Goal: Information Seeking & Learning: Learn about a topic

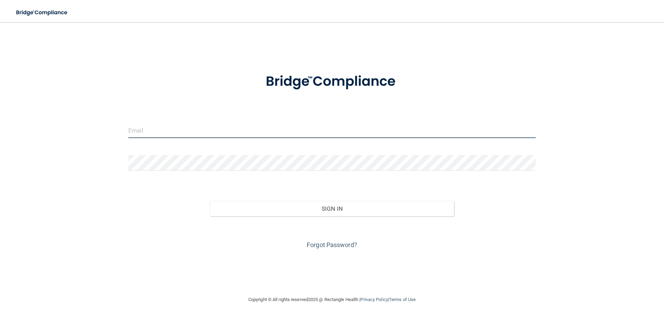
click at [149, 130] on input "email" at bounding box center [331, 130] width 407 height 16
type input "[EMAIL_ADDRESS][DOMAIN_NAME]"
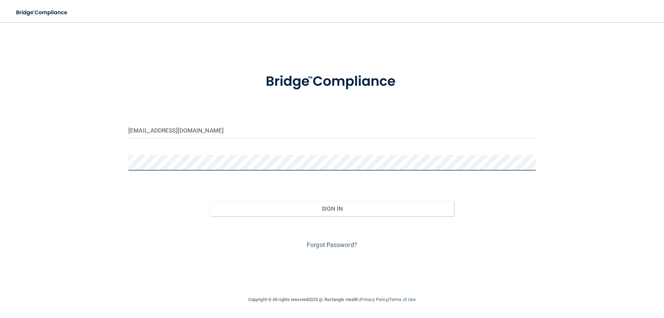
click at [210, 201] on button "Sign In" at bounding box center [332, 208] width 244 height 15
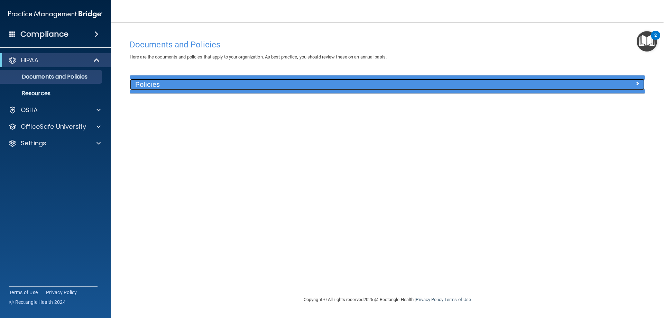
click at [378, 85] on h5 "Policies" at bounding box center [322, 85] width 375 height 8
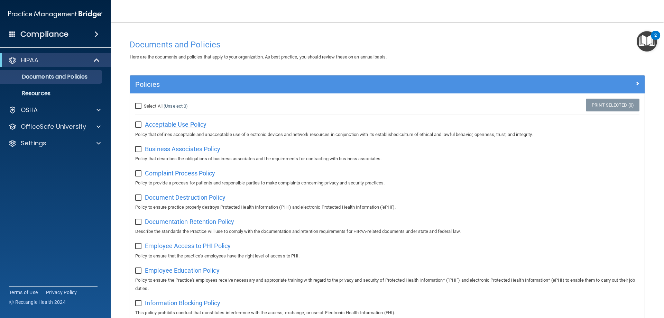
click at [169, 121] on span "Acceptable Use Policy" at bounding box center [176, 124] width 62 height 7
click at [58, 114] on div "OSHA" at bounding box center [55, 110] width 111 height 14
click at [46, 94] on p "Resources" at bounding box center [51, 93] width 94 height 7
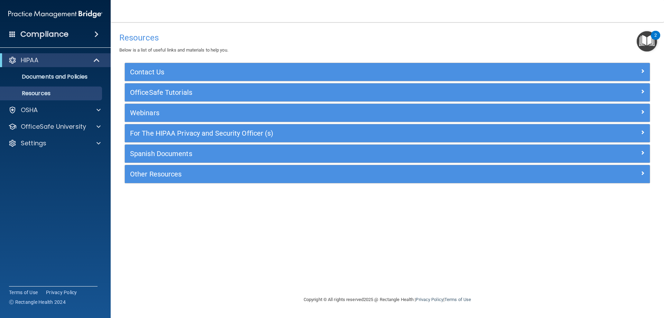
click at [64, 37] on h4 "Compliance" at bounding box center [44, 34] width 48 height 10
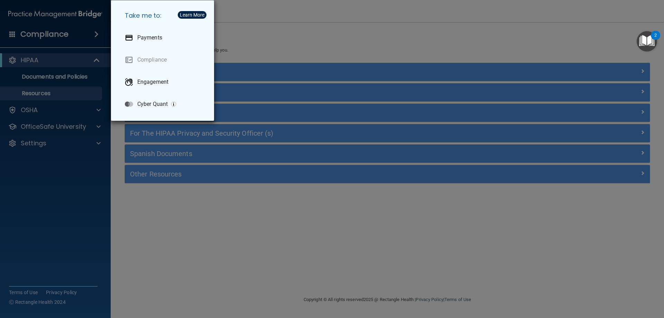
click at [71, 81] on div "Take me to: Payments Compliance Engagement Cyber Quant" at bounding box center [332, 159] width 664 height 318
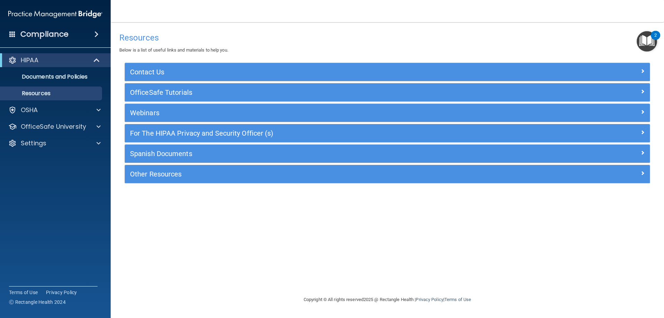
click at [66, 100] on div "HIPAA Documents and Policies Report an Incident Business Associates Emergency P…" at bounding box center [55, 102] width 111 height 105
click at [65, 111] on div "OSHA" at bounding box center [46, 110] width 86 height 8
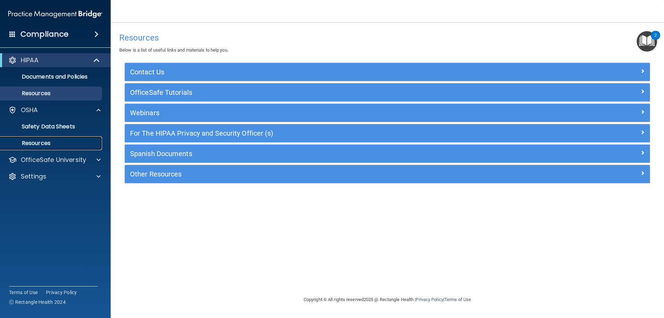
click at [59, 147] on link "Resources" at bounding box center [47, 143] width 109 height 14
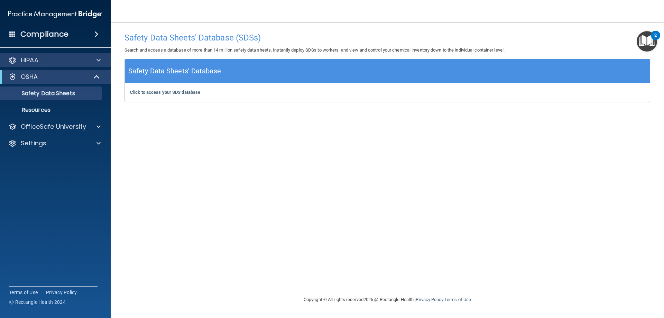
click at [39, 56] on div "HIPAA" at bounding box center [55, 60] width 111 height 14
click at [29, 63] on p "HIPAA" at bounding box center [30, 60] width 18 height 8
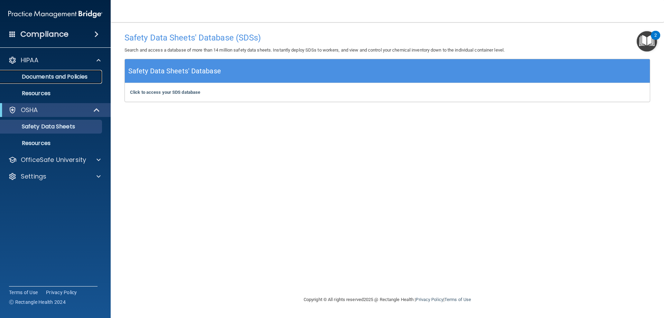
click at [45, 77] on p "Documents and Policies" at bounding box center [51, 76] width 94 height 7
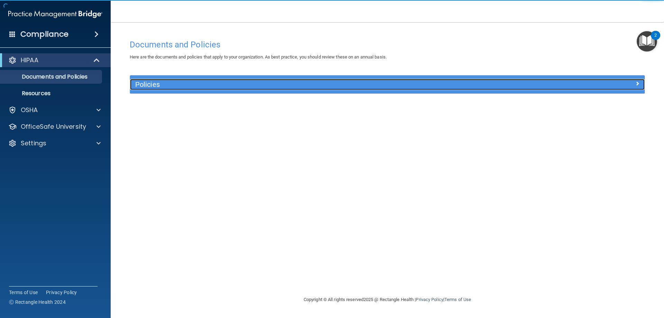
click at [171, 84] on h5 "Policies" at bounding box center [322, 85] width 375 height 8
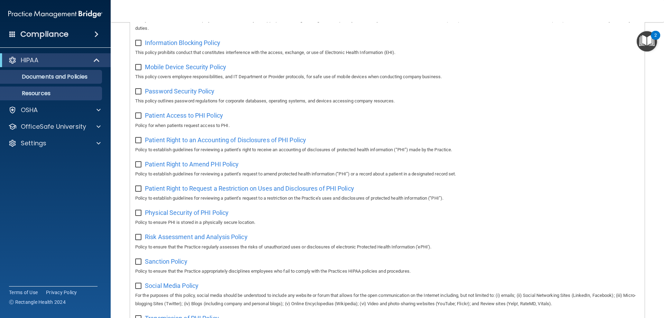
scroll to position [277, 0]
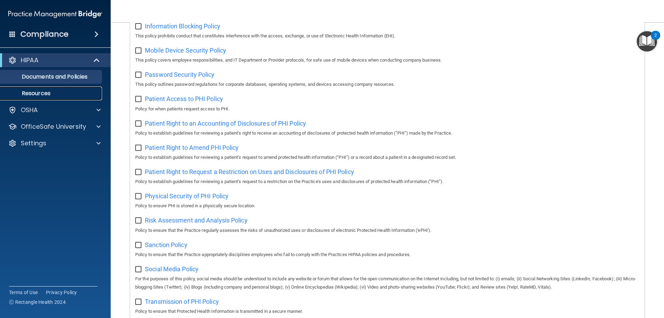
click at [50, 90] on p "Resources" at bounding box center [51, 93] width 94 height 7
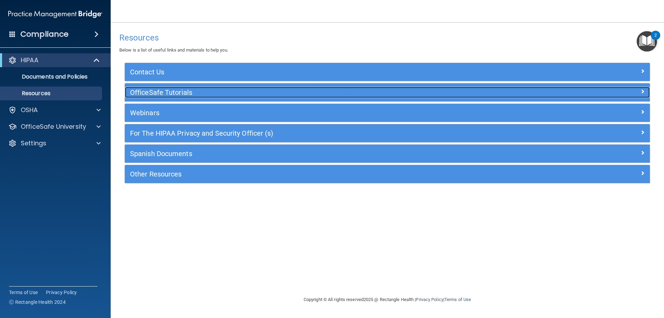
click at [165, 93] on h5 "OfficeSafe Tutorials" at bounding box center [321, 92] width 383 height 8
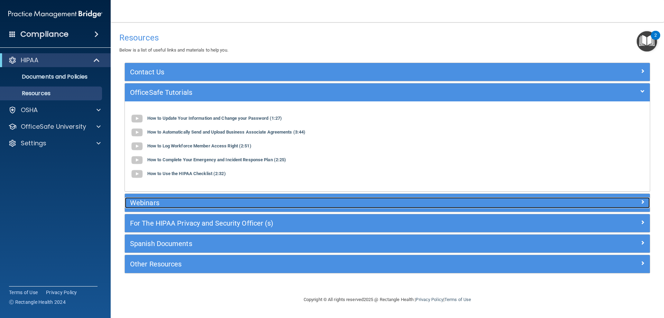
click at [171, 204] on h5 "Webinars" at bounding box center [321, 203] width 383 height 8
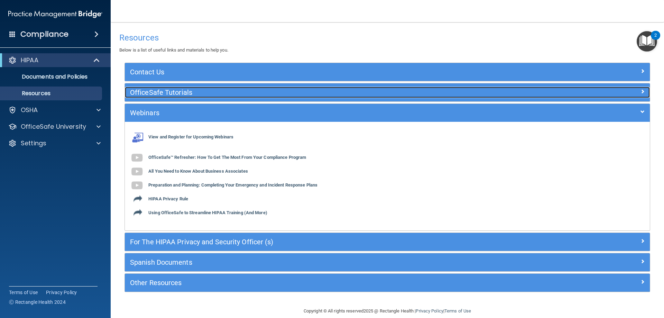
click at [156, 92] on h5 "OfficeSafe Tutorials" at bounding box center [321, 92] width 383 height 8
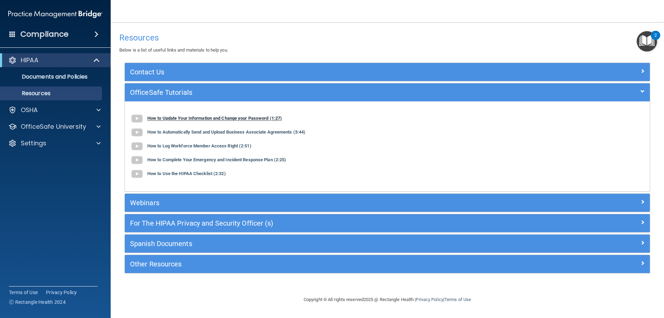
click at [154, 120] on b "How to Update Your Information and Change your Password (1:27)" at bounding box center [214, 118] width 134 height 5
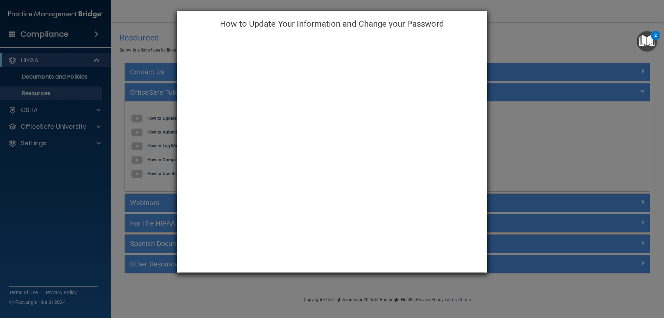
click at [141, 148] on div "How to Update Your Information and Change your Password" at bounding box center [332, 159] width 664 height 318
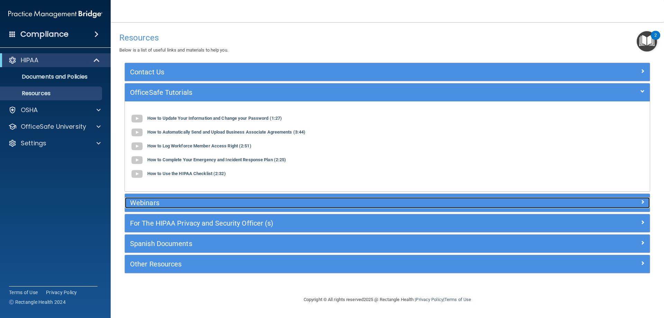
click at [163, 202] on h5 "Webinars" at bounding box center [321, 203] width 383 height 8
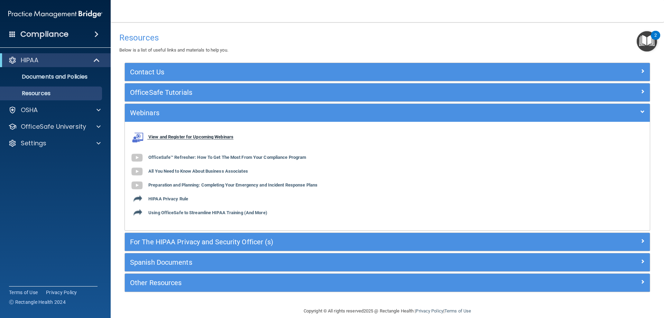
click at [178, 134] on b "View and Register for Upcoming Webinars" at bounding box center [190, 136] width 85 height 5
click at [179, 200] on b "HIPAA Privacy Rule" at bounding box center [168, 198] width 40 height 5
click at [43, 129] on p "OfficeSafe University" at bounding box center [53, 126] width 65 height 8
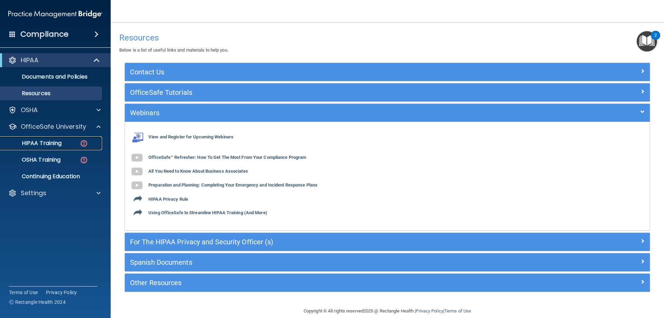
click at [43, 143] on p "HIPAA Training" at bounding box center [32, 143] width 57 height 7
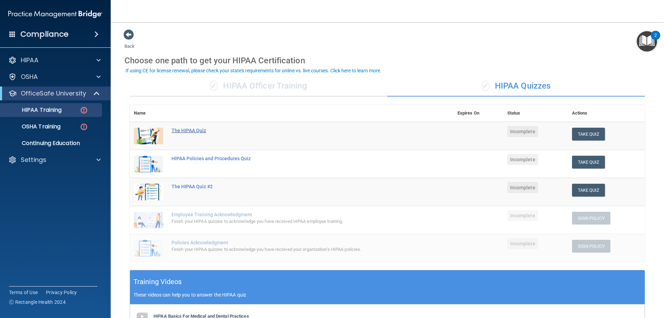
click at [187, 131] on div "The HIPAA Quiz" at bounding box center [294, 131] width 247 height 6
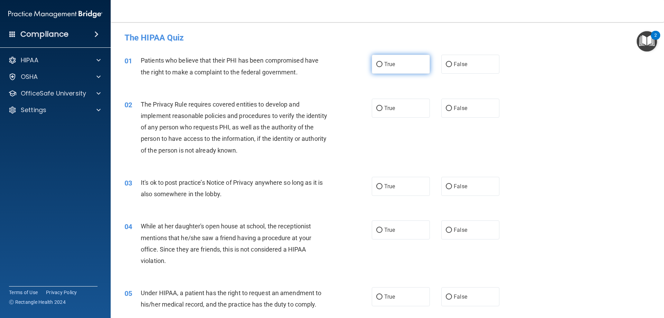
click at [392, 69] on label "True" at bounding box center [401, 64] width 58 height 19
click at [382, 67] on input "True" at bounding box center [379, 64] width 6 height 5
radio input "true"
click at [378, 184] on input "True" at bounding box center [379, 186] width 6 height 5
radio input "true"
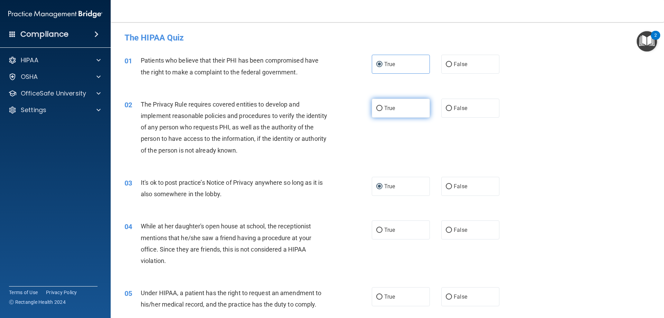
click at [380, 106] on label "True" at bounding box center [401, 108] width 58 height 19
click at [380, 106] on input "True" at bounding box center [379, 108] width 6 height 5
radio input "true"
click at [446, 227] on input "False" at bounding box center [449, 229] width 6 height 5
radio input "true"
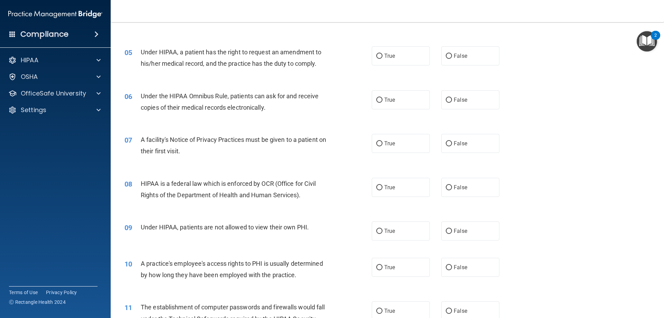
scroll to position [242, 0]
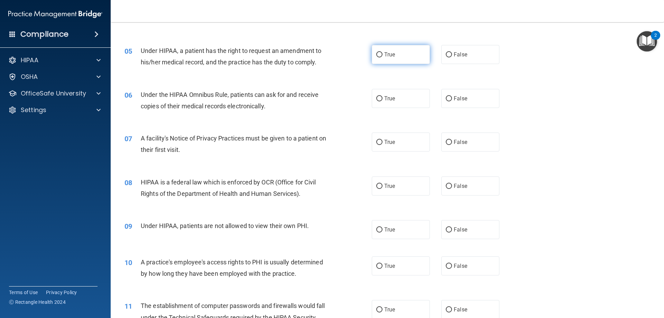
click at [381, 52] on label "True" at bounding box center [401, 54] width 58 height 19
click at [381, 52] on input "True" at bounding box center [379, 54] width 6 height 5
radio input "true"
click at [384, 100] on span "True" at bounding box center [389, 98] width 11 height 7
click at [382, 100] on input "True" at bounding box center [379, 98] width 6 height 5
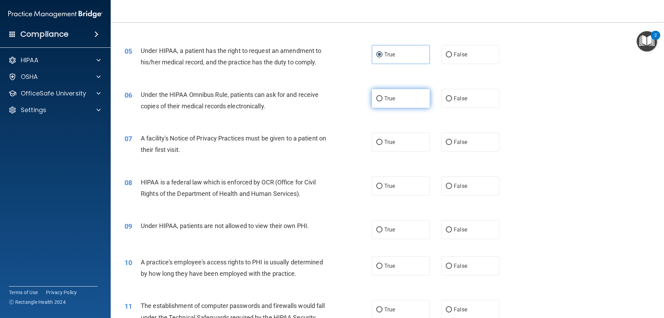
radio input "true"
click at [381, 139] on label "True" at bounding box center [401, 141] width 58 height 19
click at [381, 140] on input "True" at bounding box center [379, 142] width 6 height 5
radio input "true"
click at [381, 186] on label "True" at bounding box center [401, 185] width 58 height 19
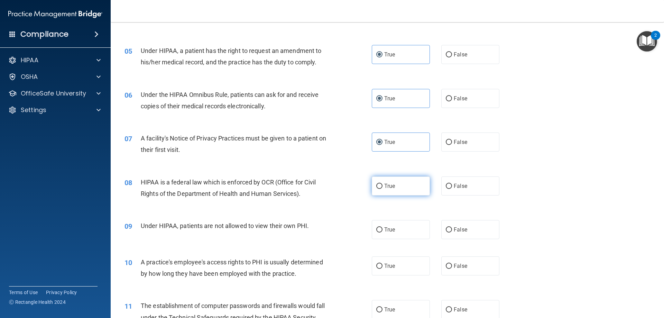
click at [381, 186] on input "True" at bounding box center [379, 186] width 6 height 5
radio input "true"
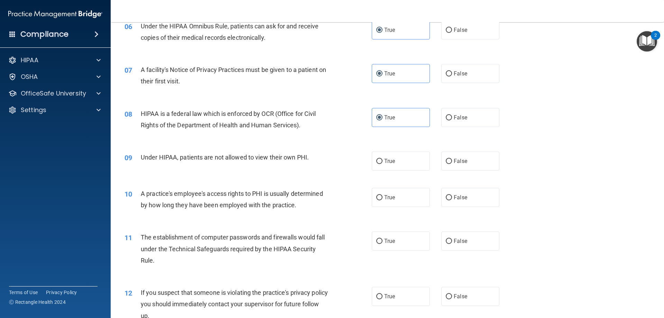
scroll to position [311, 0]
click at [449, 162] on label "False" at bounding box center [470, 160] width 58 height 19
click at [449, 162] on input "False" at bounding box center [449, 160] width 6 height 5
radio input "true"
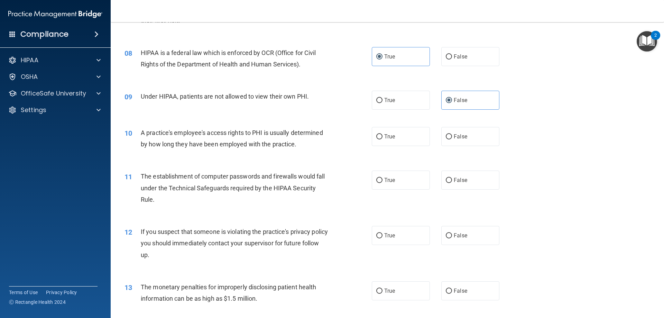
scroll to position [380, 0]
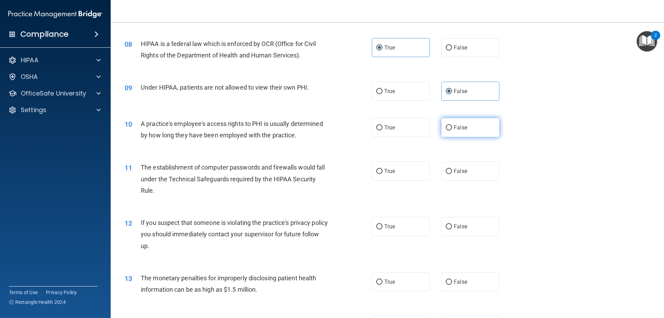
click at [458, 127] on span "False" at bounding box center [460, 127] width 13 height 7
click at [452, 127] on input "False" at bounding box center [449, 127] width 6 height 5
radio input "true"
click at [377, 172] on input "True" at bounding box center [379, 171] width 6 height 5
radio input "true"
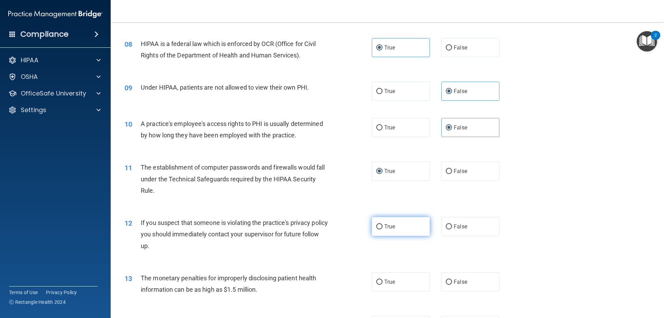
click at [401, 223] on label "True" at bounding box center [401, 226] width 58 height 19
click at [382, 224] on input "True" at bounding box center [379, 226] width 6 height 5
radio input "true"
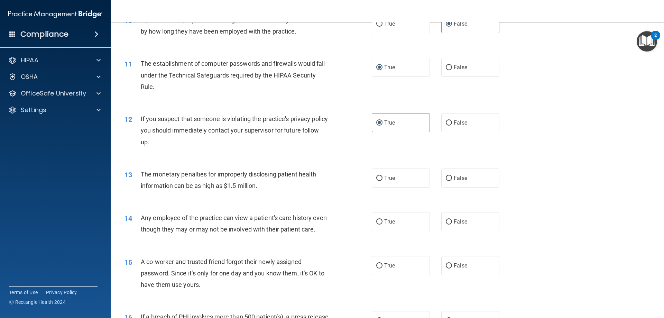
scroll to position [519, 0]
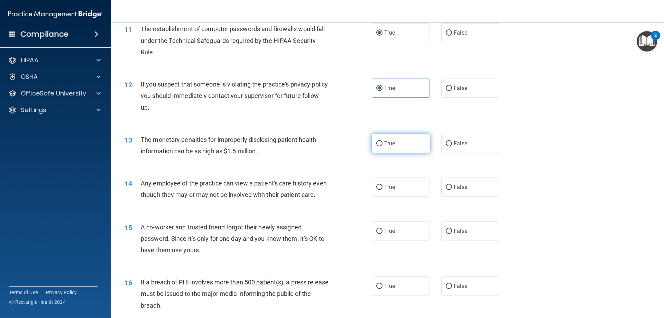
click at [395, 141] on label "True" at bounding box center [401, 143] width 58 height 19
click at [382, 141] on input "True" at bounding box center [379, 143] width 6 height 5
radio input "true"
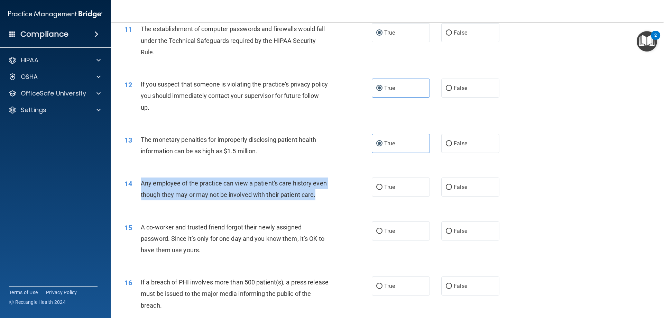
drag, startPoint x: 161, startPoint y: 199, endPoint x: 141, endPoint y: 185, distance: 24.5
click at [141, 185] on div "Any employee of the practice can view a patient's care history even though they…" at bounding box center [237, 188] width 193 height 23
copy span "Any employee of the practice can view a patient's care history even though they…"
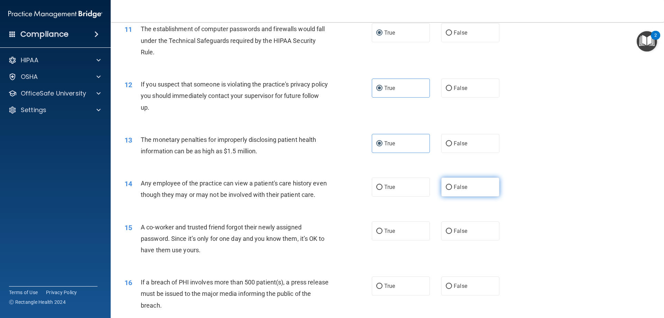
click at [441, 186] on label "False" at bounding box center [470, 186] width 58 height 19
click at [446, 186] on input "False" at bounding box center [449, 187] width 6 height 5
radio input "true"
click at [450, 239] on label "False" at bounding box center [470, 230] width 58 height 19
click at [450, 234] on input "False" at bounding box center [449, 230] width 6 height 5
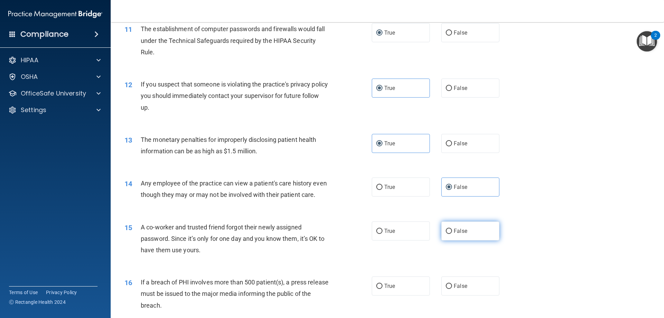
radio input "true"
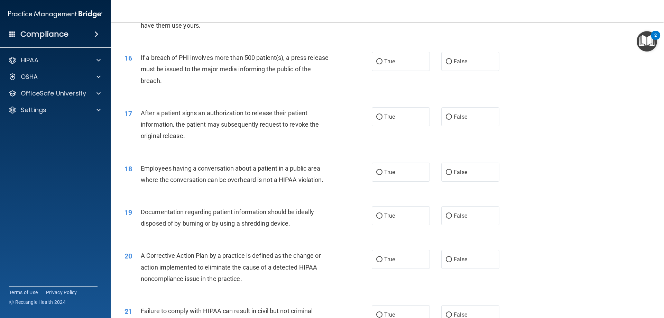
scroll to position [760, 0]
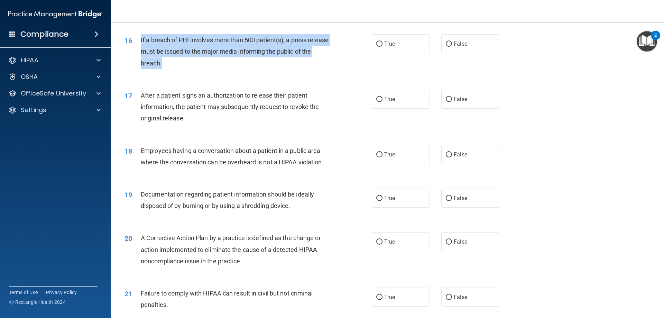
drag, startPoint x: 169, startPoint y: 75, endPoint x: 140, endPoint y: 52, distance: 37.4
click at [140, 52] on div "16 If a breach of PHI involves more than 500 patient(s), a press release must b…" at bounding box center [248, 53] width 268 height 38
copy div "If a breach of PHI involves more than 500 patient(s), a press release must be i…"
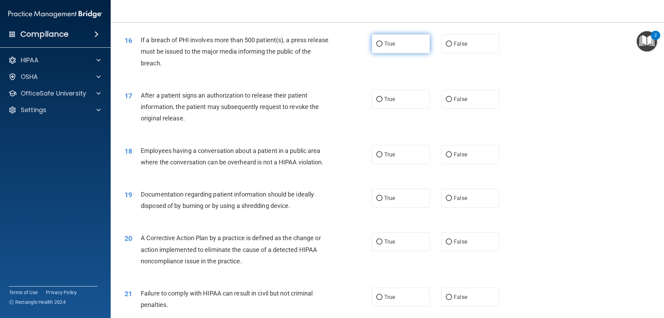
click at [382, 53] on label "True" at bounding box center [401, 43] width 58 height 19
click at [382, 47] on input "True" at bounding box center [379, 43] width 6 height 5
radio input "true"
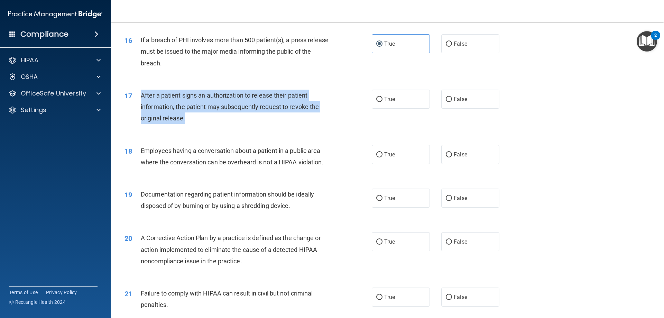
drag, startPoint x: 197, startPoint y: 128, endPoint x: 142, endPoint y: 106, distance: 58.8
click at [142, 106] on div "After a patient signs an authorization to release their patient information, th…" at bounding box center [237, 107] width 193 height 35
copy span "After a patient signs an authorization to release their patient information, th…"
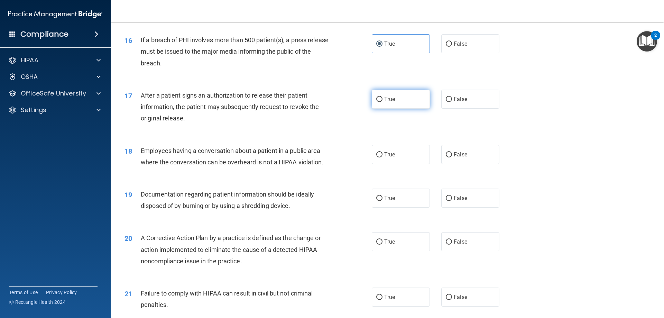
click at [394, 109] on label "True" at bounding box center [401, 99] width 58 height 19
click at [382, 102] on input "True" at bounding box center [379, 99] width 6 height 5
radio input "true"
click at [448, 157] on input "False" at bounding box center [449, 154] width 6 height 5
radio input "true"
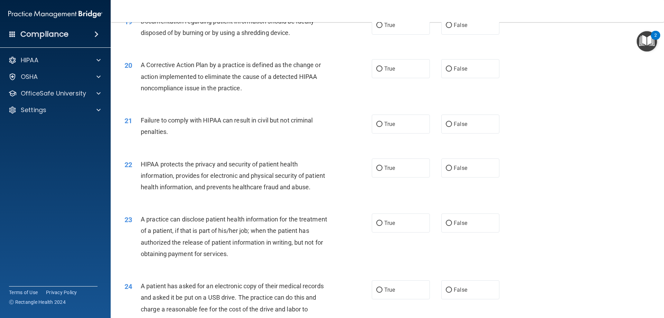
scroll to position [899, 0]
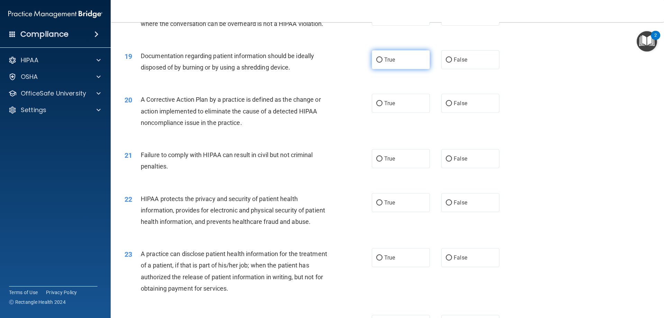
click at [399, 69] on label "True" at bounding box center [401, 59] width 58 height 19
click at [382, 63] on input "True" at bounding box center [379, 59] width 6 height 5
radio input "true"
click at [379, 106] on input "True" at bounding box center [379, 103] width 6 height 5
radio input "true"
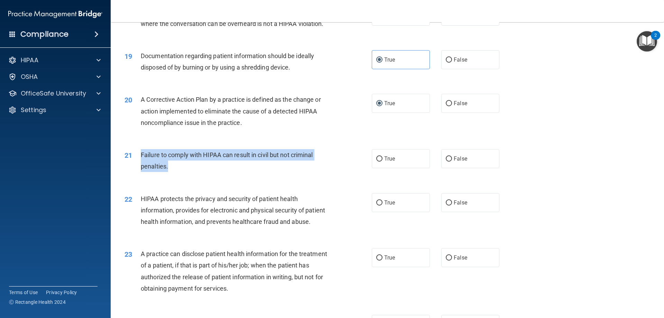
drag, startPoint x: 175, startPoint y: 176, endPoint x: 138, endPoint y: 166, distance: 38.9
click at [138, 166] on div "21 Failure to comply with HIPAA can result in civil but not criminal penalties." at bounding box center [248, 162] width 268 height 26
copy div "Failure to comply with HIPAA can result in civil but not criminal penalties."
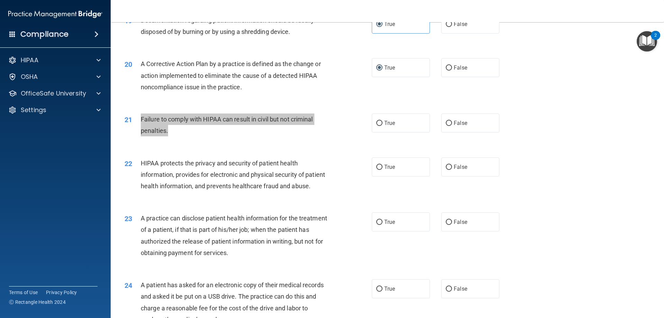
scroll to position [933, 0]
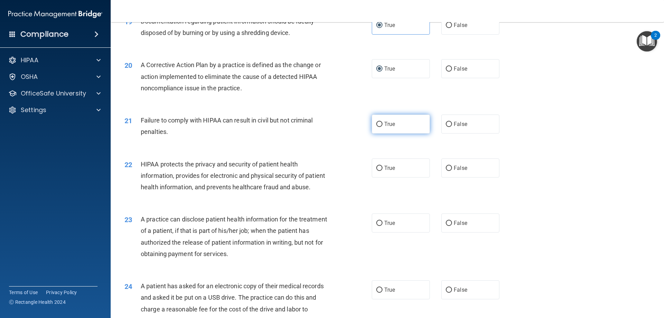
click at [384, 133] on label "True" at bounding box center [401, 123] width 58 height 19
click at [382, 127] on input "True" at bounding box center [379, 124] width 6 height 5
radio input "true"
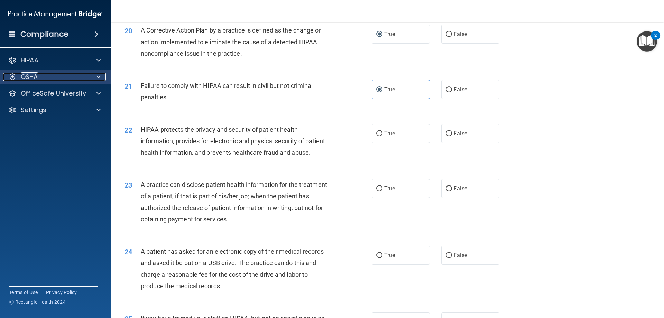
click at [98, 77] on span at bounding box center [98, 77] width 4 height 8
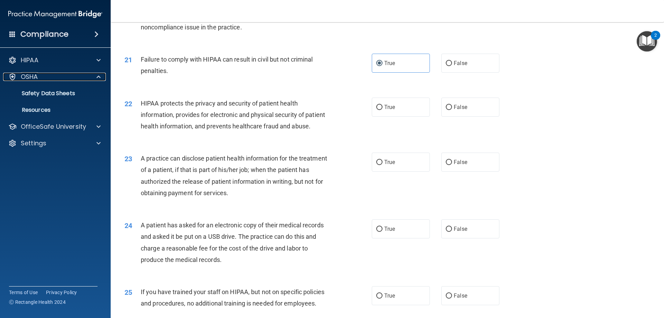
scroll to position [1042, 0]
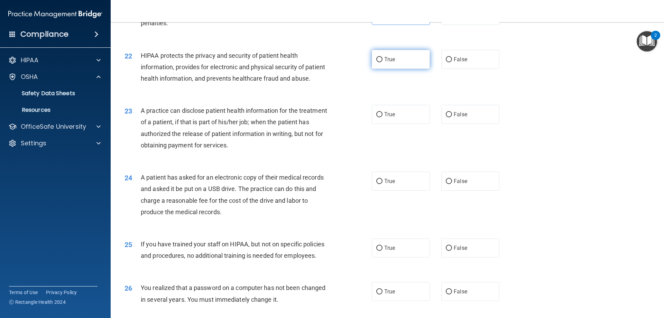
click at [390, 63] on span "True" at bounding box center [389, 59] width 11 height 7
click at [382, 62] on input "True" at bounding box center [379, 59] width 6 height 5
radio input "true"
click at [387, 118] on span "True" at bounding box center [389, 114] width 11 height 7
click at [382, 117] on input "True" at bounding box center [379, 114] width 6 height 5
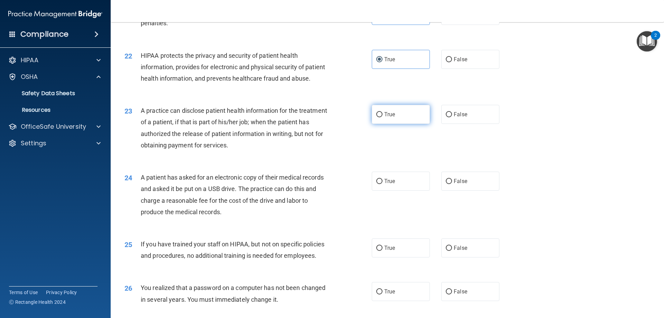
radio input "true"
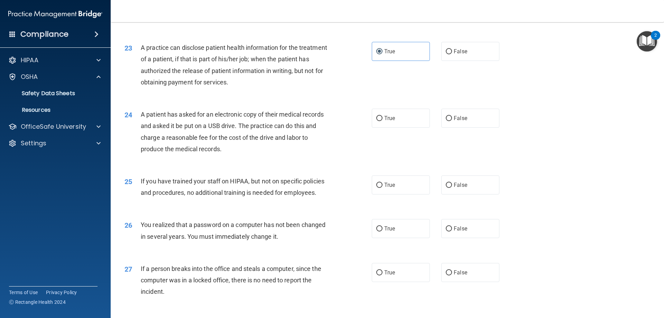
scroll to position [1111, 0]
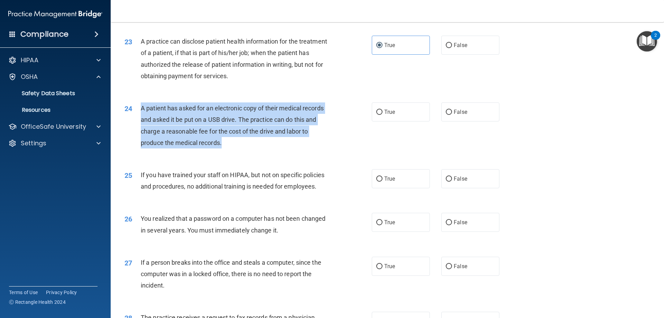
drag, startPoint x: 224, startPoint y: 165, endPoint x: 139, endPoint y: 133, distance: 91.0
click at [139, 133] on div "24 A patient has asked for an electronic copy of their medical records and aske…" at bounding box center [248, 126] width 268 height 49
copy div "A patient has asked for an electronic copy of their medical records and asked i…"
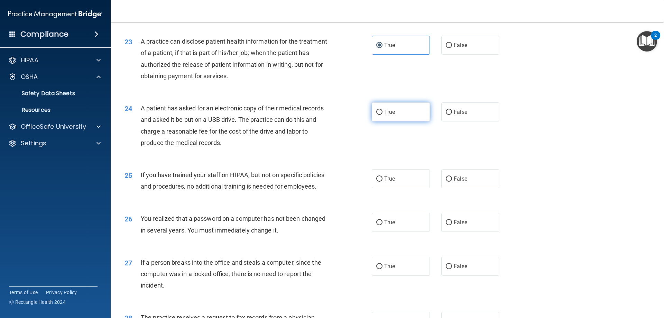
click at [382, 121] on label "True" at bounding box center [401, 111] width 58 height 19
click at [382, 115] on input "True" at bounding box center [379, 112] width 6 height 5
radio input "true"
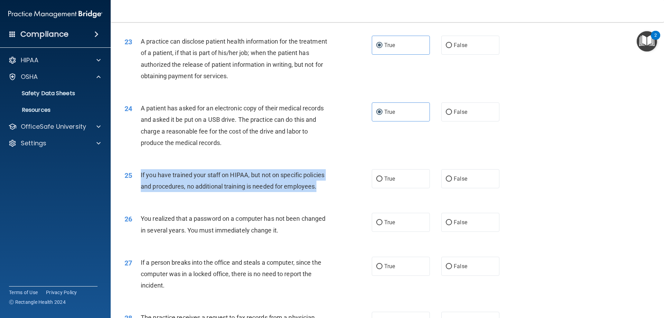
drag, startPoint x: 319, startPoint y: 208, endPoint x: 139, endPoint y: 195, distance: 179.9
click at [139, 195] on div "25 If you have trained your staff on HIPAA, but not on specific policies and pr…" at bounding box center [248, 182] width 268 height 26
copy div "If you have trained your staff on HIPAA, but not on specific policies and proce…"
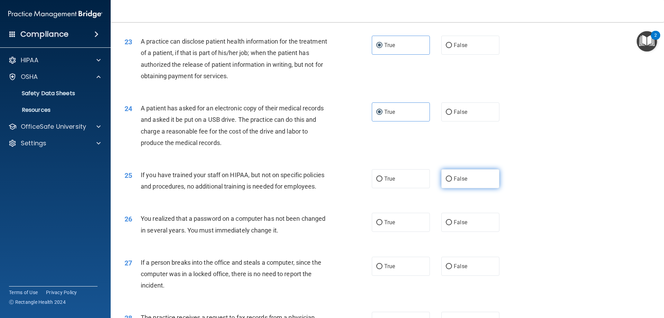
click at [465, 188] on label "False" at bounding box center [470, 178] width 58 height 19
click at [452, 181] on input "False" at bounding box center [449, 178] width 6 height 5
radio input "true"
click at [389, 225] on span "True" at bounding box center [389, 222] width 11 height 7
click at [382, 225] on input "True" at bounding box center [379, 222] width 6 height 5
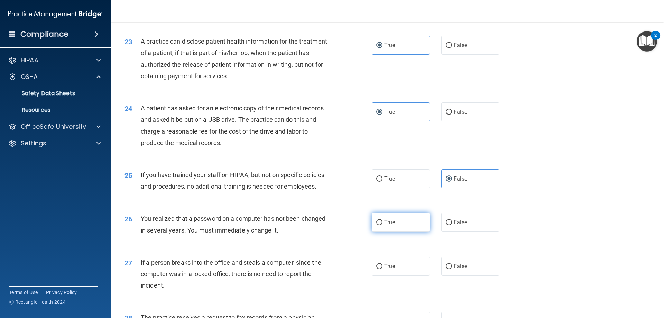
radio input "true"
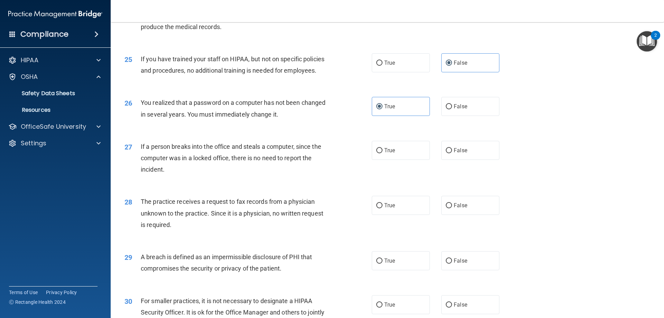
scroll to position [1249, 0]
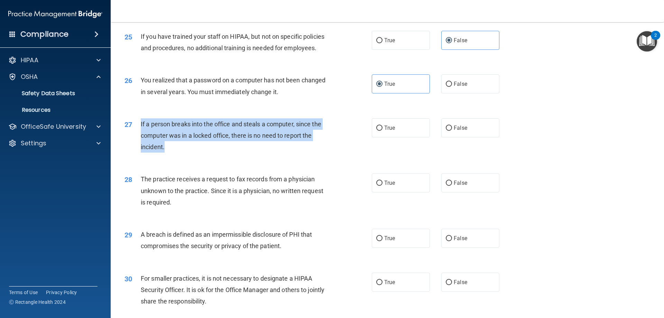
drag, startPoint x: 166, startPoint y: 167, endPoint x: 141, endPoint y: 147, distance: 32.4
click at [141, 147] on div "If a person breaks into the office and steals a computer, since the computer wa…" at bounding box center [237, 135] width 193 height 35
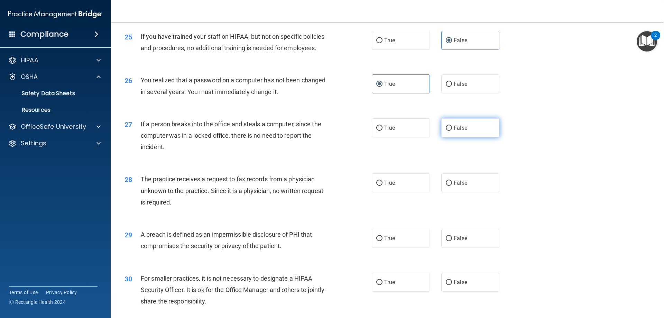
click at [458, 131] on span "False" at bounding box center [460, 127] width 13 height 7
click at [452, 131] on input "False" at bounding box center [449, 127] width 6 height 5
radio input "true"
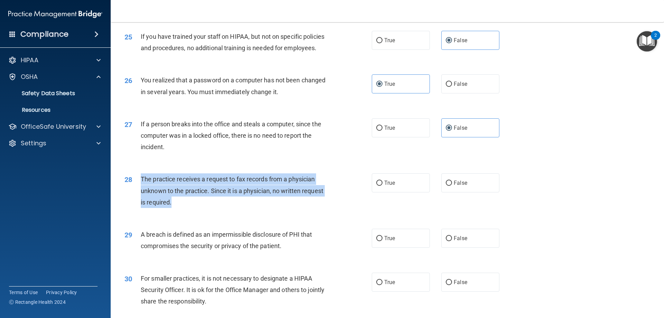
drag, startPoint x: 175, startPoint y: 227, endPoint x: 131, endPoint y: 212, distance: 47.2
click at [131, 211] on div "28 The practice receives a request to fax records from a physician unknown to t…" at bounding box center [248, 192] width 268 height 38
copy div "The practice receives a request to fax records from a physician unknown to the …"
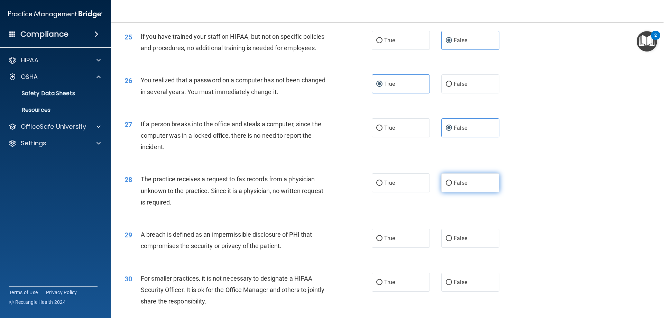
click at [457, 192] on label "False" at bounding box center [470, 182] width 58 height 19
click at [452, 186] on input "False" at bounding box center [449, 182] width 6 height 5
radio input "true"
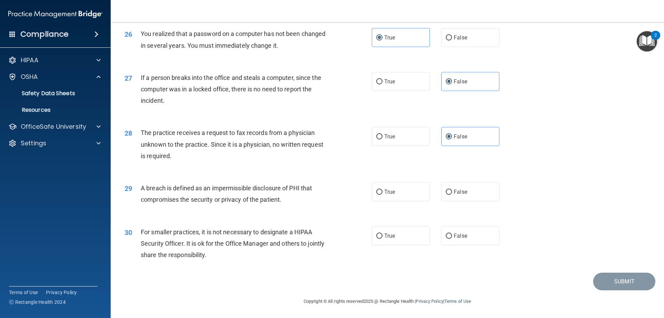
scroll to position [1318, 0]
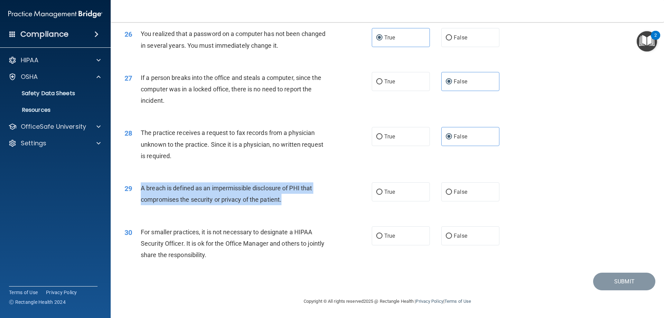
drag, startPoint x: 289, startPoint y: 202, endPoint x: 133, endPoint y: 188, distance: 156.9
click at [133, 188] on div "29 A breach is defined as an impermissible disclosure of PHI that compromises t…" at bounding box center [248, 195] width 268 height 26
copy div "A breach is defined as an impermissible disclosure of PHI that compromises the …"
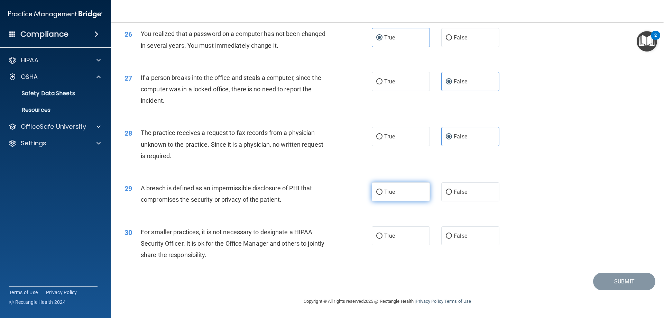
click at [402, 194] on label "True" at bounding box center [401, 191] width 58 height 19
click at [382, 194] on input "True" at bounding box center [379, 191] width 6 height 5
radio input "true"
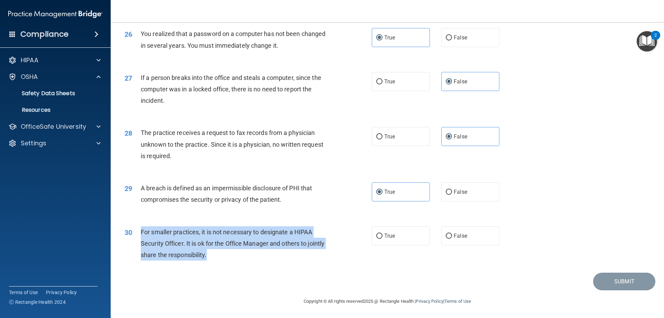
drag, startPoint x: 231, startPoint y: 256, endPoint x: 136, endPoint y: 234, distance: 96.8
click at [136, 234] on div "30 For smaller practices, it is not necessary to designate a HIPAA Security Off…" at bounding box center [248, 245] width 268 height 38
copy div "For smaller practices, it is not necessary to designate a HIPAA Security Office…"
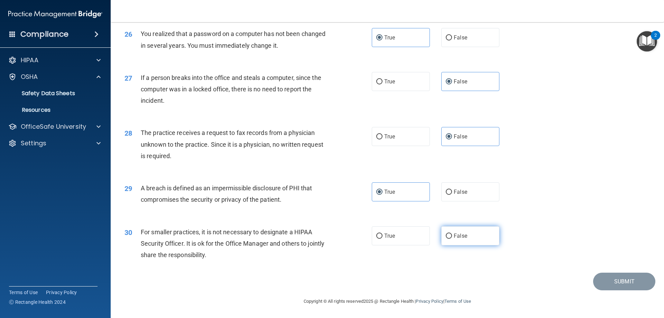
click at [474, 239] on label "False" at bounding box center [470, 235] width 58 height 19
click at [452, 239] on input "False" at bounding box center [449, 235] width 6 height 5
radio input "true"
click at [605, 279] on button "Submit" at bounding box center [624, 281] width 62 height 18
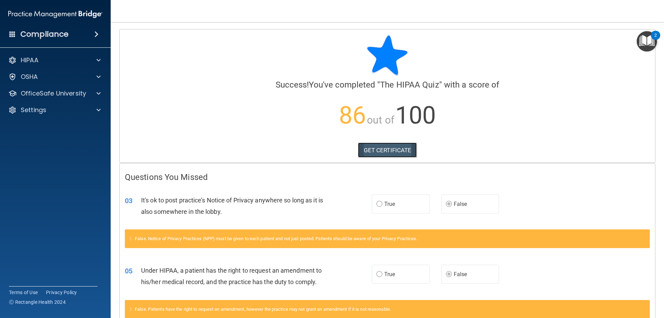
click at [374, 150] on link "GET CERTIFICATE" at bounding box center [387, 149] width 59 height 15
click at [40, 60] on div "HIPAA" at bounding box center [46, 60] width 86 height 8
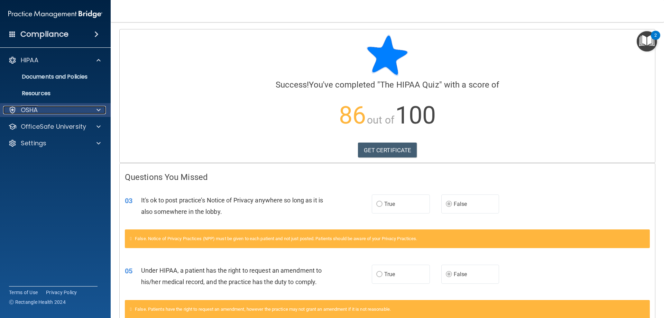
click at [41, 112] on div "OSHA" at bounding box center [46, 110] width 86 height 8
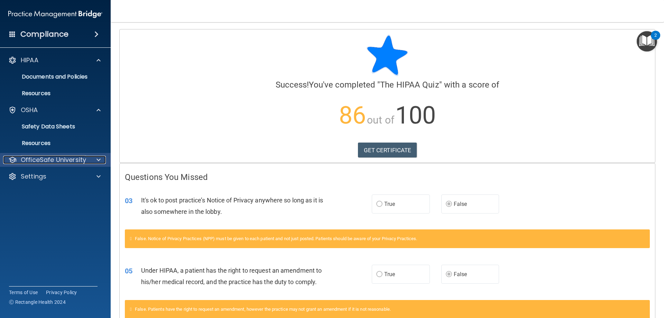
click at [48, 157] on p "OfficeSafe University" at bounding box center [53, 160] width 65 height 8
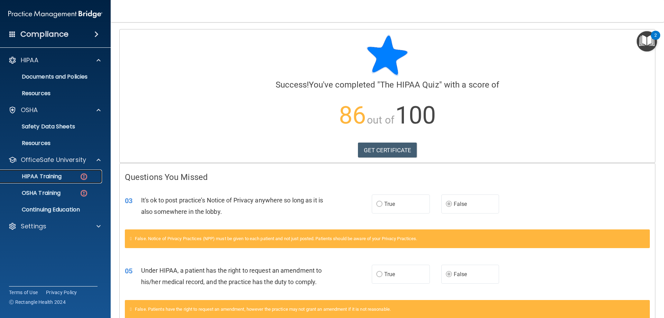
click at [46, 178] on p "HIPAA Training" at bounding box center [32, 176] width 57 height 7
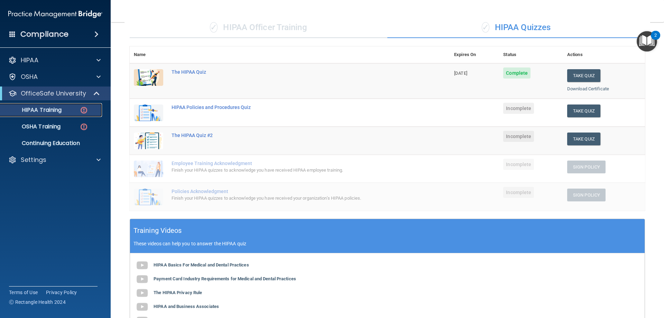
scroll to position [35, 0]
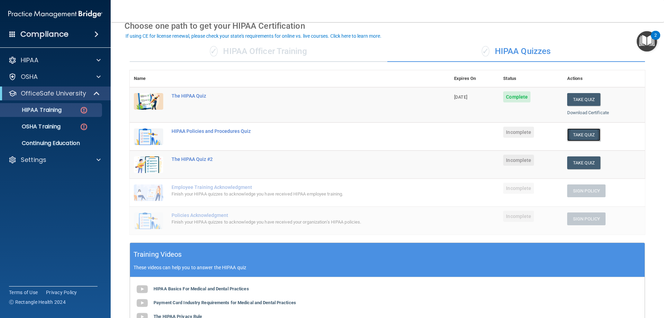
click at [582, 133] on button "Take Quiz" at bounding box center [583, 134] width 33 height 13
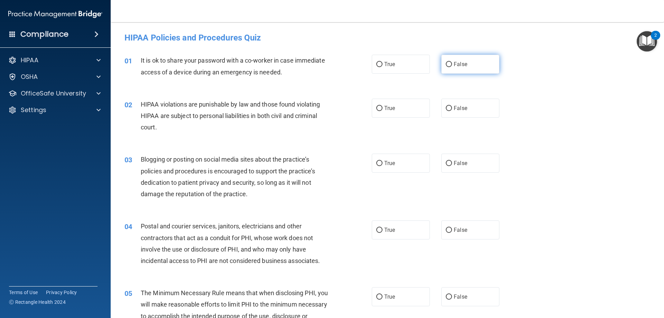
click at [457, 62] on span "False" at bounding box center [460, 64] width 13 height 7
click at [452, 62] on input "False" at bounding box center [449, 64] width 6 height 5
radio input "true"
click at [389, 112] on label "True" at bounding box center [401, 108] width 58 height 19
click at [382, 111] on input "True" at bounding box center [379, 108] width 6 height 5
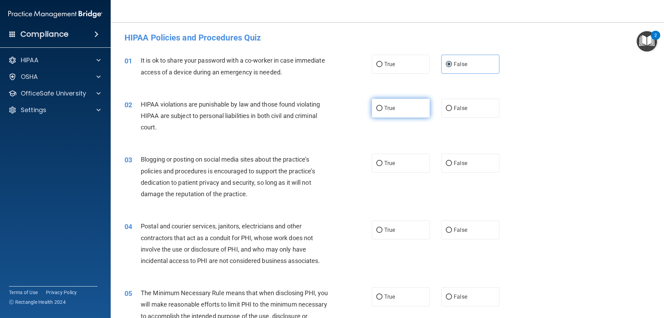
radio input "true"
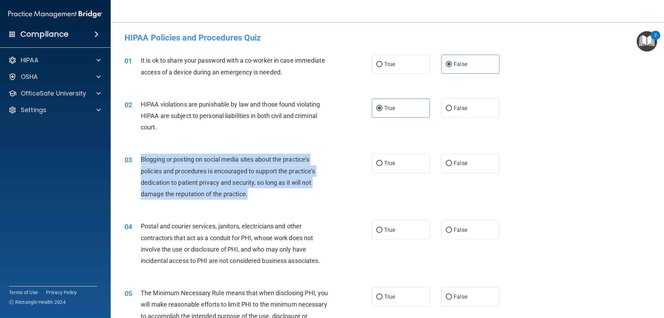
drag, startPoint x: 250, startPoint y: 196, endPoint x: 138, endPoint y: 160, distance: 118.1
click at [138, 160] on div "03 Blogging or posting on social media sites about the practice’s policies and …" at bounding box center [248, 177] width 268 height 49
copy div "Blogging or posting on social media sites about the practice’s policies and pro…"
click at [239, 181] on span "Blogging or posting on social media sites about the practice’s policies and pro…" at bounding box center [228, 177] width 174 height 42
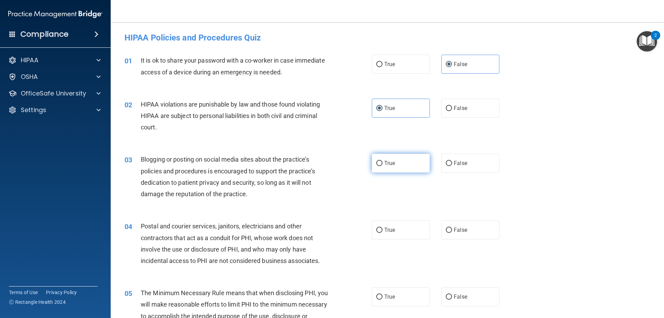
click at [408, 162] on label "True" at bounding box center [401, 162] width 58 height 19
click at [382, 162] on input "True" at bounding box center [379, 163] width 6 height 5
radio input "true"
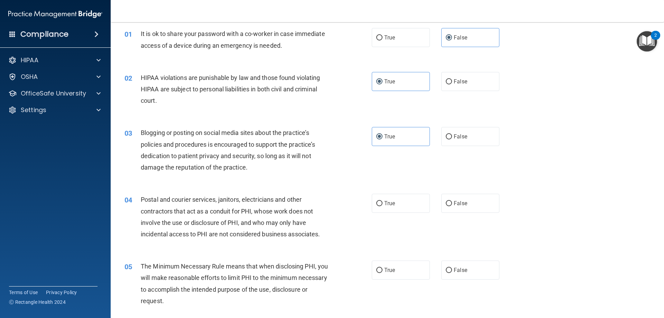
scroll to position [138, 0]
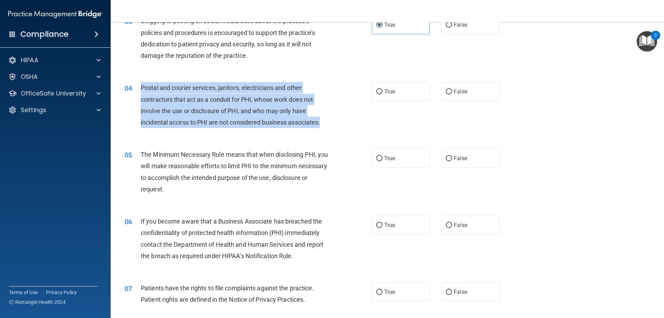
drag, startPoint x: 322, startPoint y: 123, endPoint x: 135, endPoint y: 86, distance: 190.5
click at [135, 86] on div "04 Postal and courier services, janitors, electricians and other contractors th…" at bounding box center [248, 106] width 268 height 49
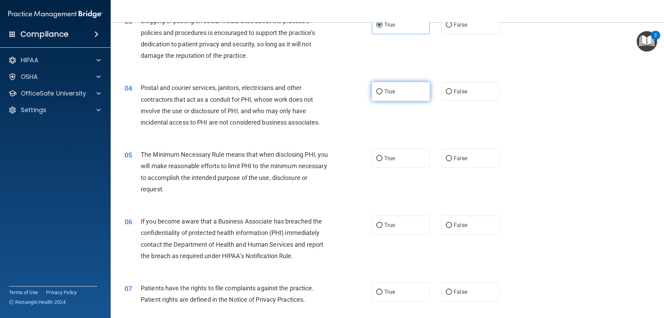
click at [389, 93] on span "True" at bounding box center [389, 91] width 11 height 7
click at [382, 93] on input "True" at bounding box center [379, 91] width 6 height 5
radio input "true"
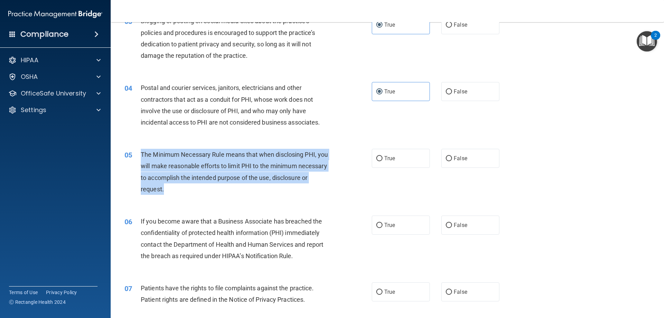
drag, startPoint x: 206, startPoint y: 185, endPoint x: 141, endPoint y: 156, distance: 71.5
click at [141, 156] on div "The Minimum Necessary Rule means that when disclosing PHI, you will make reason…" at bounding box center [237, 172] width 193 height 46
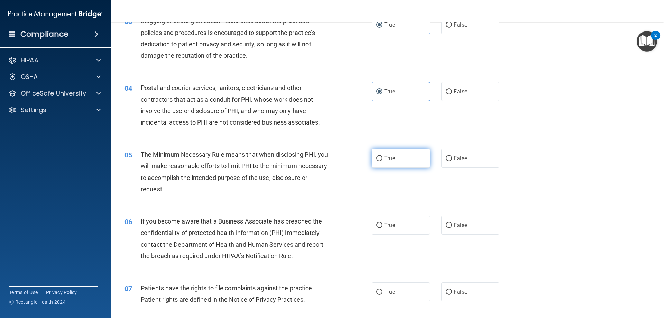
click at [409, 157] on label "True" at bounding box center [401, 158] width 58 height 19
click at [382, 157] on input "True" at bounding box center [379, 158] width 6 height 5
radio input "true"
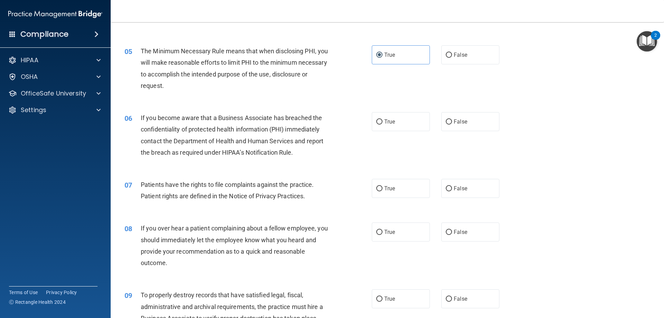
scroll to position [242, 0]
click at [384, 122] on span "True" at bounding box center [389, 121] width 11 height 7
click at [382, 122] on input "True" at bounding box center [379, 121] width 6 height 5
radio input "true"
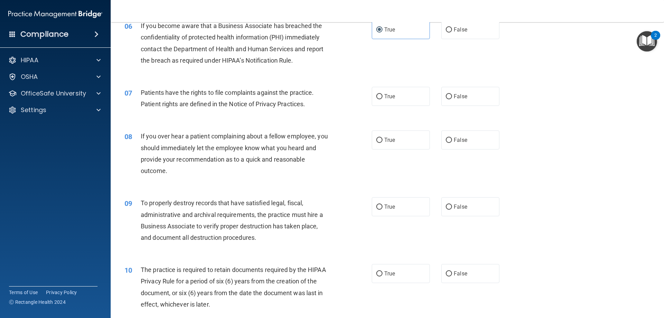
scroll to position [346, 0]
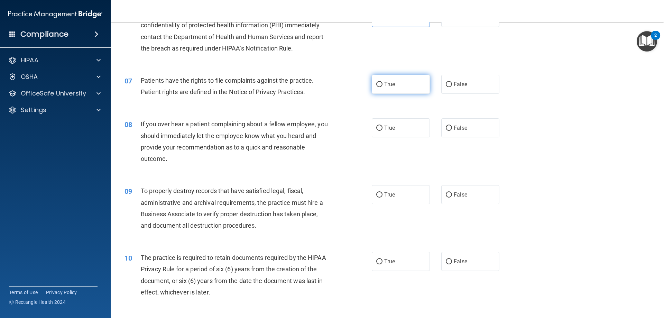
click at [389, 87] on span "True" at bounding box center [389, 84] width 11 height 7
click at [382, 87] on input "True" at bounding box center [379, 84] width 6 height 5
radio input "true"
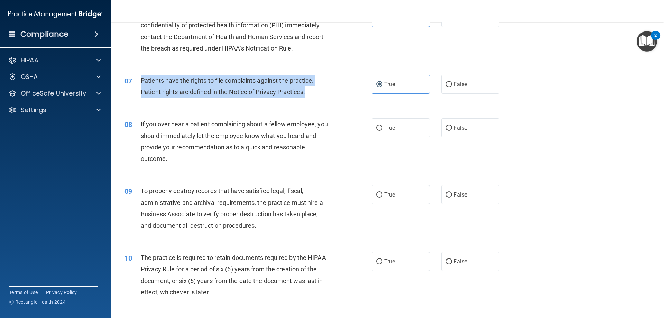
drag, startPoint x: 305, startPoint y: 92, endPoint x: 142, endPoint y: 81, distance: 163.6
click at [142, 81] on div "Patients have the rights to file complaints against the practice. Patient right…" at bounding box center [237, 86] width 193 height 23
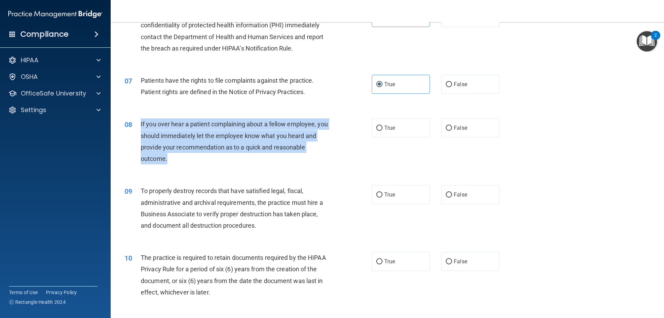
drag, startPoint x: 200, startPoint y: 155, endPoint x: 141, endPoint y: 124, distance: 66.8
click at [141, 124] on div "If you over hear a patient complaining about a fellow employee, you should imme…" at bounding box center [237, 141] width 193 height 46
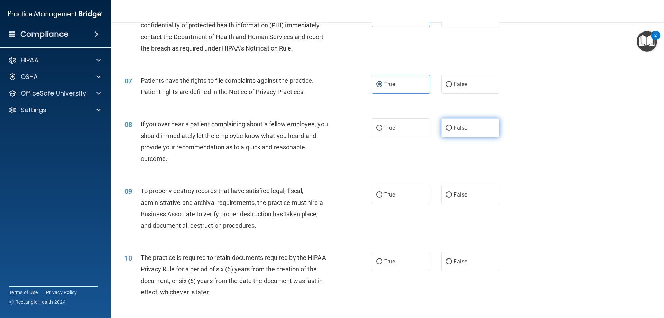
click at [481, 126] on label "False" at bounding box center [470, 127] width 58 height 19
click at [452, 126] on input "False" at bounding box center [449, 127] width 6 height 5
radio input "true"
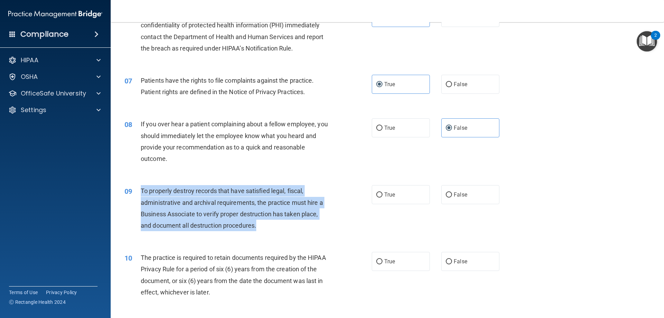
drag, startPoint x: 269, startPoint y: 229, endPoint x: 139, endPoint y: 191, distance: 135.8
click at [139, 191] on div "09 To properly destroy records that have satisfied legal, fiscal, administrativ…" at bounding box center [248, 209] width 268 height 49
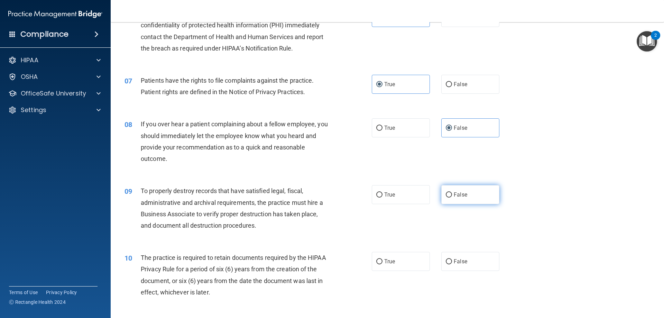
click at [454, 195] on span "False" at bounding box center [460, 194] width 13 height 7
click at [452, 195] on input "False" at bounding box center [449, 194] width 6 height 5
radio input "true"
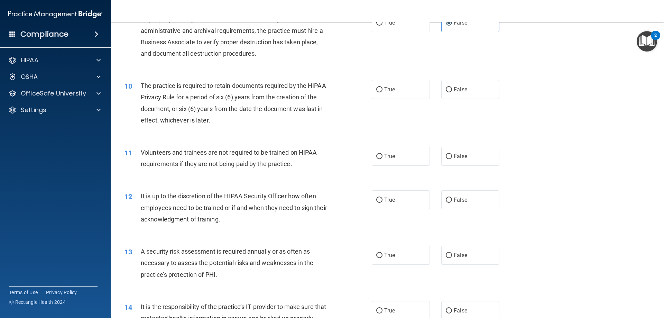
scroll to position [519, 0]
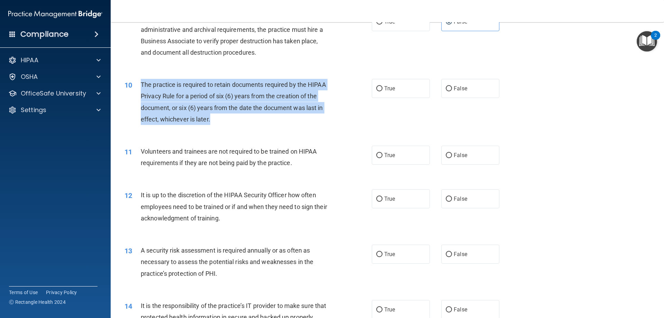
drag, startPoint x: 231, startPoint y: 118, endPoint x: 138, endPoint y: 87, distance: 98.8
click at [138, 87] on div "10 The practice is required to retain documents required by the HIPAA Privacy R…" at bounding box center [248, 103] width 268 height 49
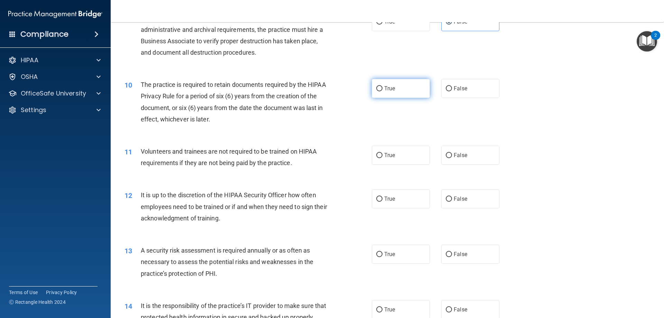
click at [389, 85] on span "True" at bounding box center [389, 88] width 11 height 7
click at [382, 86] on input "True" at bounding box center [379, 88] width 6 height 5
radio input "true"
click at [466, 149] on label "False" at bounding box center [470, 155] width 58 height 19
click at [452, 153] on input "False" at bounding box center [449, 155] width 6 height 5
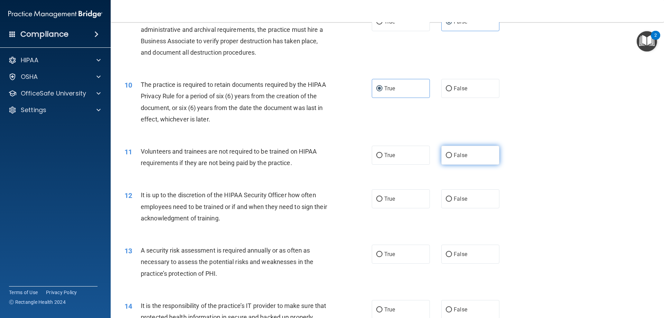
radio input "true"
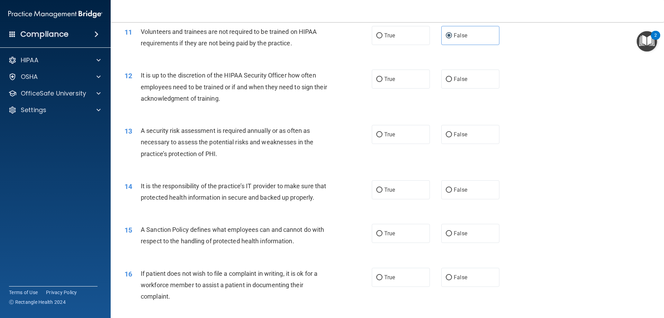
scroll to position [588, 0]
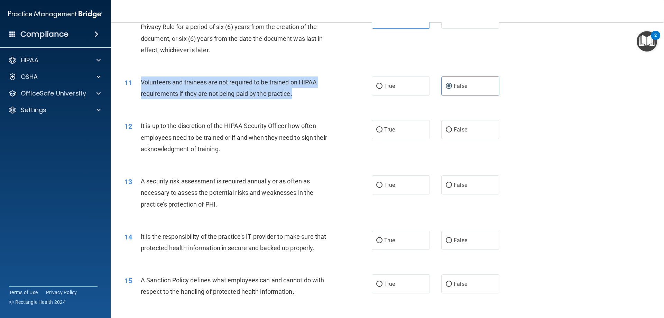
drag, startPoint x: 292, startPoint y: 95, endPoint x: 138, endPoint y: 81, distance: 154.9
click at [138, 81] on div "11 Volunteers and trainees are not required to be trained on HIPAA requirements…" at bounding box center [248, 89] width 268 height 26
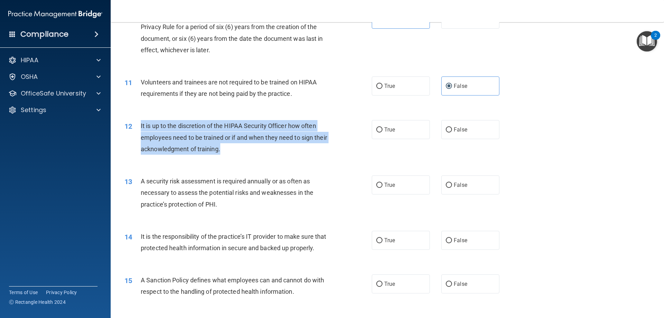
drag, startPoint x: 241, startPoint y: 150, endPoint x: 140, endPoint y: 123, distance: 103.9
click at [141, 123] on div "It is up to the discretion of the HIPAA Security Officer how often employees ne…" at bounding box center [237, 137] width 193 height 35
click at [378, 128] on input "True" at bounding box center [379, 129] width 6 height 5
radio input "true"
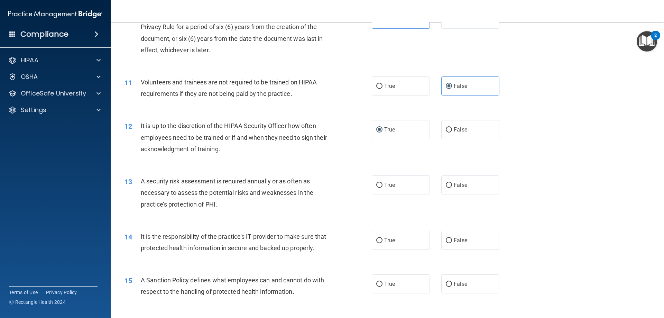
click at [268, 188] on span "A security risk assessment is required annually or as often as necessary to ass…" at bounding box center [227, 192] width 172 height 30
click at [384, 187] on span "True" at bounding box center [389, 184] width 11 height 7
click at [382, 187] on input "True" at bounding box center [379, 185] width 6 height 5
radio input "true"
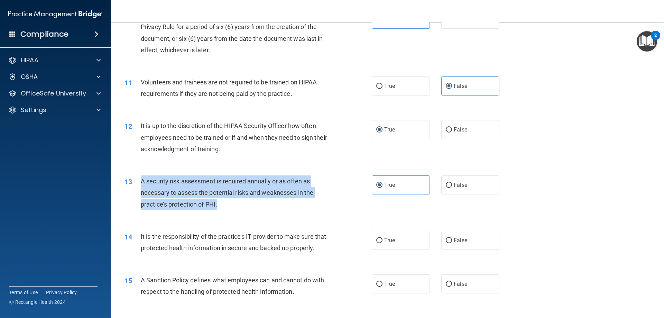
drag, startPoint x: 224, startPoint y: 205, endPoint x: 136, endPoint y: 180, distance: 91.7
click at [136, 180] on div "13 A security risk assessment is required annually or as often as necessary to …" at bounding box center [248, 194] width 268 height 38
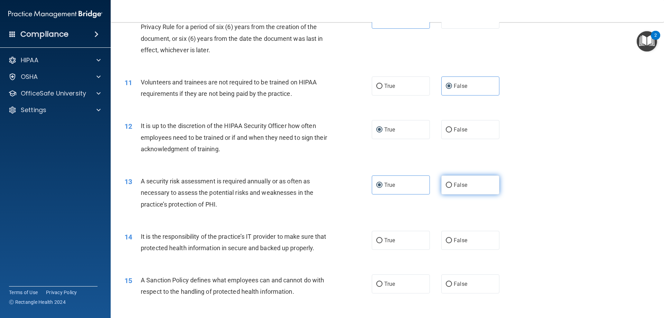
drag, startPoint x: 466, startPoint y: 171, endPoint x: 466, endPoint y: 177, distance: 5.9
click at [466, 171] on div "13 A security risk assessment is required annually or as often as necessary to …" at bounding box center [387, 194] width 536 height 55
click at [464, 186] on label "False" at bounding box center [470, 184] width 58 height 19
click at [452, 186] on input "False" at bounding box center [449, 185] width 6 height 5
radio input "true"
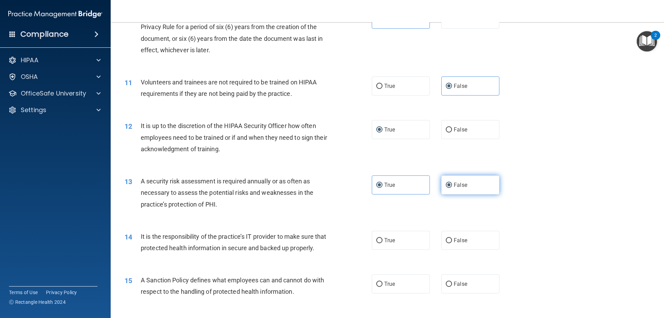
radio input "false"
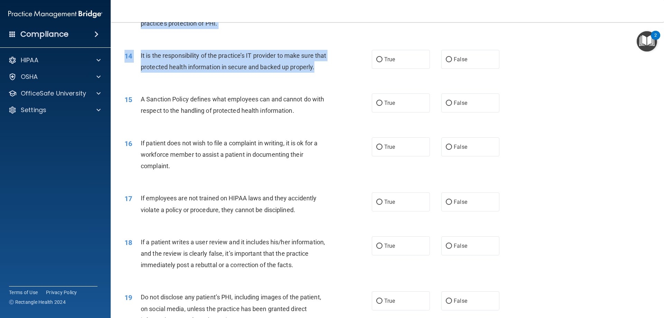
scroll to position [760, 0]
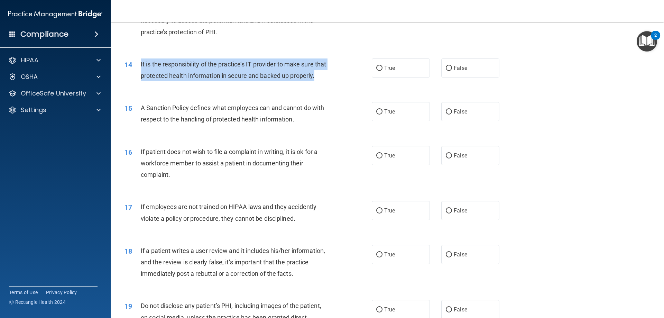
drag, startPoint x: 202, startPoint y: 48, endPoint x: 136, endPoint y: 60, distance: 66.8
click at [136, 60] on div "14 It is the responsibility of the practice’s IT provider to make sure that pro…" at bounding box center [248, 71] width 268 height 26
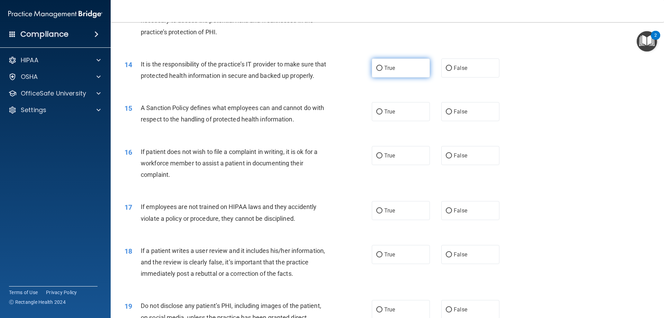
click at [398, 68] on label "True" at bounding box center [401, 67] width 58 height 19
click at [382, 68] on input "True" at bounding box center [379, 68] width 6 height 5
radio input "true"
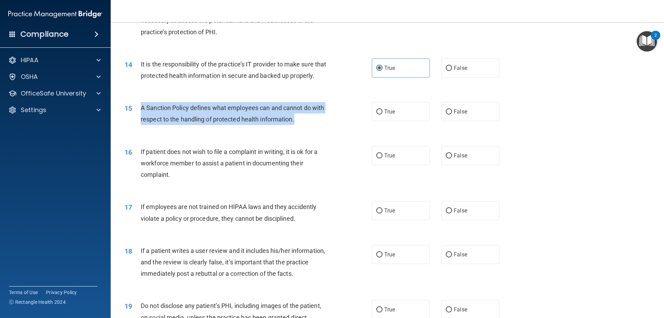
drag, startPoint x: 312, startPoint y: 129, endPoint x: 135, endPoint y: 120, distance: 177.6
click at [135, 120] on div "15 A Sanction Policy defines what employees can and cannot do with respect to t…" at bounding box center [248, 115] width 268 height 26
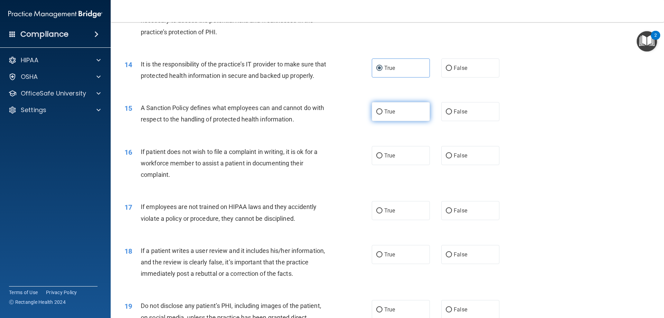
click at [400, 121] on label "True" at bounding box center [401, 111] width 58 height 19
click at [382, 114] on input "True" at bounding box center [379, 111] width 6 height 5
radio input "true"
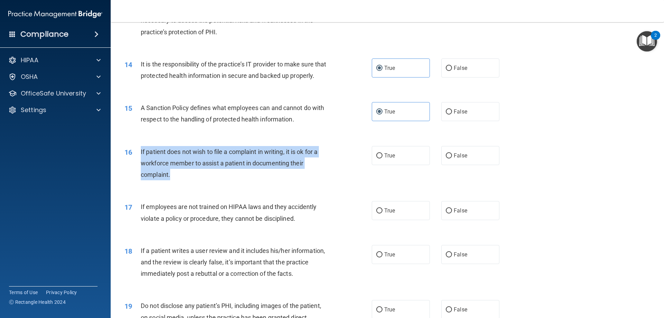
drag, startPoint x: 186, startPoint y: 183, endPoint x: 140, endPoint y: 163, distance: 49.8
click at [141, 163] on div "If patient does not wish to file a complaint in writing, it is ok for a workfor…" at bounding box center [237, 163] width 193 height 35
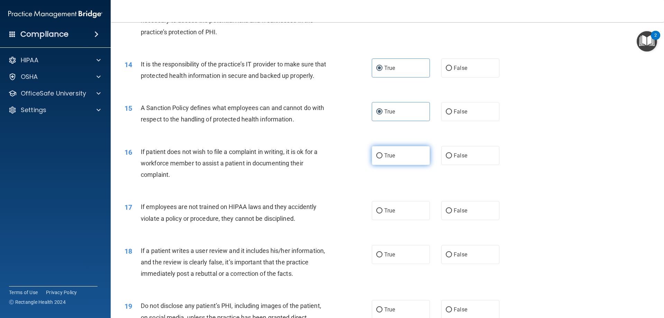
click at [380, 165] on label "True" at bounding box center [401, 155] width 58 height 19
click at [380, 158] on input "True" at bounding box center [379, 155] width 6 height 5
radio input "true"
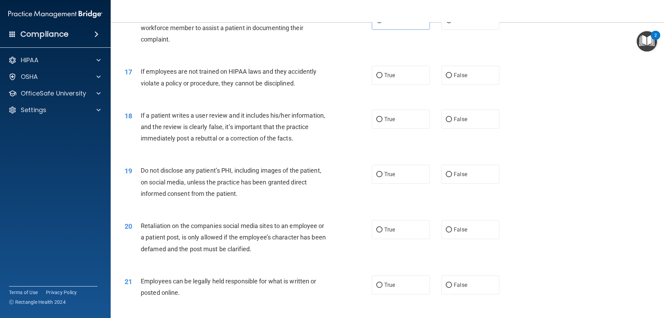
scroll to position [898, 0]
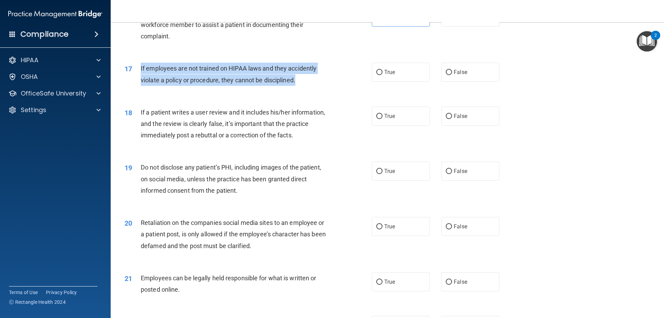
drag, startPoint x: 285, startPoint y: 94, endPoint x: 138, endPoint y: 80, distance: 147.9
click at [138, 80] on div "17 If employees are not trained on HIPAA laws and they accidently violate a pol…" at bounding box center [248, 76] width 268 height 26
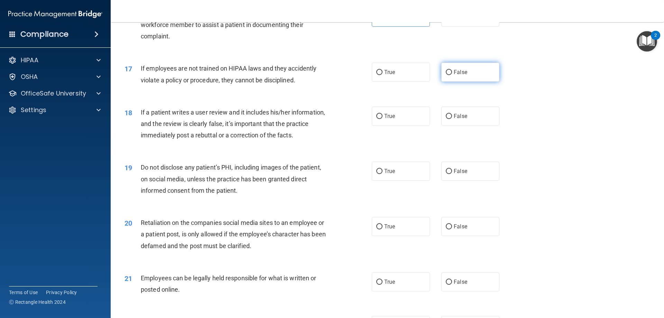
click at [455, 75] on span "False" at bounding box center [460, 72] width 13 height 7
click at [452, 75] on input "False" at bounding box center [449, 72] width 6 height 5
radio input "true"
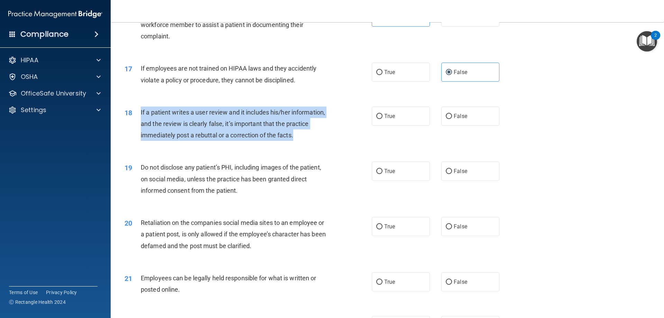
drag, startPoint x: 297, startPoint y: 146, endPoint x: 137, endPoint y: 122, distance: 161.5
click at [137, 122] on div "18 If a patient writes a user review and it includes his/her information, and t…" at bounding box center [248, 125] width 268 height 38
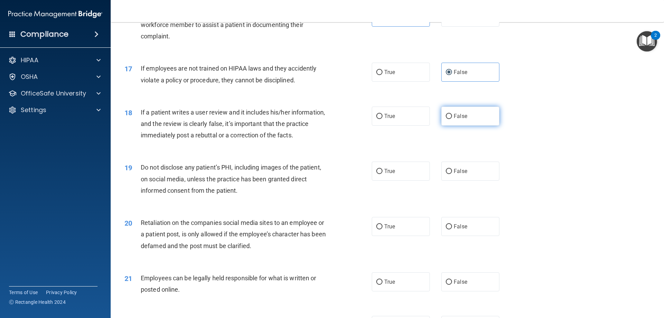
click at [464, 121] on label "False" at bounding box center [470, 115] width 58 height 19
click at [452, 119] on input "False" at bounding box center [449, 116] width 6 height 5
radio input "true"
click at [377, 174] on input "True" at bounding box center [379, 171] width 6 height 5
radio input "true"
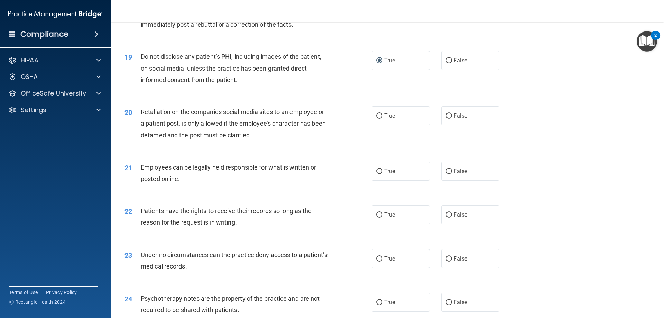
scroll to position [1002, 0]
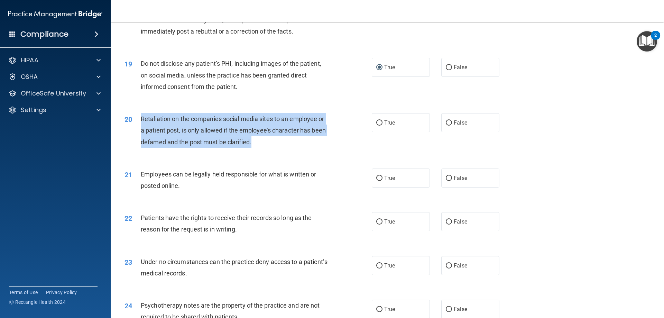
drag, startPoint x: 254, startPoint y: 155, endPoint x: 142, endPoint y: 129, distance: 115.8
click at [142, 129] on div "Retaliation on the companies social media sites to an employee or a patient pos…" at bounding box center [237, 130] width 193 height 35
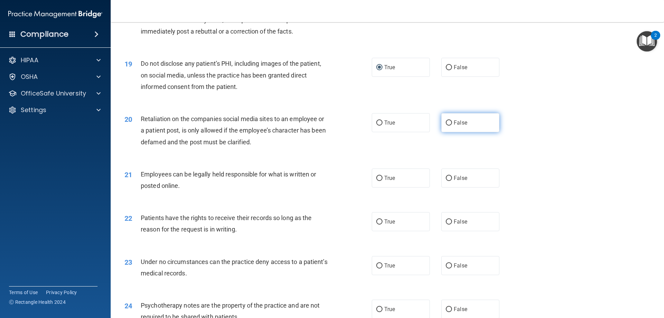
click at [469, 132] on label "False" at bounding box center [470, 122] width 58 height 19
click at [452, 125] on input "False" at bounding box center [449, 122] width 6 height 5
radio input "true"
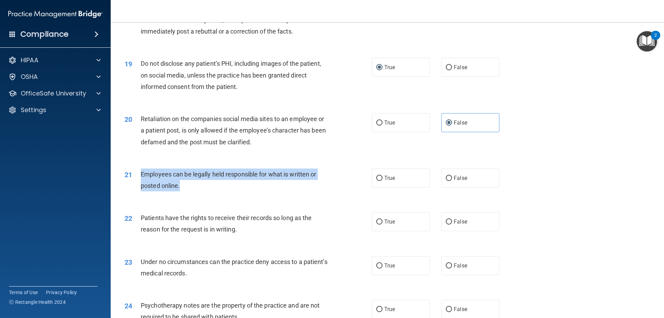
drag, startPoint x: 185, startPoint y: 192, endPoint x: 140, endPoint y: 185, distance: 45.9
click at [140, 185] on div "21 Employees can be legally held responsible for what is written or posted onli…" at bounding box center [248, 181] width 268 height 26
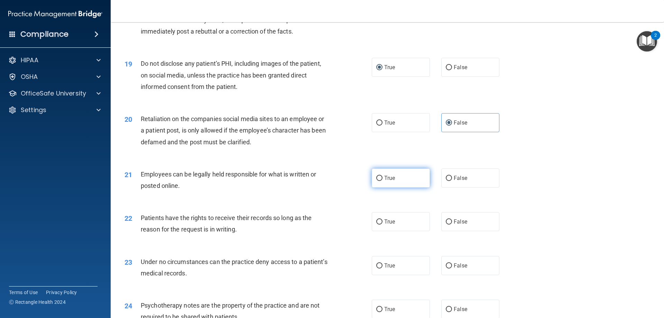
click at [400, 185] on label "True" at bounding box center [401, 177] width 58 height 19
click at [382, 181] on input "True" at bounding box center [379, 178] width 6 height 5
radio input "true"
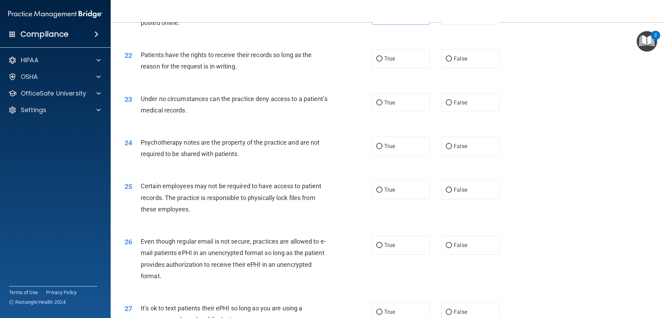
scroll to position [1175, 0]
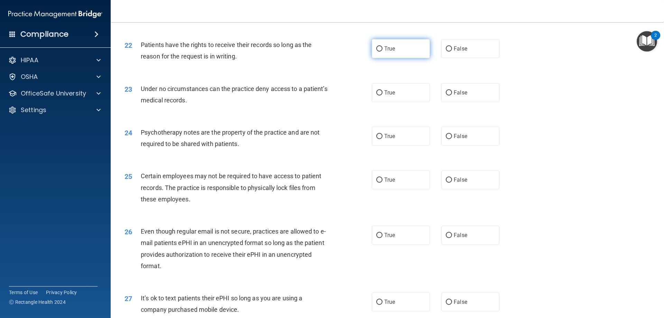
click at [386, 52] on span "True" at bounding box center [389, 48] width 11 height 7
click at [382, 52] on input "True" at bounding box center [379, 48] width 6 height 5
radio input "true"
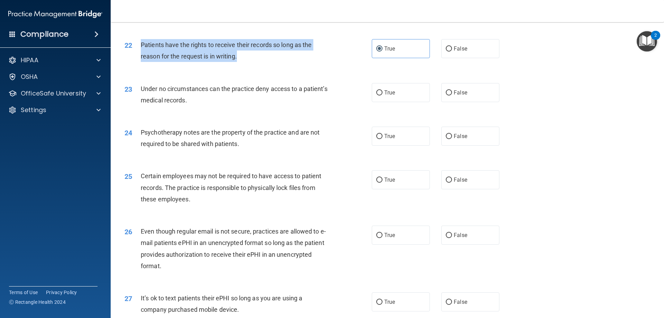
drag, startPoint x: 249, startPoint y: 72, endPoint x: 137, endPoint y: 59, distance: 112.0
click at [137, 59] on div "22 Patients have the rights to receive their records so long as the reason for …" at bounding box center [248, 52] width 268 height 26
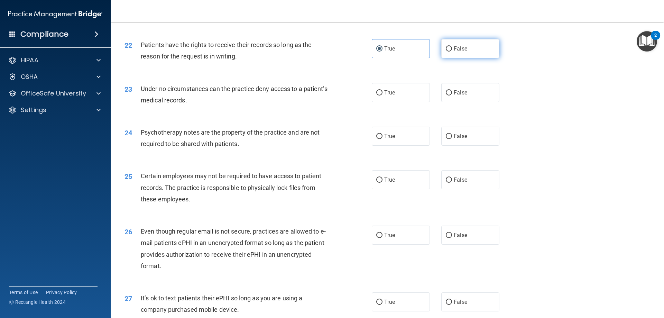
click at [460, 52] on span "False" at bounding box center [460, 48] width 13 height 7
click at [452, 52] on input "False" at bounding box center [449, 48] width 6 height 5
radio input "true"
radio input "false"
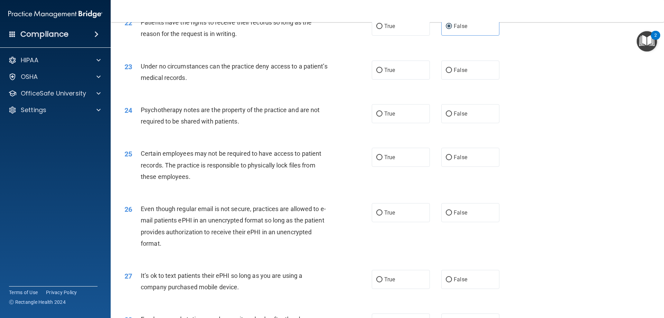
scroll to position [1209, 0]
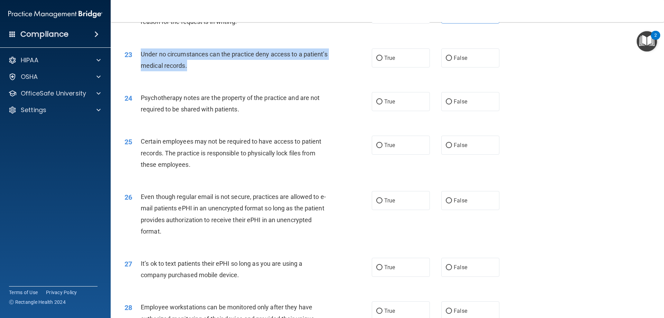
drag, startPoint x: 241, startPoint y: 79, endPoint x: 136, endPoint y: 63, distance: 105.6
click at [136, 63] on div "23 Under no circumstances can the practice deny access to a patient’s medical r…" at bounding box center [248, 61] width 268 height 26
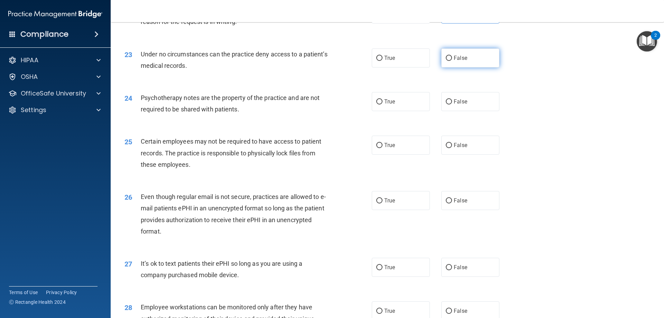
click at [467, 67] on label "False" at bounding box center [470, 57] width 58 height 19
click at [452, 61] on input "False" at bounding box center [449, 58] width 6 height 5
radio input "true"
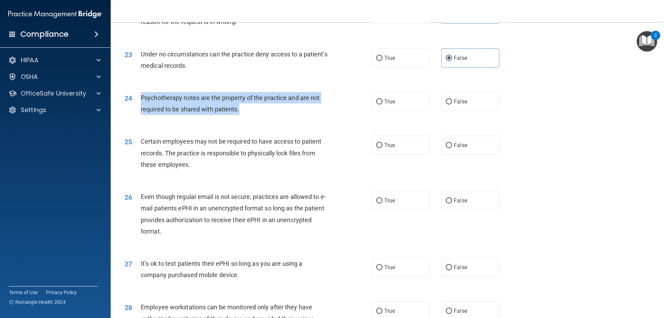
drag, startPoint x: 246, startPoint y: 122, endPoint x: 140, endPoint y: 106, distance: 106.9
click at [141, 106] on div "Psychotherapy notes are the property of the practice and are not required to be…" at bounding box center [237, 103] width 193 height 23
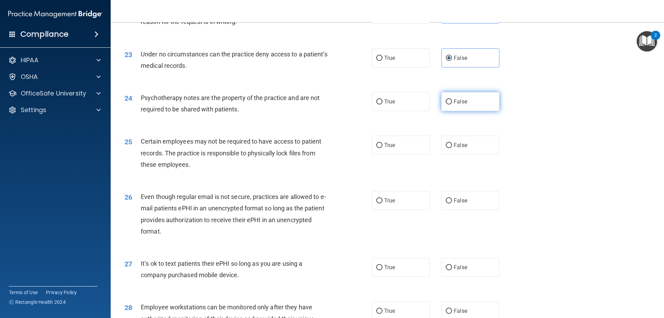
click at [471, 108] on label "False" at bounding box center [470, 101] width 58 height 19
click at [452, 104] on input "False" at bounding box center [449, 101] width 6 height 5
radio input "true"
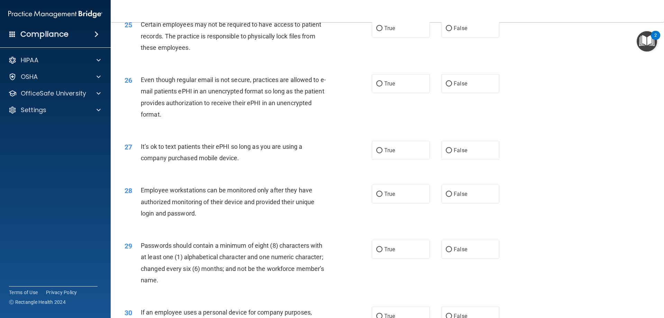
scroll to position [1314, 0]
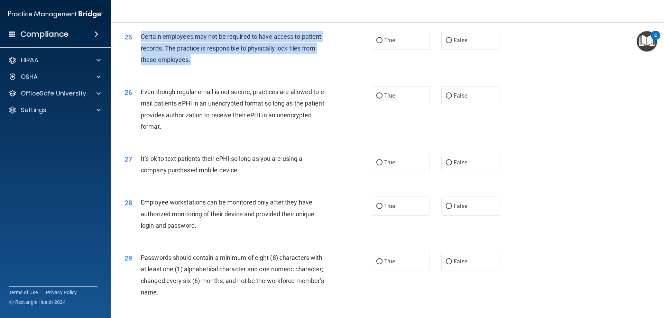
drag, startPoint x: 201, startPoint y: 70, endPoint x: 139, endPoint y: 52, distance: 65.0
click at [139, 52] on div "25 Certain employees may not be required to have access to patient records. The…" at bounding box center [248, 50] width 268 height 38
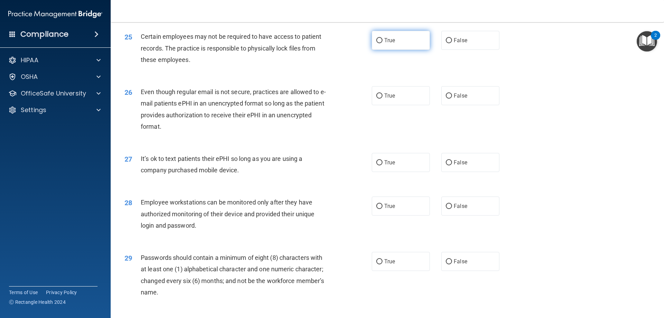
click at [380, 48] on label "True" at bounding box center [401, 40] width 58 height 19
click at [380, 43] on input "True" at bounding box center [379, 40] width 6 height 5
radio input "true"
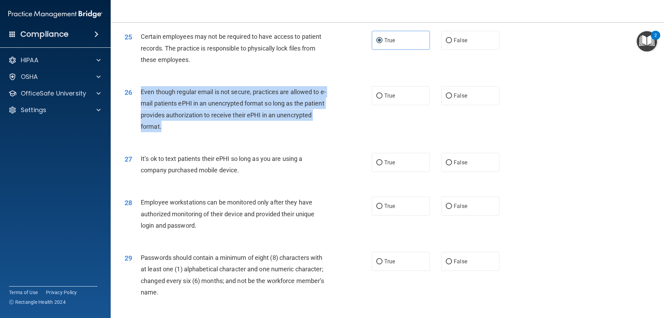
drag, startPoint x: 177, startPoint y: 139, endPoint x: 133, endPoint y: 107, distance: 54.3
click at [133, 107] on div "26 Even though regular email is not secure, practices are allowed to e-mail pat…" at bounding box center [248, 110] width 268 height 49
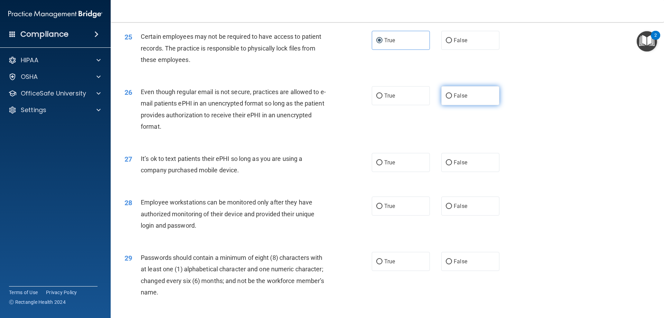
click at [454, 99] on span "False" at bounding box center [460, 95] width 13 height 7
click at [452, 99] on input "False" at bounding box center [449, 95] width 6 height 5
radio input "true"
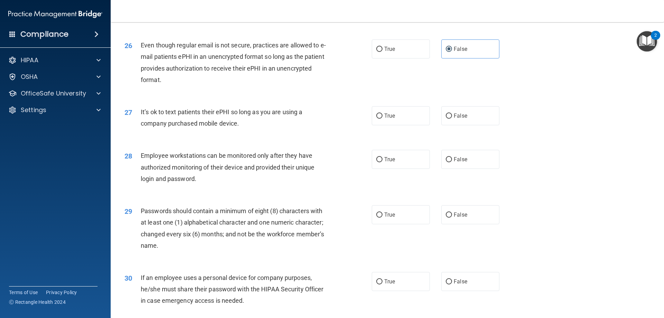
scroll to position [1418, 0]
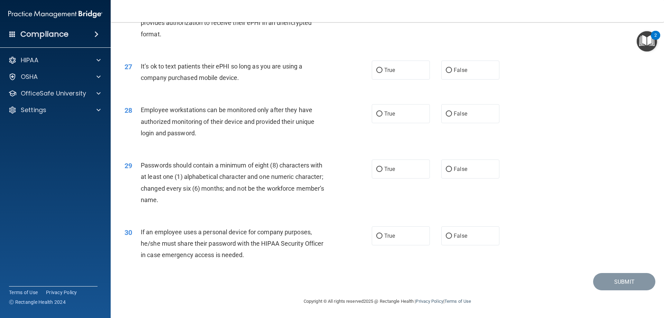
drag, startPoint x: 242, startPoint y: 78, endPoint x: 134, endPoint y: 63, distance: 108.9
click at [134, 63] on div "27 It’s ok to text patients their ePHI so long as you are using a company purch…" at bounding box center [248, 73] width 268 height 26
click at [455, 68] on span "False" at bounding box center [460, 70] width 13 height 7
click at [452, 68] on input "False" at bounding box center [449, 70] width 6 height 5
radio input "true"
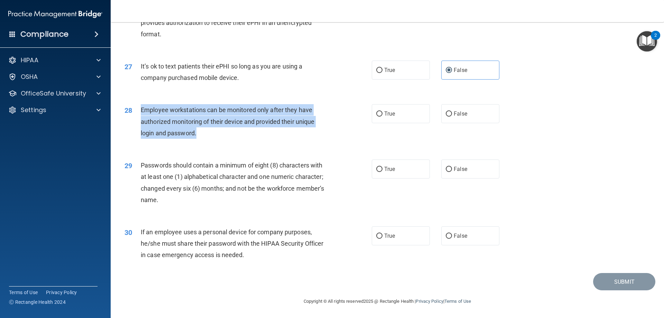
drag, startPoint x: 203, startPoint y: 131, endPoint x: 141, endPoint y: 115, distance: 63.2
click at [141, 115] on div "Employee workstations can be monitored only after they have authorized monitori…" at bounding box center [237, 121] width 193 height 35
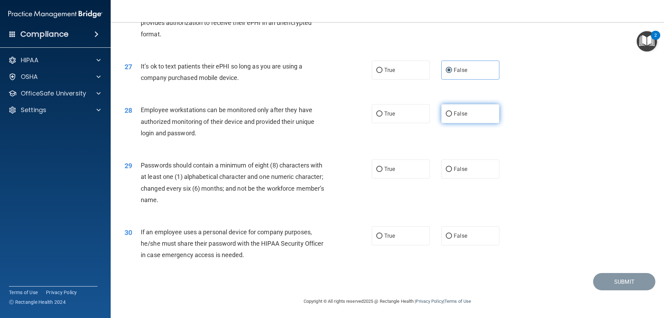
click at [471, 108] on label "False" at bounding box center [470, 113] width 58 height 19
click at [452, 111] on input "False" at bounding box center [449, 113] width 6 height 5
radio input "true"
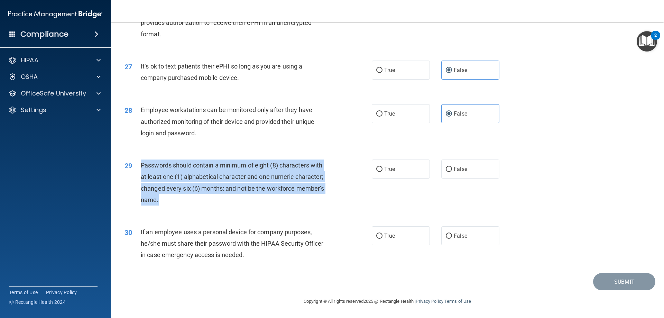
drag, startPoint x: 189, startPoint y: 202, endPoint x: 136, endPoint y: 171, distance: 61.6
click at [136, 171] on div "29 Passwords should contain a minimum of eight (8) characters with at least one…" at bounding box center [248, 183] width 268 height 49
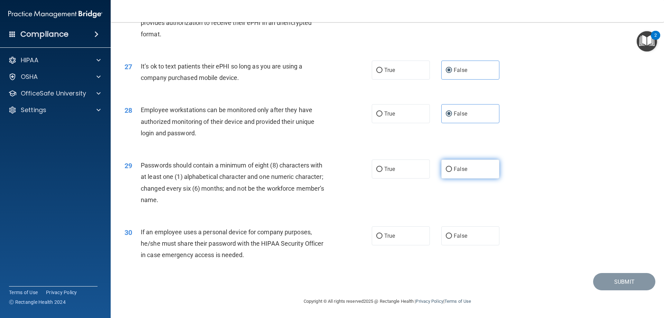
click at [454, 164] on label "False" at bounding box center [470, 168] width 58 height 19
click at [452, 167] on input "False" at bounding box center [449, 169] width 6 height 5
radio input "true"
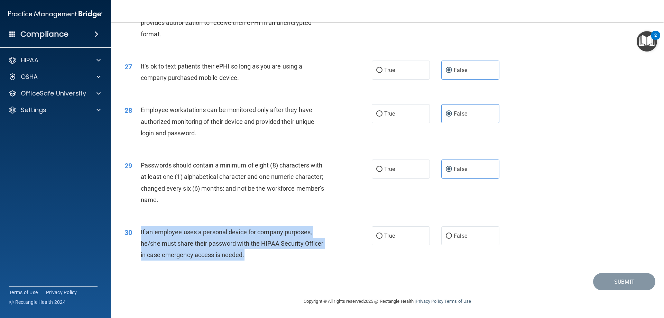
drag, startPoint x: 247, startPoint y: 257, endPoint x: 135, endPoint y: 231, distance: 115.0
click at [135, 231] on div "30 If an employee uses a personal device for company purposes, he/she must shar…" at bounding box center [248, 245] width 268 height 38
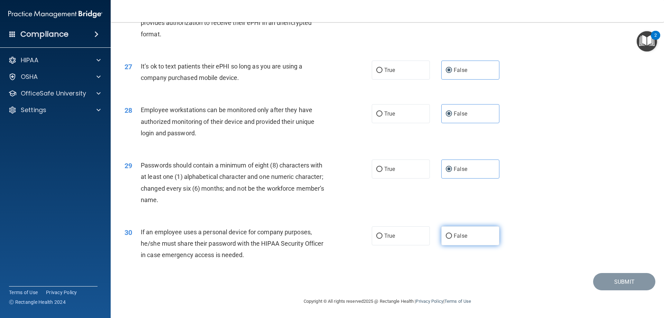
click at [471, 231] on label "False" at bounding box center [470, 235] width 58 height 19
click at [452, 233] on input "False" at bounding box center [449, 235] width 6 height 5
radio input "true"
click at [626, 283] on button "Submit" at bounding box center [624, 282] width 62 height 18
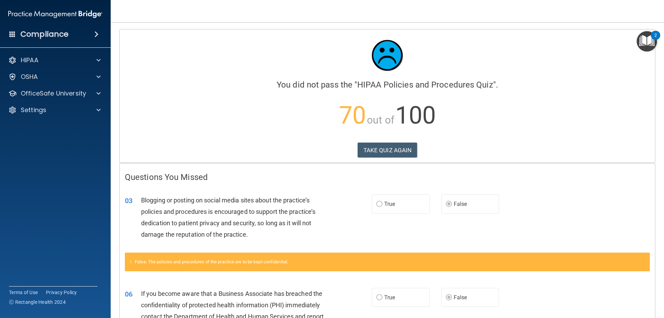
click at [553, 87] on h4 "You did not pass the " HIPAA Policies and Procedures Quiz "." at bounding box center [387, 84] width 525 height 9
click at [396, 147] on button "TAKE QUIZ AGAIN" at bounding box center [387, 149] width 60 height 15
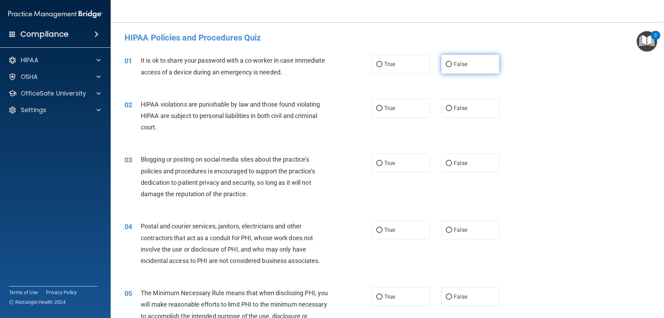
click at [483, 71] on label "False" at bounding box center [470, 64] width 58 height 19
click at [452, 67] on input "False" at bounding box center [449, 64] width 6 height 5
radio input "true"
click at [372, 114] on label "True" at bounding box center [401, 108] width 58 height 19
click at [376, 111] on input "True" at bounding box center [379, 108] width 6 height 5
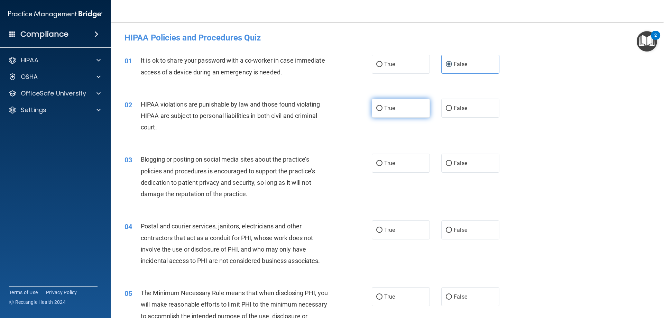
radio input "true"
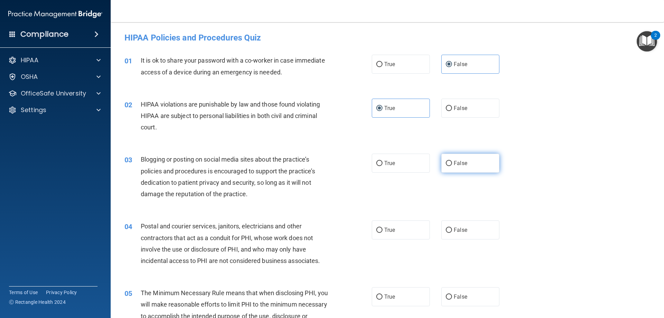
click at [468, 163] on label "False" at bounding box center [470, 162] width 58 height 19
click at [452, 163] on input "False" at bounding box center [449, 163] width 6 height 5
radio input "true"
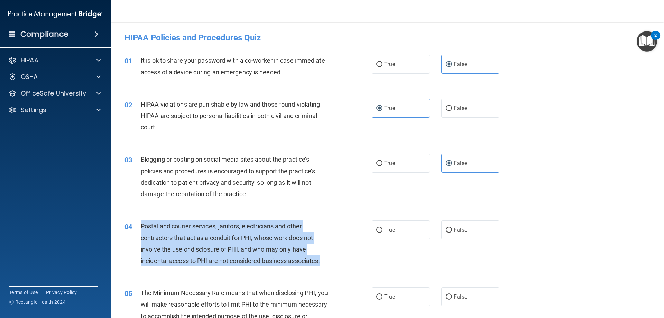
drag, startPoint x: 327, startPoint y: 262, endPoint x: 141, endPoint y: 226, distance: 189.4
click at [141, 226] on div "Postal and courier services, janitors, electricians and other contractors that …" at bounding box center [237, 243] width 193 height 46
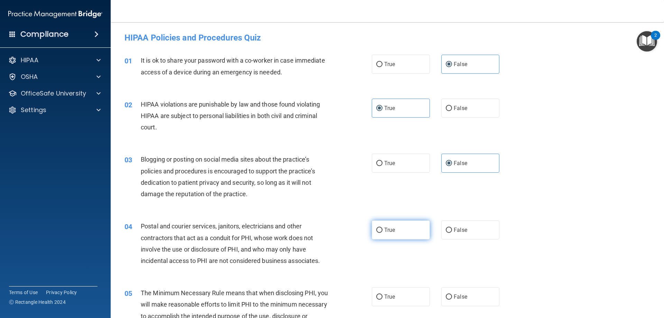
click at [398, 222] on label "True" at bounding box center [401, 229] width 58 height 19
click at [382, 227] on input "True" at bounding box center [379, 229] width 6 height 5
radio input "true"
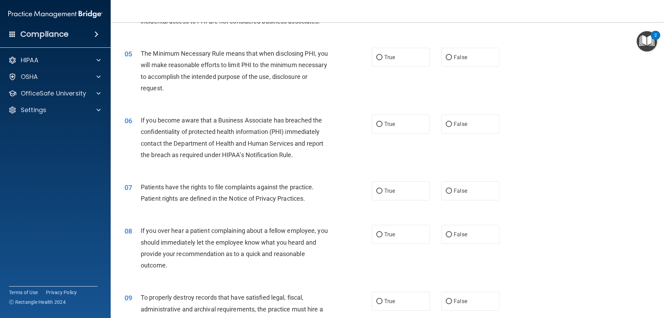
scroll to position [242, 0]
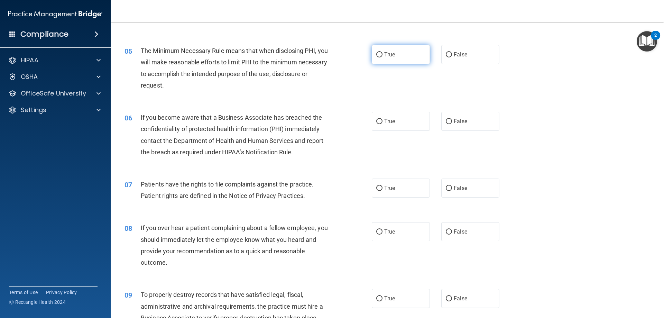
click at [384, 57] on span "True" at bounding box center [389, 54] width 11 height 7
click at [382, 57] on input "True" at bounding box center [379, 54] width 6 height 5
radio input "true"
click at [380, 128] on label "True" at bounding box center [401, 121] width 58 height 19
click at [380, 124] on input "True" at bounding box center [379, 121] width 6 height 5
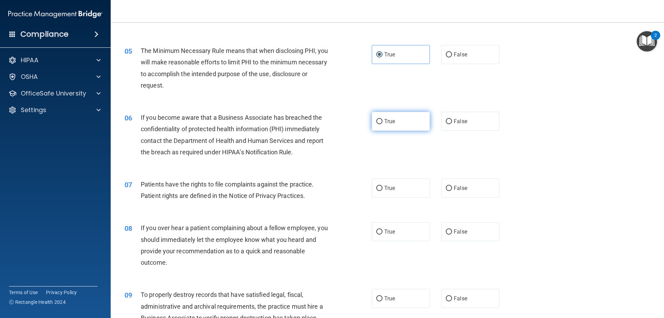
radio input "true"
click at [393, 195] on label "True" at bounding box center [401, 187] width 58 height 19
click at [382, 191] on input "True" at bounding box center [379, 188] width 6 height 5
radio input "true"
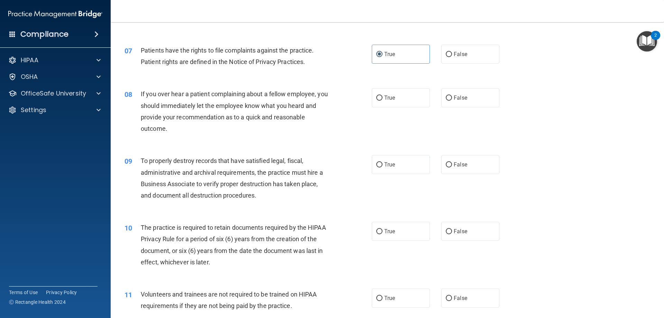
scroll to position [380, 0]
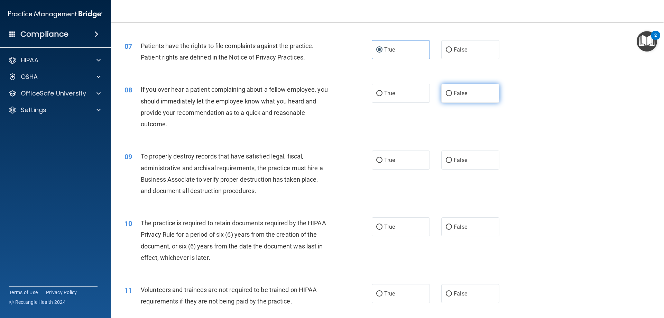
click at [460, 92] on span "False" at bounding box center [460, 93] width 13 height 7
click at [452, 92] on input "False" at bounding box center [449, 93] width 6 height 5
radio input "true"
click at [381, 163] on label "True" at bounding box center [401, 159] width 58 height 19
click at [381, 163] on input "True" at bounding box center [379, 160] width 6 height 5
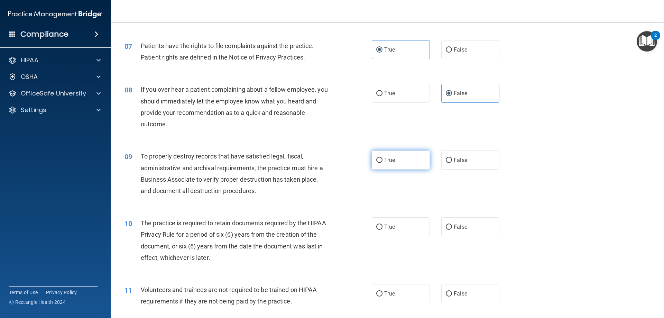
radio input "true"
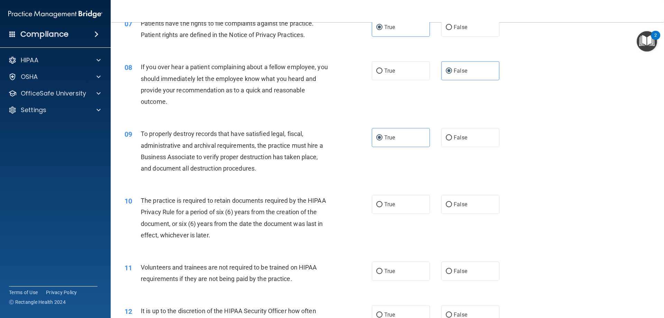
scroll to position [449, 0]
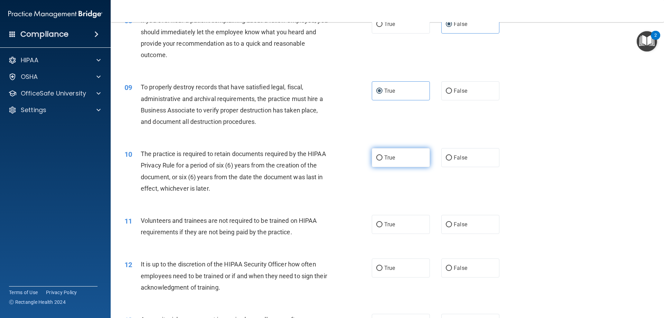
click at [372, 157] on label "True" at bounding box center [401, 157] width 58 height 19
click at [376, 157] on input "True" at bounding box center [379, 157] width 6 height 5
radio input "true"
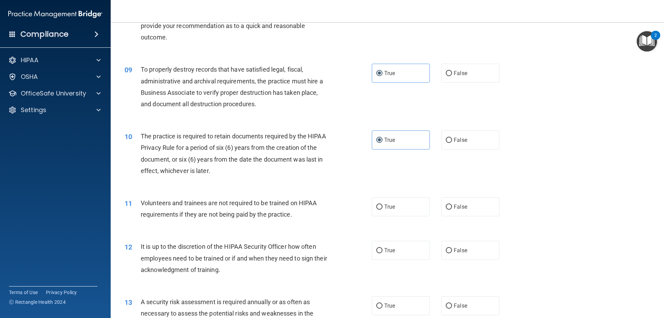
scroll to position [484, 0]
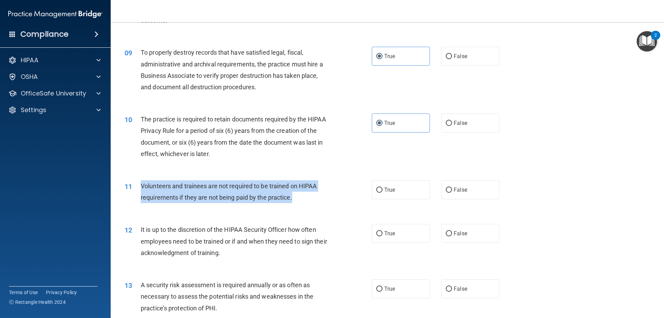
drag, startPoint x: 297, startPoint y: 199, endPoint x: 141, endPoint y: 184, distance: 156.3
click at [141, 184] on div "Volunteers and trainees are not required to be trained on HIPAA requirements if…" at bounding box center [237, 191] width 193 height 23
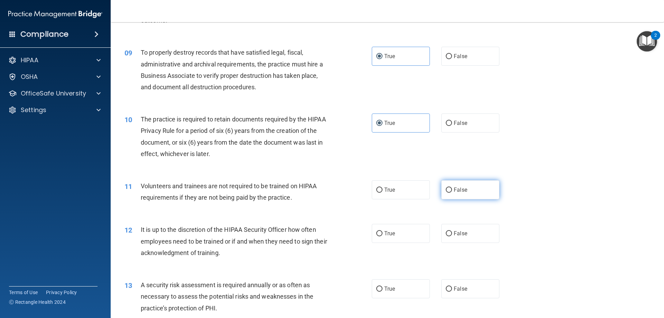
click at [471, 191] on label "False" at bounding box center [470, 189] width 58 height 19
click at [452, 191] on input "False" at bounding box center [449, 189] width 6 height 5
radio input "true"
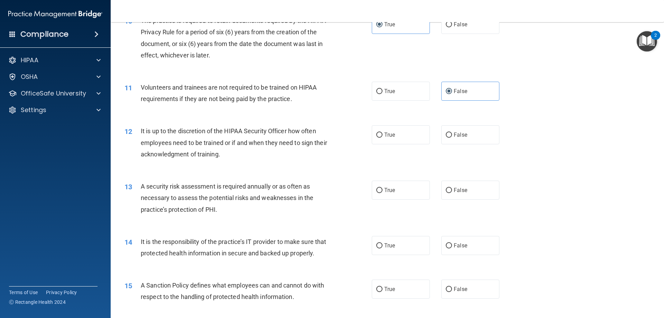
scroll to position [588, 0]
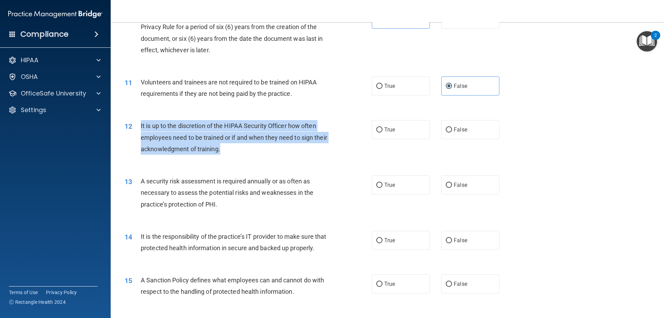
drag, startPoint x: 237, startPoint y: 147, endPoint x: 139, endPoint y: 127, distance: 99.6
click at [139, 127] on div "12 It is up to the discretion of the HIPAA Security Officer how often employees…" at bounding box center [248, 139] width 268 height 38
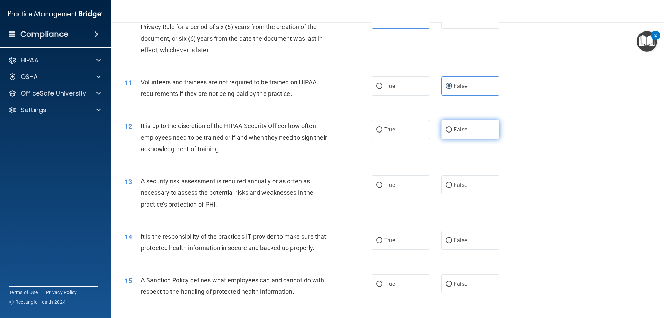
click at [472, 130] on label "False" at bounding box center [470, 129] width 58 height 19
click at [452, 130] on input "False" at bounding box center [449, 129] width 6 height 5
radio input "true"
click at [446, 183] on input "False" at bounding box center [449, 185] width 6 height 5
radio input "true"
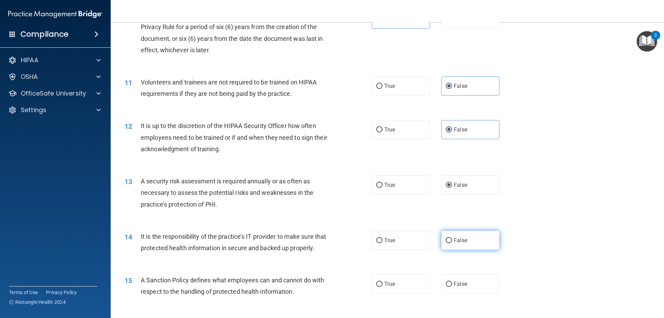
click at [468, 242] on label "False" at bounding box center [470, 240] width 58 height 19
click at [452, 242] on input "False" at bounding box center [449, 240] width 6 height 5
radio input "true"
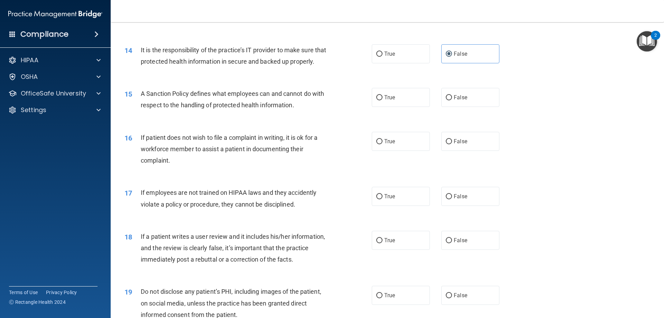
scroll to position [795, 0]
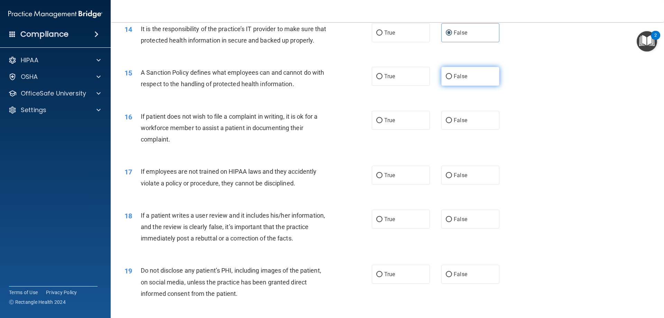
click at [468, 86] on label "False" at bounding box center [470, 76] width 58 height 19
click at [452, 79] on input "False" at bounding box center [449, 76] width 6 height 5
radio input "true"
click at [418, 129] on label "True" at bounding box center [401, 120] width 58 height 19
click at [382, 123] on input "True" at bounding box center [379, 120] width 6 height 5
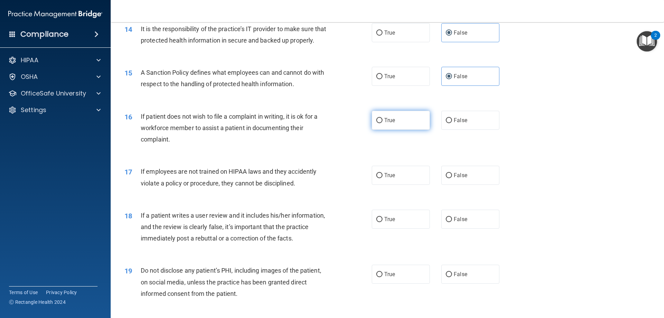
radio input "true"
click at [463, 180] on label "False" at bounding box center [470, 175] width 58 height 19
click at [452, 178] on input "False" at bounding box center [449, 175] width 6 height 5
radio input "true"
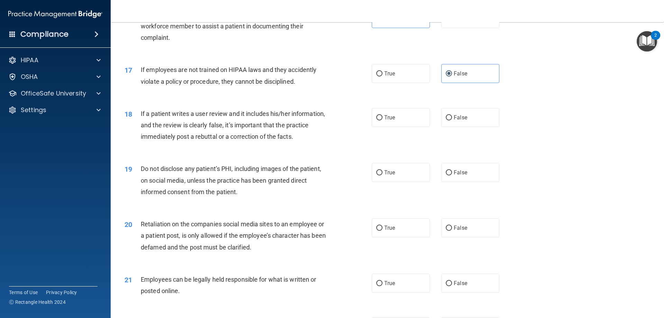
scroll to position [899, 0]
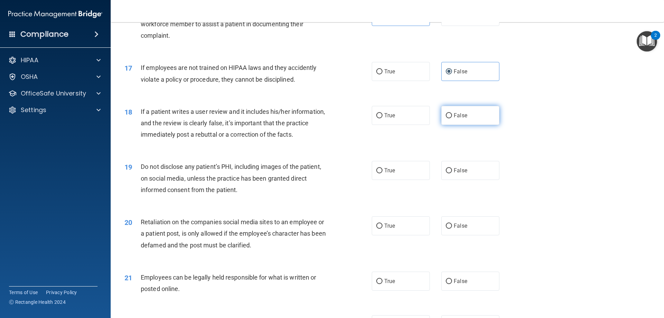
click at [454, 119] on span "False" at bounding box center [460, 115] width 13 height 7
click at [451, 118] on input "False" at bounding box center [449, 115] width 6 height 5
radio input "true"
click at [397, 176] on label "True" at bounding box center [401, 170] width 58 height 19
click at [382, 173] on input "True" at bounding box center [379, 170] width 6 height 5
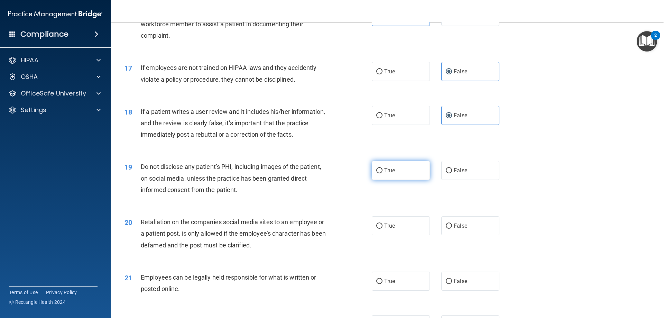
radio input "true"
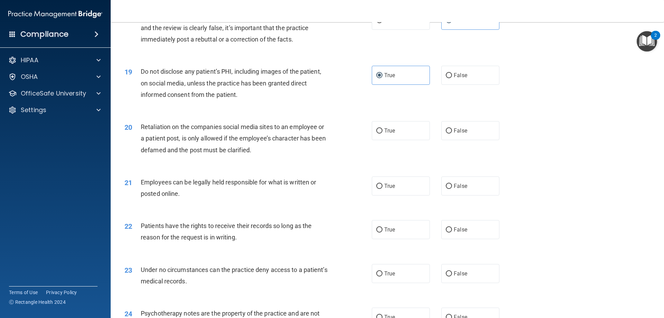
scroll to position [1002, 0]
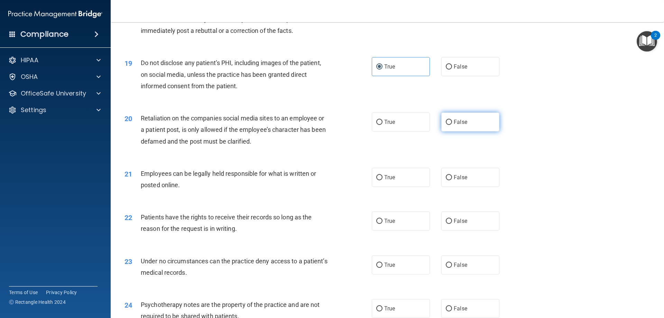
click at [453, 131] on label "False" at bounding box center [470, 121] width 58 height 19
click at [452, 125] on input "False" at bounding box center [449, 122] width 6 height 5
radio input "true"
click at [391, 183] on label "True" at bounding box center [401, 177] width 58 height 19
click at [382, 180] on input "True" at bounding box center [379, 177] width 6 height 5
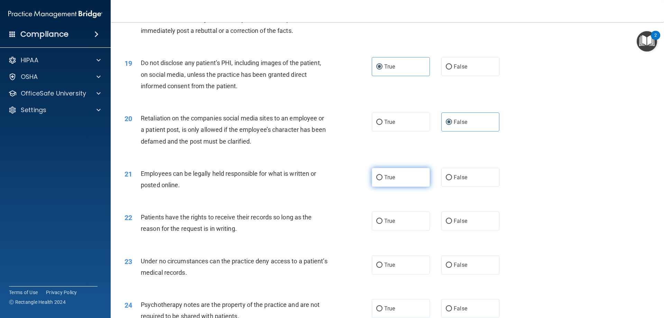
radio input "true"
click at [381, 230] on label "True" at bounding box center [401, 220] width 58 height 19
click at [381, 224] on input "True" at bounding box center [379, 220] width 6 height 5
radio input "true"
click at [452, 228] on label "False" at bounding box center [470, 220] width 58 height 19
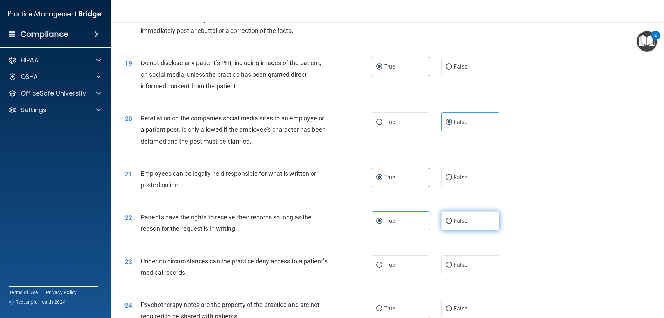
click at [452, 224] on input "False" at bounding box center [449, 220] width 6 height 5
radio input "true"
radio input "false"
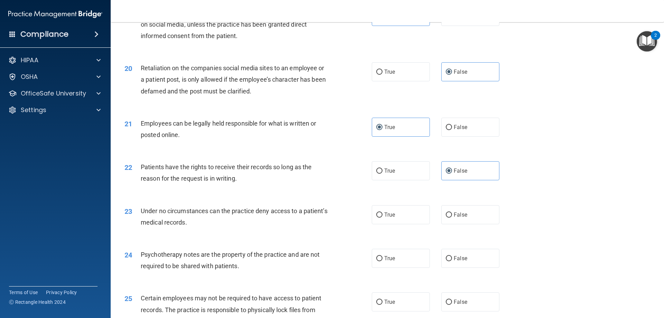
scroll to position [1141, 0]
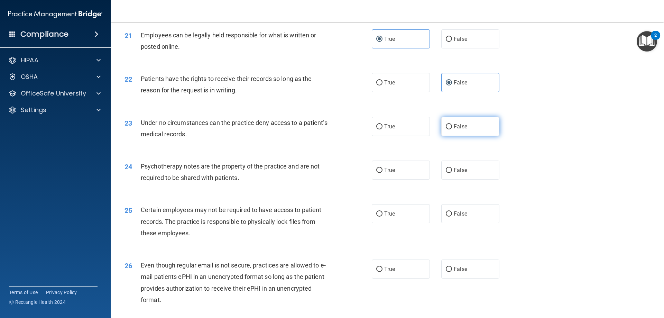
click at [455, 132] on label "False" at bounding box center [470, 126] width 58 height 19
click at [452, 129] on input "False" at bounding box center [449, 126] width 6 height 5
radio input "true"
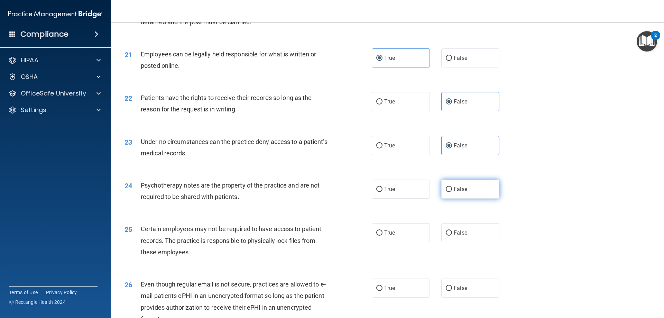
scroll to position [1106, 0]
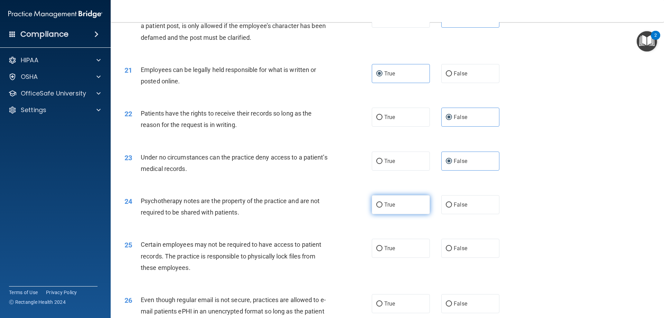
click at [396, 214] on label "True" at bounding box center [401, 204] width 58 height 19
click at [382, 207] on input "True" at bounding box center [379, 204] width 6 height 5
radio input "true"
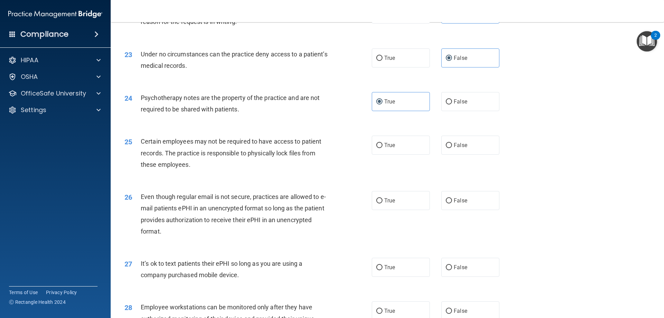
scroll to position [1210, 0]
click at [381, 209] on label "True" at bounding box center [401, 199] width 58 height 19
click at [381, 203] on input "True" at bounding box center [379, 199] width 6 height 5
radio input "true"
click at [386, 148] on span "True" at bounding box center [389, 144] width 11 height 7
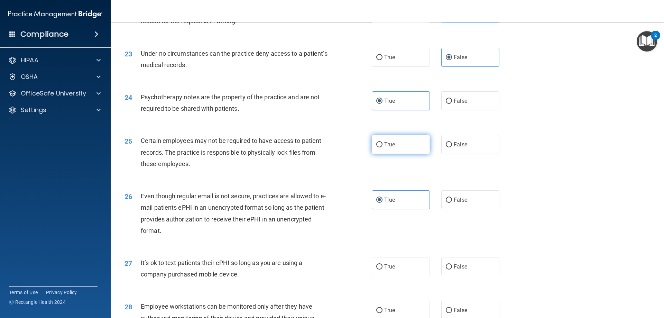
click at [382, 147] on input "True" at bounding box center [379, 144] width 6 height 5
radio input "true"
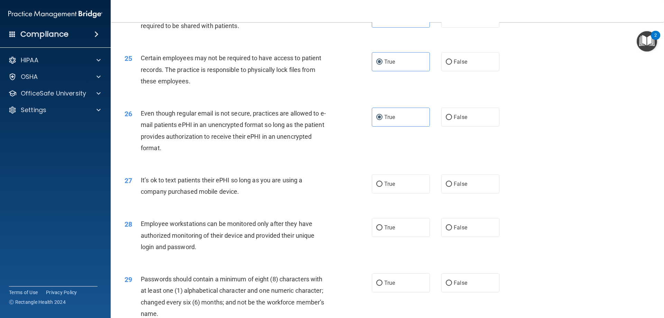
scroll to position [1314, 0]
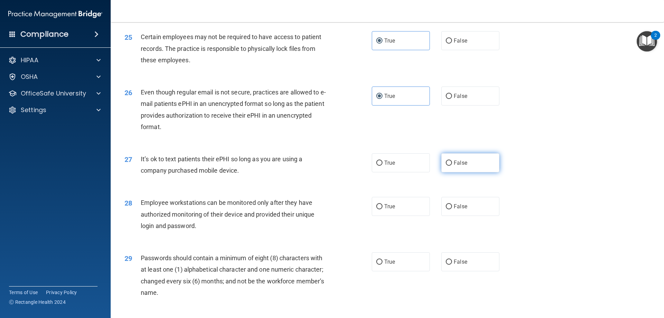
click at [448, 166] on input "False" at bounding box center [449, 162] width 6 height 5
radio input "true"
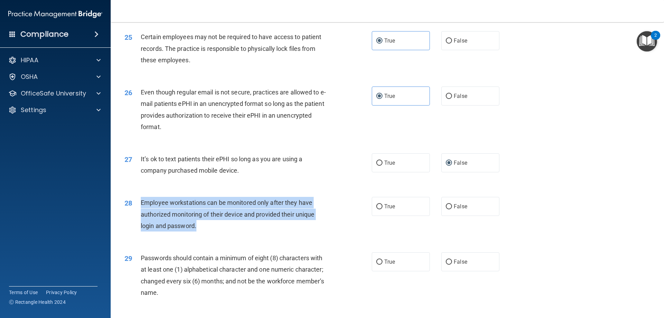
drag, startPoint x: 217, startPoint y: 235, endPoint x: 141, endPoint y: 210, distance: 80.3
click at [141, 210] on div "Employee workstations can be monitored only after they have authorized monitori…" at bounding box center [237, 214] width 193 height 35
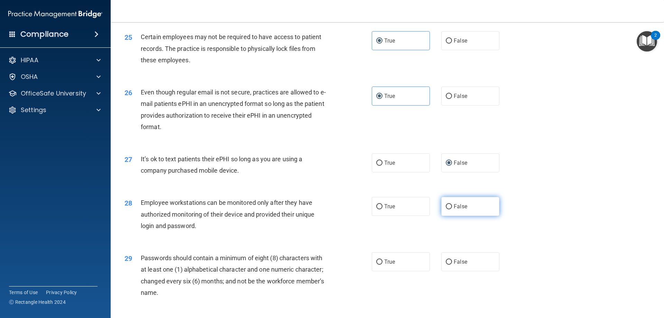
click at [480, 216] on label "False" at bounding box center [470, 206] width 58 height 19
click at [452, 209] on input "False" at bounding box center [449, 206] width 6 height 5
radio input "true"
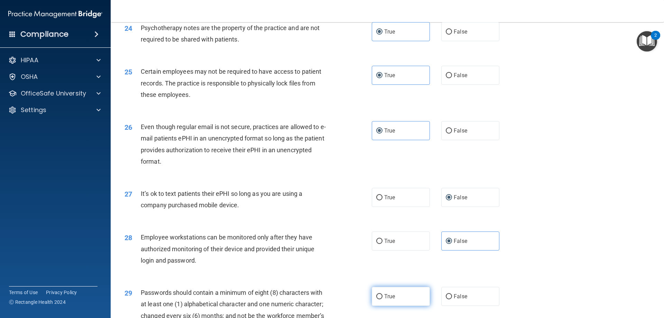
click at [401, 300] on label "True" at bounding box center [401, 296] width 58 height 19
click at [382, 299] on input "True" at bounding box center [379, 296] width 6 height 5
radio input "true"
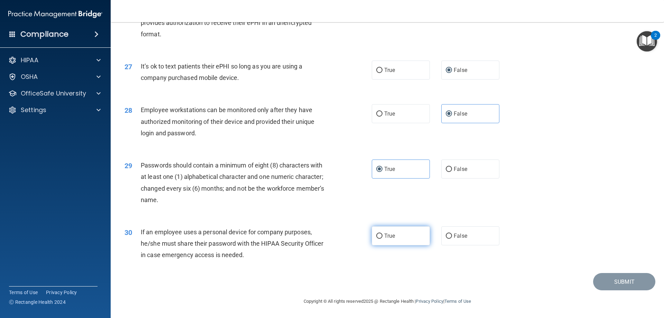
scroll to position [1418, 0]
click at [455, 238] on span "False" at bounding box center [460, 235] width 13 height 7
click at [452, 238] on input "False" at bounding box center [449, 235] width 6 height 5
radio input "true"
click at [629, 282] on button "Submit" at bounding box center [624, 282] width 62 height 18
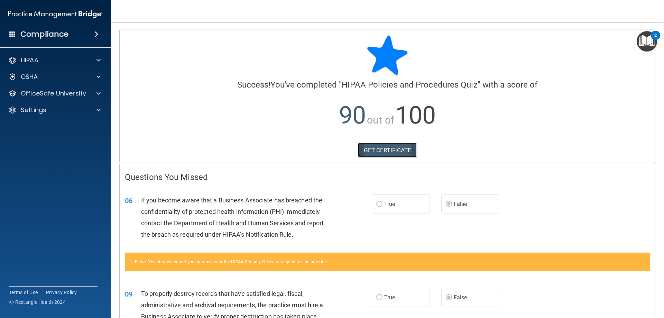
click at [406, 150] on link "GET CERTIFICATE" at bounding box center [387, 149] width 59 height 15
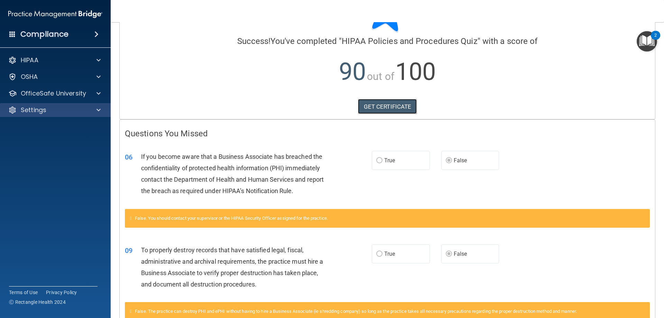
scroll to position [169, 0]
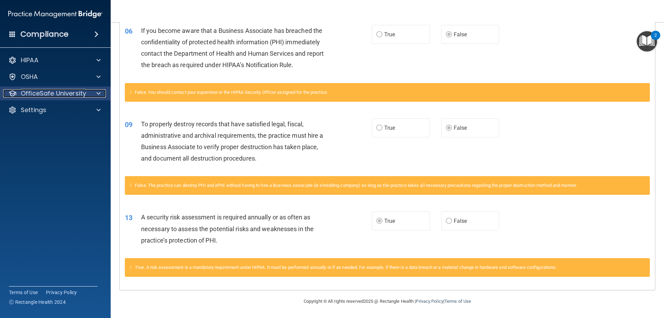
click at [76, 91] on p "OfficeSafe University" at bounding box center [53, 93] width 65 height 8
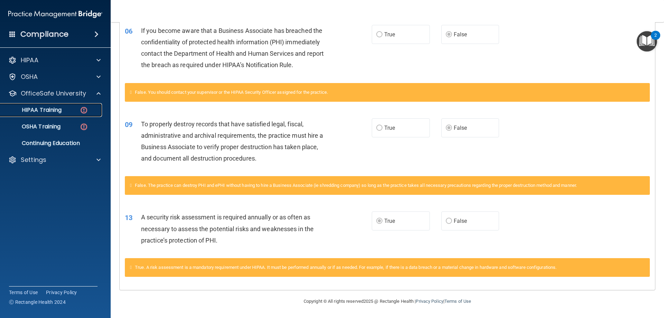
click at [57, 112] on p "HIPAA Training" at bounding box center [32, 109] width 57 height 7
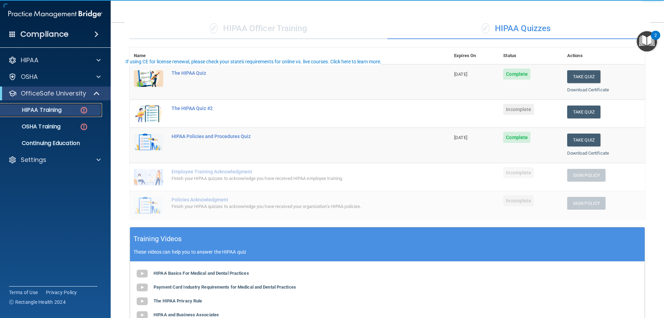
scroll to position [8, 0]
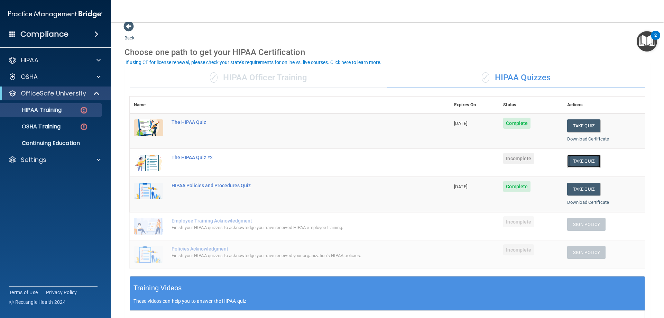
click at [570, 162] on button "Take Quiz" at bounding box center [583, 161] width 33 height 13
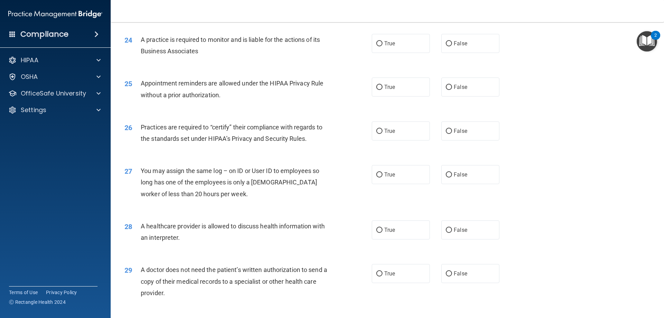
scroll to position [1291, 0]
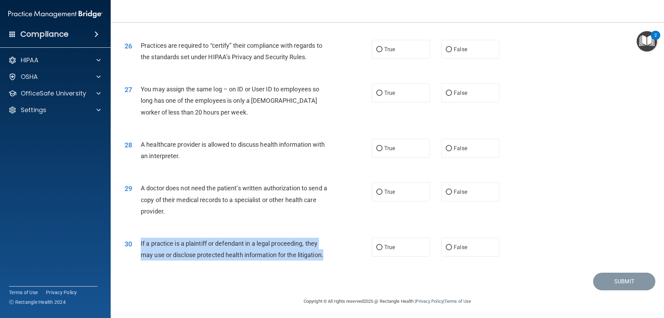
drag, startPoint x: 327, startPoint y: 253, endPoint x: 136, endPoint y: 246, distance: 191.3
click at [136, 246] on div "30 If a practice is a plaintiff or defendant in a legal proceeding, they may us…" at bounding box center [248, 250] width 268 height 26
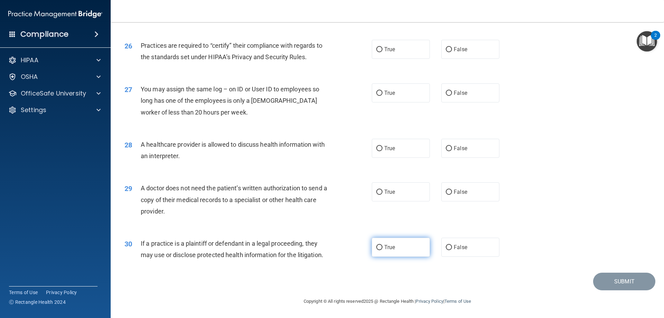
click at [416, 251] on label "True" at bounding box center [401, 246] width 58 height 19
click at [382, 250] on input "True" at bounding box center [379, 247] width 6 height 5
radio input "true"
drag, startPoint x: 222, startPoint y: 205, endPoint x: 135, endPoint y: 190, distance: 87.7
click at [135, 190] on div "29 A doctor does not need the patient’s written authorization to send a copy of…" at bounding box center [248, 201] width 268 height 38
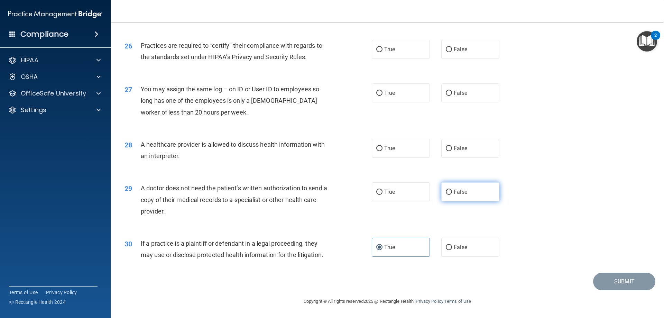
click at [459, 191] on span "False" at bounding box center [460, 191] width 13 height 7
click at [452, 191] on input "False" at bounding box center [449, 191] width 6 height 5
radio input "true"
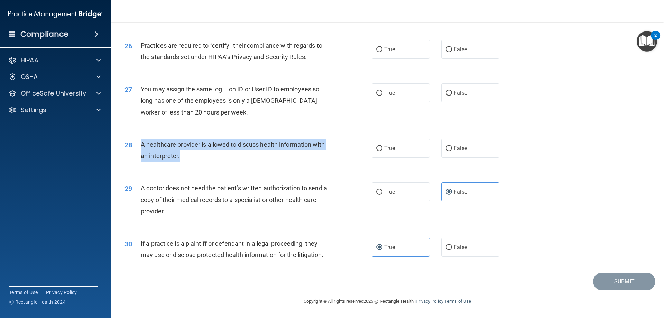
drag, startPoint x: 196, startPoint y: 155, endPoint x: 136, endPoint y: 143, distance: 61.4
click at [136, 143] on div "28 A healthcare provider is allowed to discuss health information with an inter…" at bounding box center [248, 152] width 268 height 26
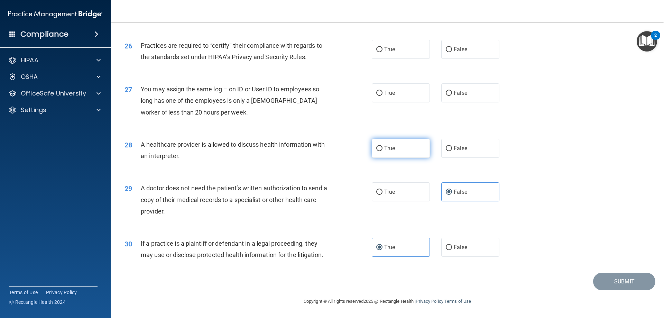
click at [395, 148] on label "True" at bounding box center [401, 148] width 58 height 19
click at [382, 148] on input "True" at bounding box center [379, 148] width 6 height 5
radio input "true"
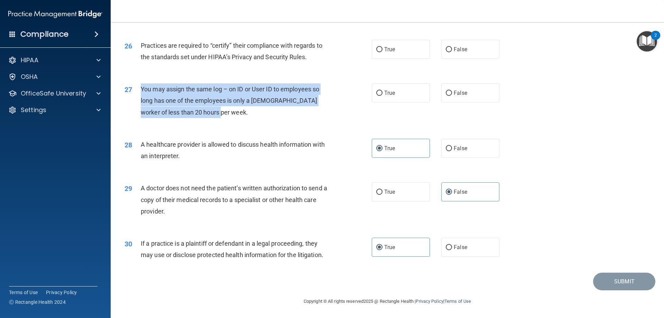
drag, startPoint x: 226, startPoint y: 112, endPoint x: 139, endPoint y: 84, distance: 91.2
click at [139, 84] on div "27 You may assign the same log – on ID or User ID to employees so long has one …" at bounding box center [248, 102] width 268 height 38
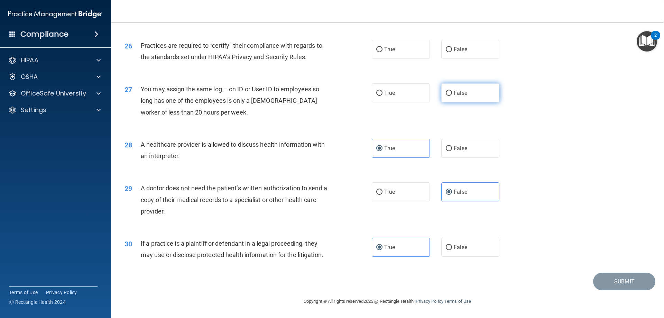
click at [453, 85] on label "False" at bounding box center [470, 92] width 58 height 19
click at [452, 91] on input "False" at bounding box center [449, 93] width 6 height 5
radio input "true"
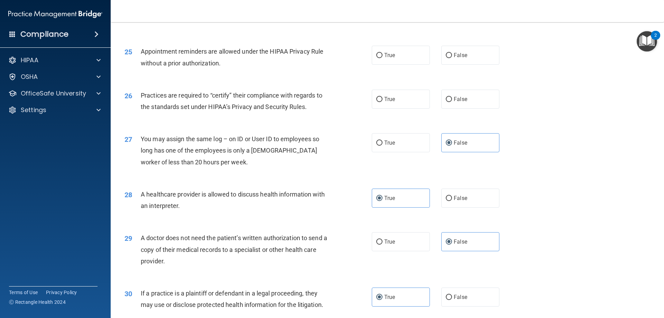
scroll to position [1222, 0]
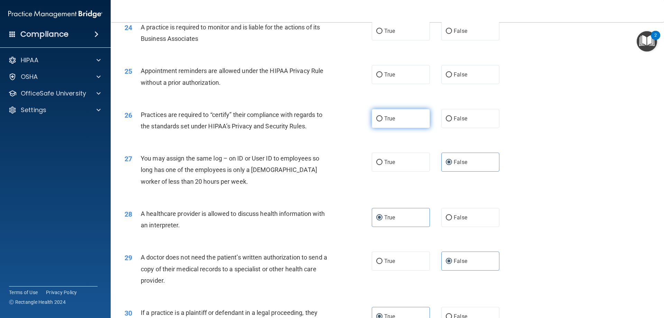
click at [377, 116] on input "True" at bounding box center [379, 118] width 6 height 5
radio input "true"
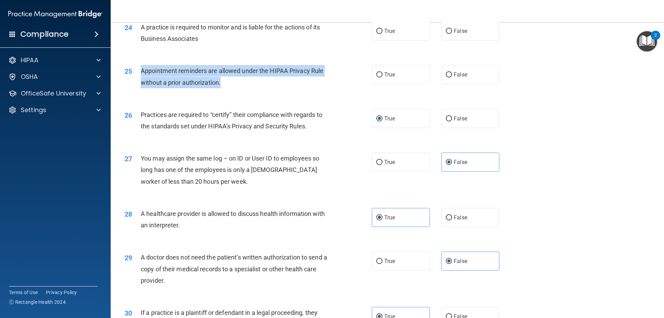
drag, startPoint x: 236, startPoint y: 84, endPoint x: 140, endPoint y: 76, distance: 96.1
click at [141, 76] on div "Appointment reminders are allowed under the HIPAA Privacy Rule without a prior …" at bounding box center [237, 76] width 193 height 23
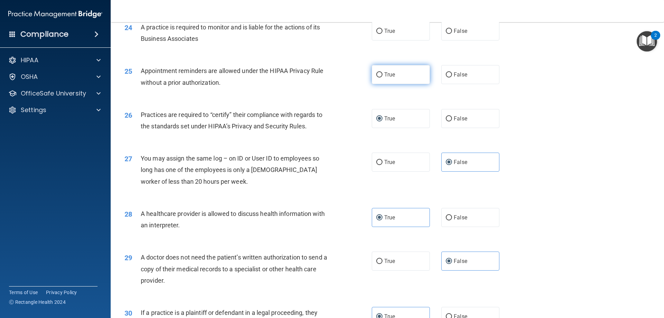
click at [392, 83] on label "True" at bounding box center [401, 74] width 58 height 19
click at [382, 77] on input "True" at bounding box center [379, 74] width 6 height 5
radio input "true"
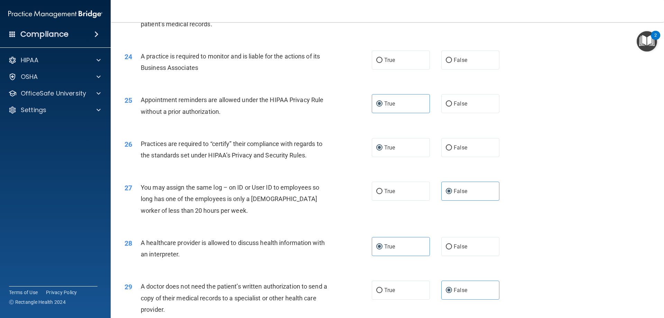
scroll to position [1153, 0]
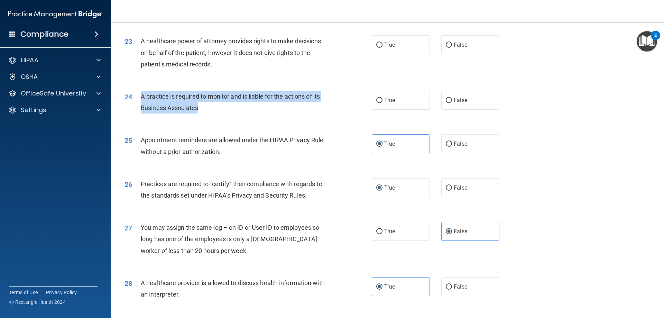
drag, startPoint x: 239, startPoint y: 105, endPoint x: 140, endPoint y: 98, distance: 98.7
click at [141, 98] on div "A practice is required to monitor and is liable for the actions of its Business…" at bounding box center [237, 102] width 193 height 23
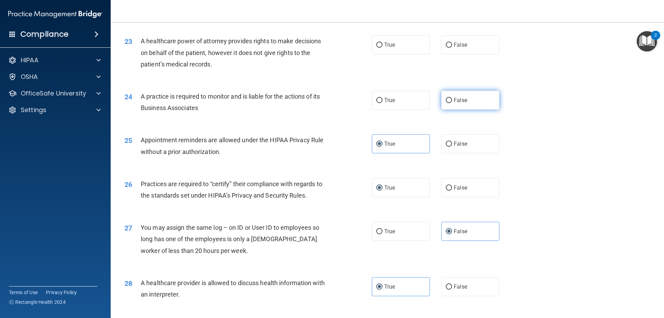
click at [459, 100] on span "False" at bounding box center [460, 100] width 13 height 7
click at [452, 100] on input "False" at bounding box center [449, 100] width 6 height 5
radio input "true"
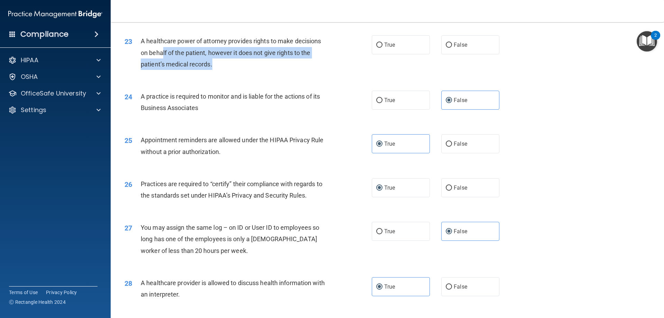
drag, startPoint x: 222, startPoint y: 66, endPoint x: 165, endPoint y: 48, distance: 59.5
click at [164, 48] on div "A healthcare power of attorney provides rights to make decisions on behalf of t…" at bounding box center [237, 52] width 193 height 35
click at [227, 58] on div "A healthcare power of attorney provides rights to make decisions on behalf of t…" at bounding box center [237, 52] width 193 height 35
drag, startPoint x: 221, startPoint y: 64, endPoint x: 141, endPoint y: 44, distance: 81.7
click at [141, 44] on div "A healthcare power of attorney provides rights to make decisions on behalf of t…" at bounding box center [237, 52] width 193 height 35
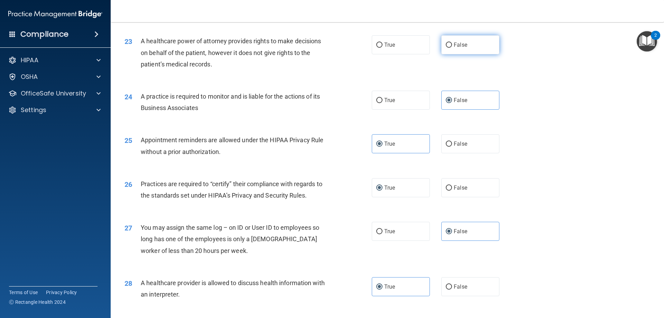
click at [454, 43] on span "False" at bounding box center [460, 44] width 13 height 7
click at [451, 43] on input "False" at bounding box center [449, 45] width 6 height 5
radio input "true"
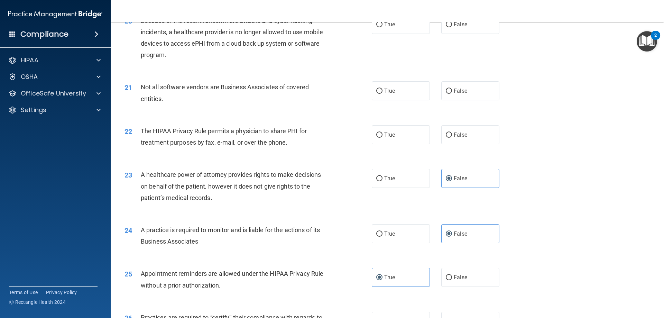
scroll to position [1015, 0]
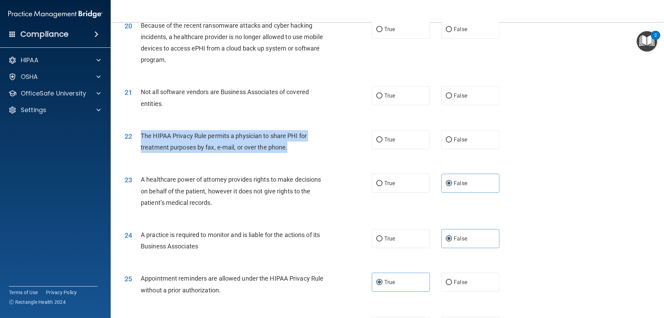
drag, startPoint x: 302, startPoint y: 150, endPoint x: 137, endPoint y: 134, distance: 165.6
click at [137, 134] on div "22 The HIPAA Privacy Rule permits a physician to share PHI for treatment purpos…" at bounding box center [248, 143] width 268 height 26
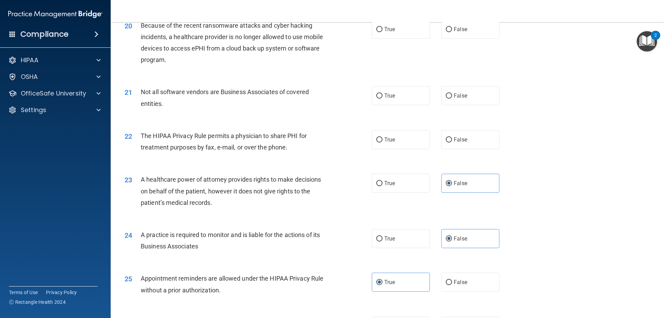
click at [396, 129] on div "22 The HIPAA Privacy Rule permits a physician to share PHI for treatment purpos…" at bounding box center [387, 143] width 536 height 44
click at [390, 139] on span "True" at bounding box center [389, 139] width 11 height 7
click at [382, 139] on input "True" at bounding box center [379, 139] width 6 height 5
radio input "true"
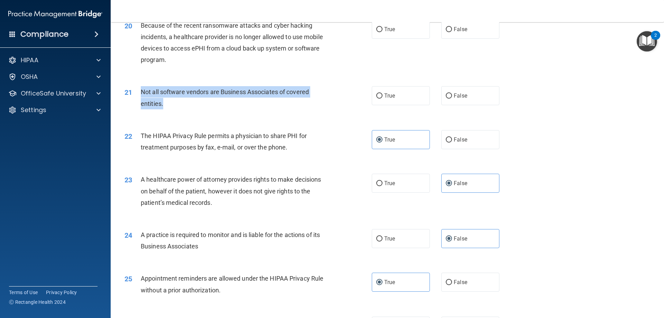
drag, startPoint x: 208, startPoint y: 103, endPoint x: 140, endPoint y: 95, distance: 68.9
click at [140, 95] on div "21 Not all software vendors are Business Associates of covered entities." at bounding box center [248, 99] width 268 height 26
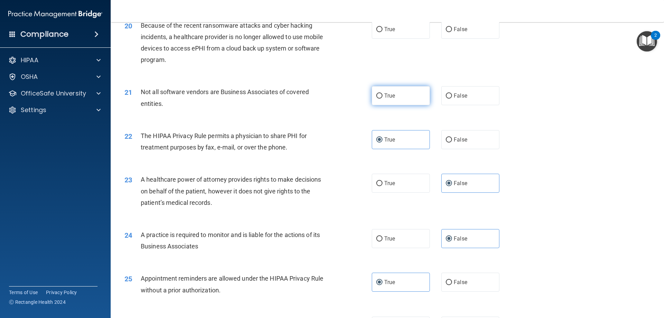
click at [385, 93] on span "True" at bounding box center [389, 95] width 11 height 7
click at [382, 93] on input "True" at bounding box center [379, 95] width 6 height 5
radio input "true"
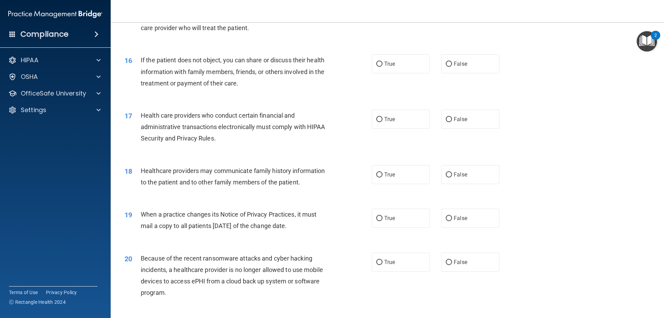
scroll to position [807, 0]
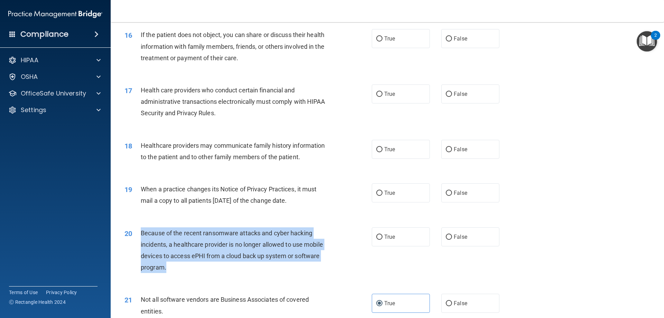
drag, startPoint x: 219, startPoint y: 262, endPoint x: 138, endPoint y: 235, distance: 85.0
click at [138, 235] on div "20 Because of the recent ransomware attacks and cyber hacking incidents, a heal…" at bounding box center [248, 251] width 268 height 49
drag, startPoint x: 465, startPoint y: 225, endPoint x: 464, endPoint y: 241, distance: 15.2
click at [465, 234] on div "20 Because of the recent ransomware attacks and cyber hacking incidents, a heal…" at bounding box center [387, 251] width 536 height 67
click at [464, 241] on label "False" at bounding box center [470, 236] width 58 height 19
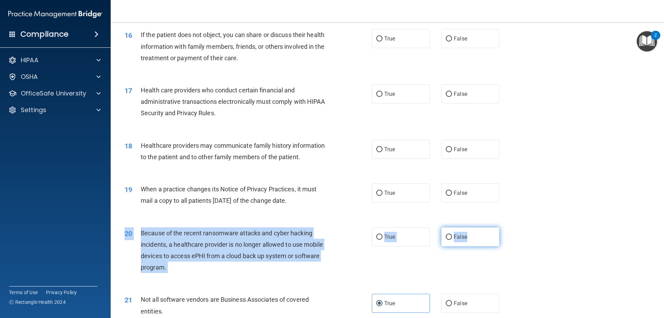
click at [452, 240] on input "False" at bounding box center [449, 236] width 6 height 5
radio input "true"
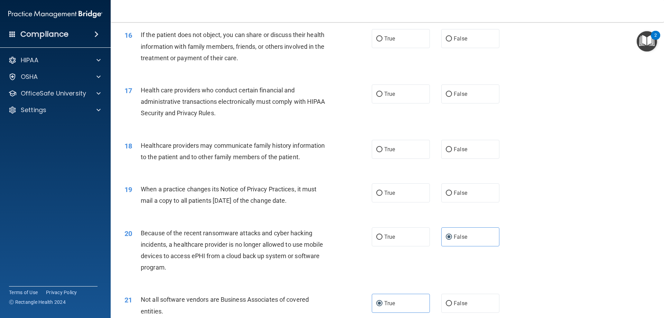
drag, startPoint x: 314, startPoint y: 199, endPoint x: 142, endPoint y: 189, distance: 172.0
click at [142, 189] on div "When a practice changes its Notice of Privacy Practices, it must mail a copy to…" at bounding box center [237, 194] width 193 height 23
click at [471, 196] on label "False" at bounding box center [470, 192] width 58 height 19
click at [452, 196] on input "False" at bounding box center [449, 192] width 6 height 5
radio input "true"
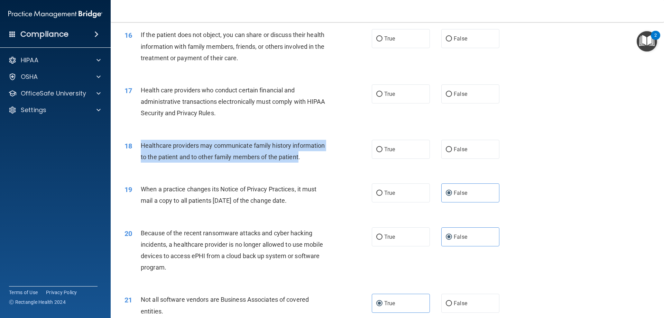
drag, startPoint x: 299, startPoint y: 155, endPoint x: 138, endPoint y: 144, distance: 162.1
click at [138, 144] on div "18 Healthcare providers may communicate family history information to the patie…" at bounding box center [248, 153] width 268 height 26
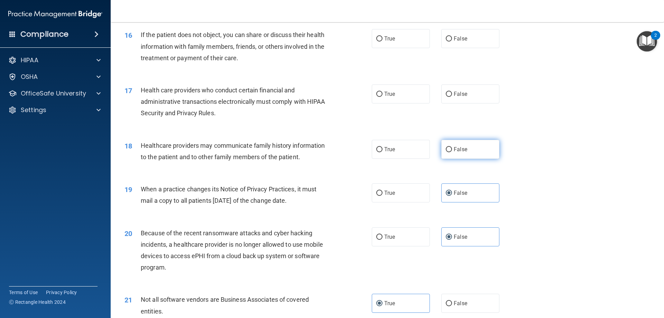
click at [479, 156] on label "False" at bounding box center [470, 149] width 58 height 19
click at [452, 152] on input "False" at bounding box center [449, 149] width 6 height 5
radio input "true"
click at [382, 99] on label "True" at bounding box center [401, 93] width 58 height 19
click at [382, 97] on input "True" at bounding box center [379, 94] width 6 height 5
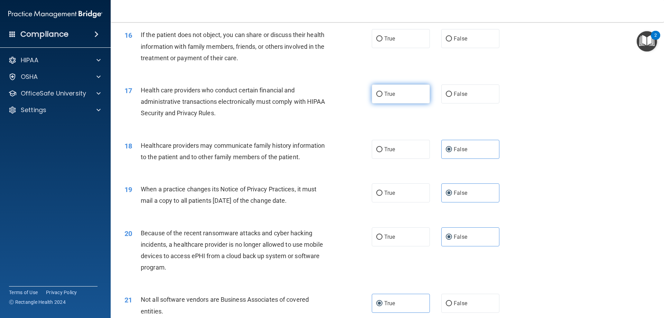
radio input "true"
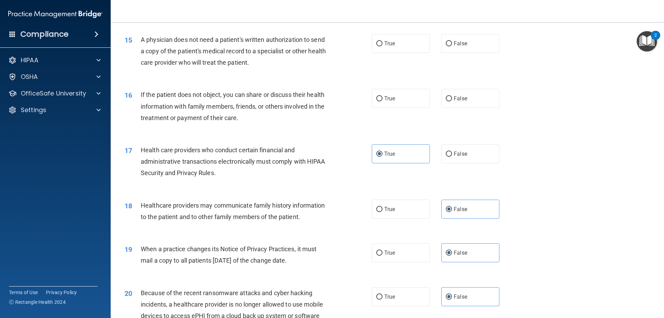
scroll to position [738, 0]
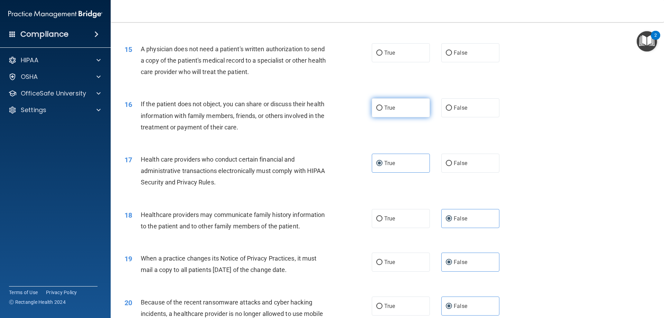
click at [404, 110] on label "True" at bounding box center [401, 107] width 58 height 19
click at [382, 110] on input "True" at bounding box center [379, 107] width 6 height 5
radio input "true"
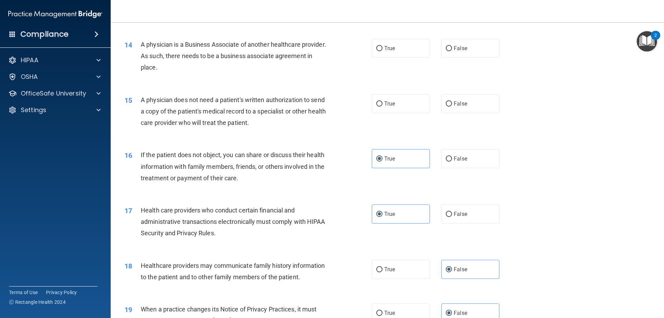
scroll to position [669, 0]
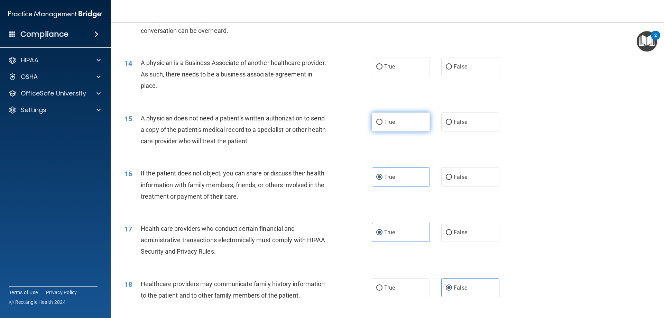
click at [393, 122] on label "True" at bounding box center [401, 121] width 58 height 19
click at [382, 122] on input "True" at bounding box center [379, 122] width 6 height 5
radio input "true"
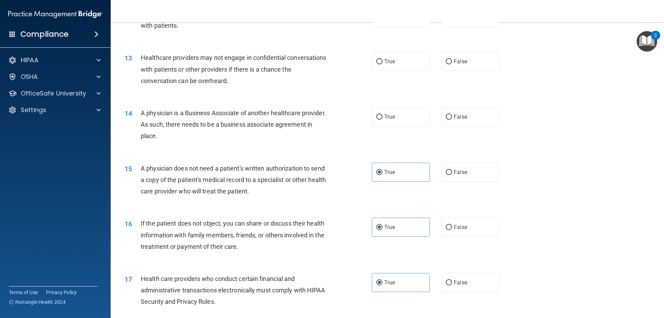
scroll to position [600, 0]
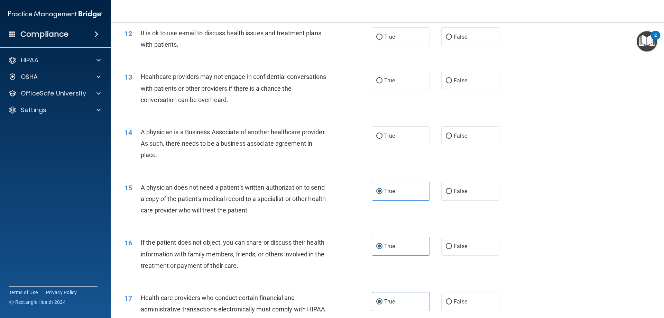
drag, startPoint x: 202, startPoint y: 155, endPoint x: 142, endPoint y: 131, distance: 64.5
click at [142, 131] on div "A physician is a Business Associate of another healthcare provider. As such, th…" at bounding box center [237, 143] width 193 height 35
click at [453, 132] on label "False" at bounding box center [470, 135] width 58 height 19
click at [452, 133] on input "False" at bounding box center [449, 135] width 6 height 5
radio input "true"
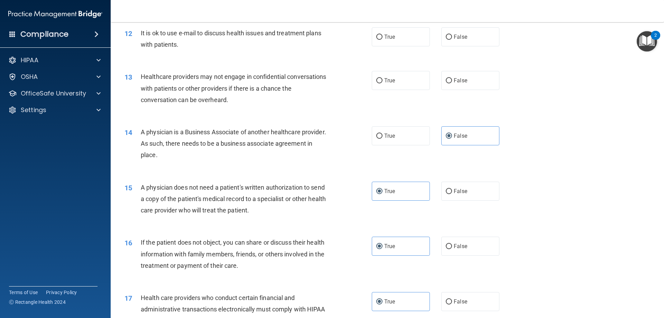
click at [239, 100] on div "Healthcare providers may not engage in confidential conversations with patients…" at bounding box center [237, 88] width 193 height 35
click at [386, 77] on label "True" at bounding box center [401, 80] width 58 height 19
click at [382, 78] on input "True" at bounding box center [379, 80] width 6 height 5
radio input "true"
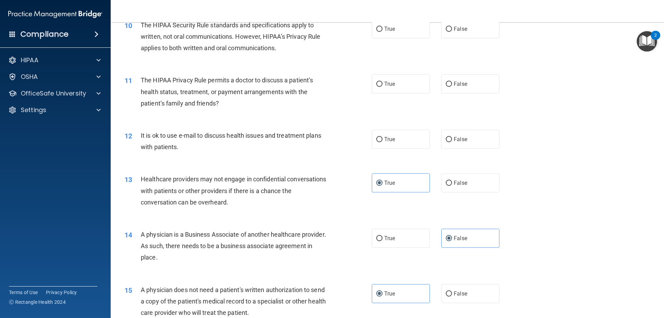
scroll to position [496, 0]
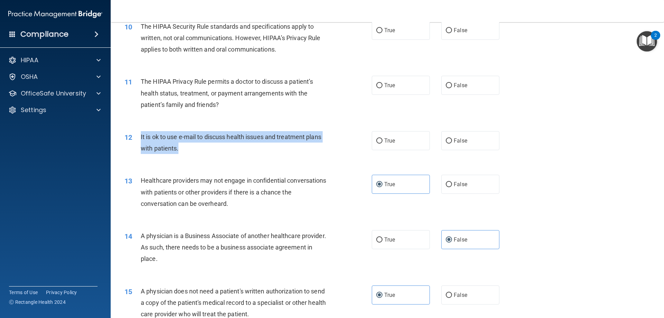
drag, startPoint x: 203, startPoint y: 144, endPoint x: 140, endPoint y: 138, distance: 63.2
click at [141, 138] on div "It is ok to use e-mail to discuss health issues and treatment plans with patien…" at bounding box center [237, 142] width 193 height 23
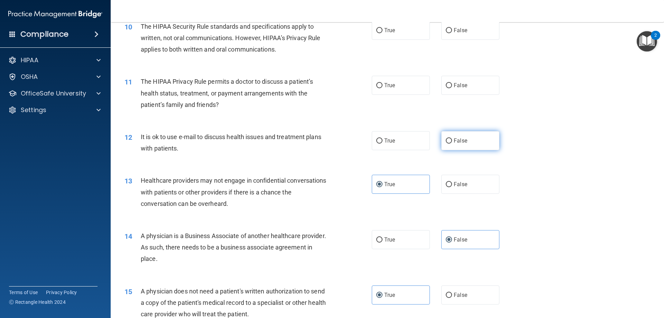
click at [467, 138] on label "False" at bounding box center [470, 140] width 58 height 19
click at [452, 138] on input "False" at bounding box center [449, 140] width 6 height 5
radio input "true"
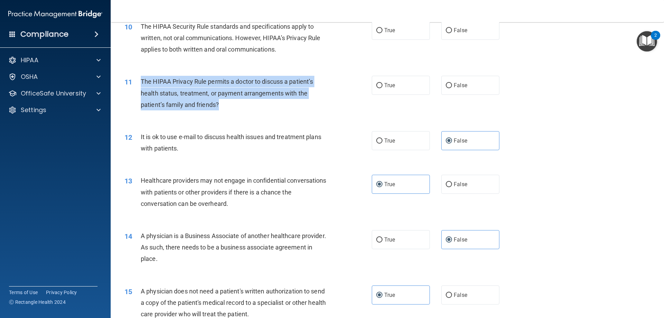
drag, startPoint x: 206, startPoint y: 100, endPoint x: 140, endPoint y: 80, distance: 69.3
click at [140, 80] on div "11 The HIPAA Privacy Rule permits a doctor to discuss a patient’s health status…" at bounding box center [248, 95] width 268 height 38
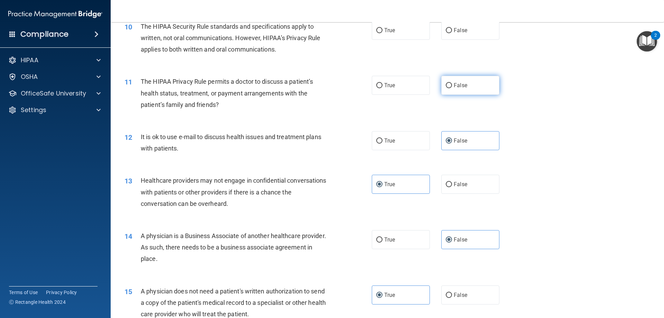
click at [449, 93] on label "False" at bounding box center [470, 85] width 58 height 19
click at [449, 88] on input "False" at bounding box center [449, 85] width 6 height 5
radio input "true"
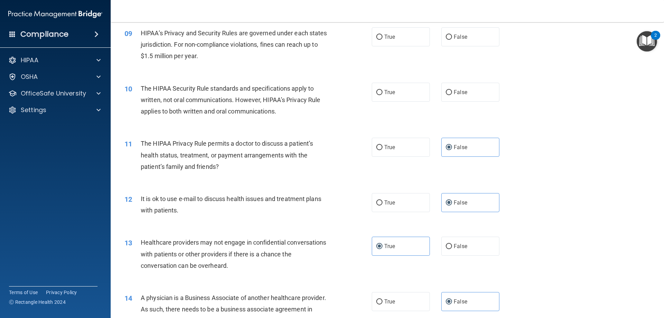
scroll to position [393, 0]
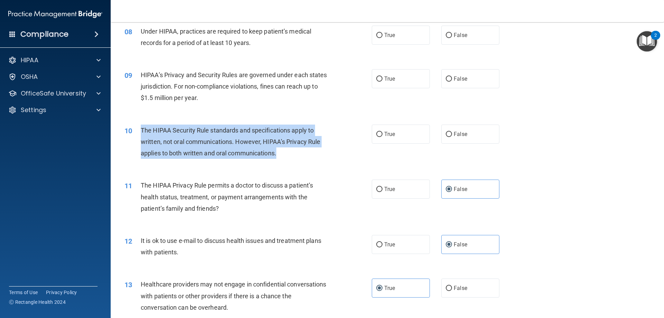
drag, startPoint x: 281, startPoint y: 151, endPoint x: 142, endPoint y: 133, distance: 140.5
click at [142, 133] on div "The HIPAA Security Rule standards and specifications apply to written, not oral…" at bounding box center [237, 141] width 193 height 35
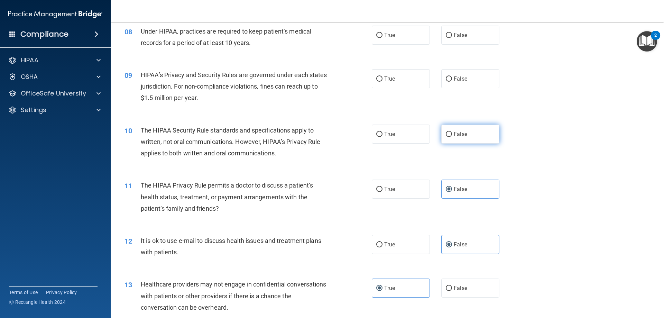
click at [460, 135] on span "False" at bounding box center [460, 134] width 13 height 7
click at [452, 135] on input "False" at bounding box center [449, 134] width 6 height 5
radio input "true"
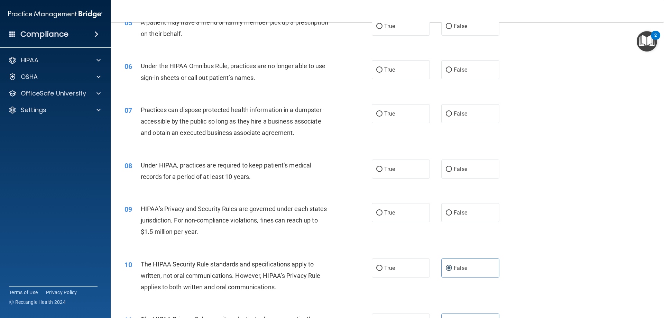
scroll to position [254, 0]
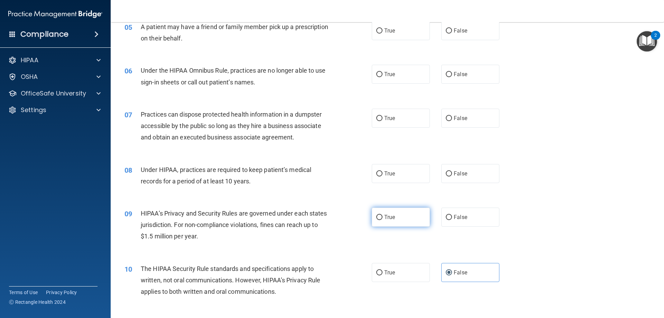
click at [380, 219] on input "True" at bounding box center [379, 217] width 6 height 5
radio input "true"
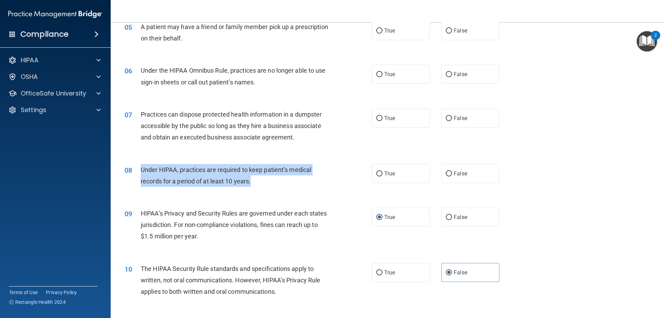
drag, startPoint x: 267, startPoint y: 181, endPoint x: 141, endPoint y: 168, distance: 126.2
click at [141, 168] on div "Under HIPAA, practices are required to keep patient’s medical records for a per…" at bounding box center [237, 175] width 193 height 23
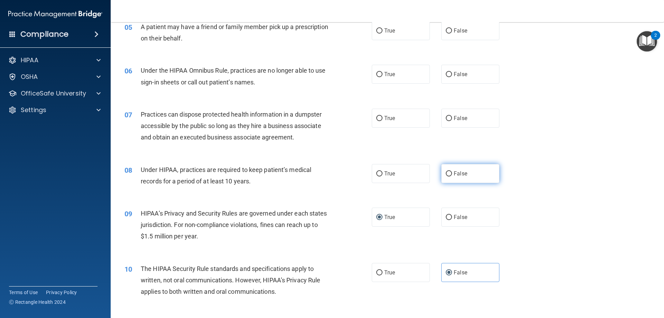
click at [472, 179] on label "False" at bounding box center [470, 173] width 58 height 19
click at [452, 176] on input "False" at bounding box center [449, 173] width 6 height 5
radio input "true"
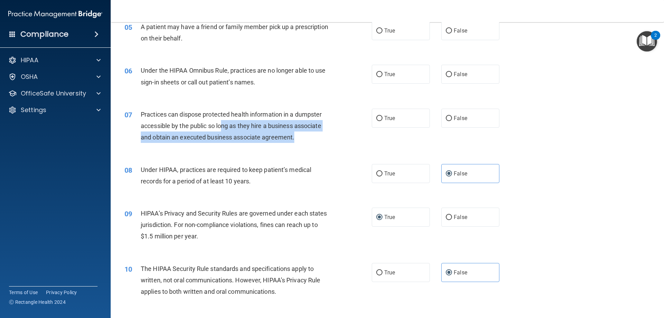
drag, startPoint x: 314, startPoint y: 138, endPoint x: 222, endPoint y: 125, distance: 92.8
click at [222, 125] on div "Practices can dispose protected health information in a dumpster accessible by …" at bounding box center [237, 126] width 193 height 35
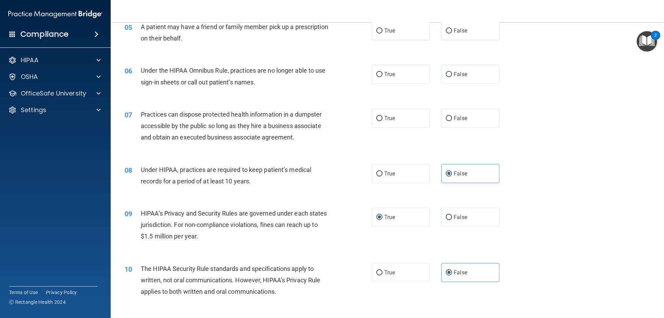
click at [203, 129] on span "Practices can dispose protected health information in a dumpster accessible by …" at bounding box center [231, 126] width 181 height 30
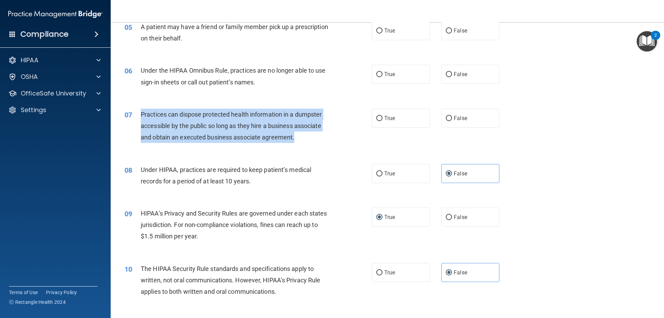
drag, startPoint x: 307, startPoint y: 137, endPoint x: 139, endPoint y: 116, distance: 169.2
click at [139, 116] on div "07 Practices can dispose protected health information in a dumpster accessible …" at bounding box center [248, 128] width 268 height 38
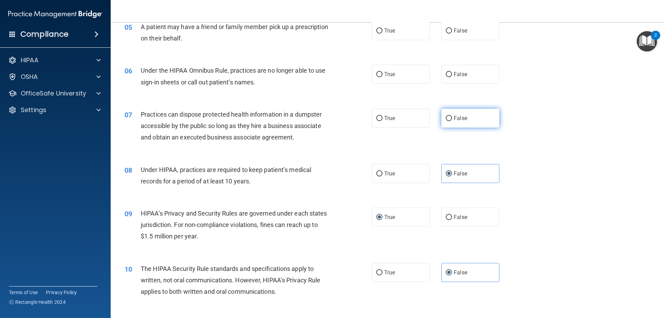
click at [479, 116] on label "False" at bounding box center [470, 118] width 58 height 19
click at [452, 116] on input "False" at bounding box center [449, 118] width 6 height 5
radio input "true"
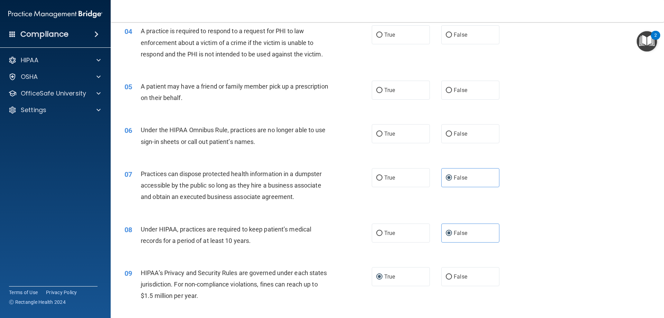
scroll to position [185, 0]
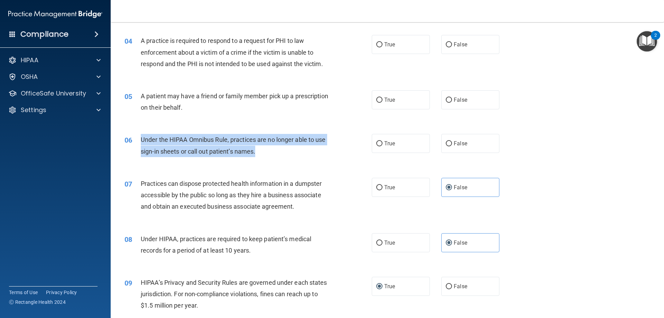
drag, startPoint x: 261, startPoint y: 149, endPoint x: 140, endPoint y: 142, distance: 120.5
click at [141, 142] on div "Under the HIPAA Omnibus Rule, practices are no longer able to use sign-in sheet…" at bounding box center [237, 145] width 193 height 23
click at [448, 141] on input "False" at bounding box center [449, 143] width 6 height 5
radio input "true"
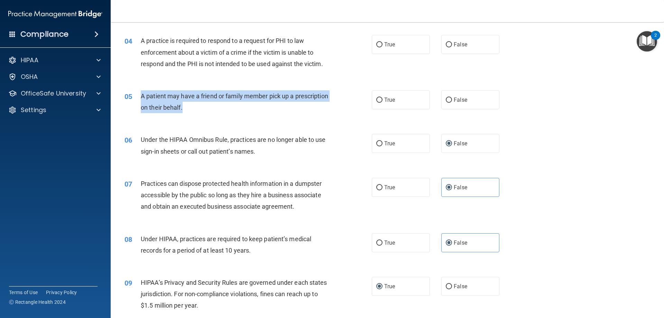
drag, startPoint x: 236, startPoint y: 103, endPoint x: 138, endPoint y: 102, distance: 98.2
click at [138, 102] on div "05 A patient may have a friend or family member pick up a prescription on their…" at bounding box center [248, 103] width 268 height 26
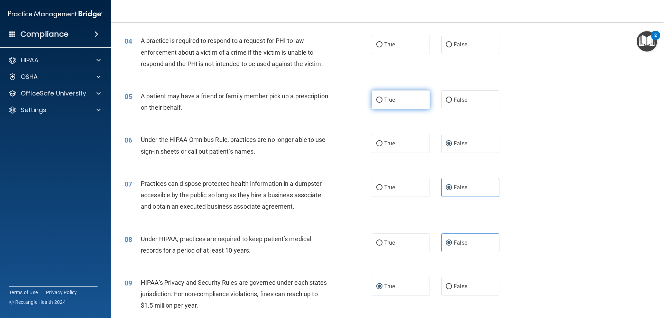
click at [395, 105] on label "True" at bounding box center [401, 99] width 58 height 19
click at [382, 103] on input "True" at bounding box center [379, 99] width 6 height 5
radio input "true"
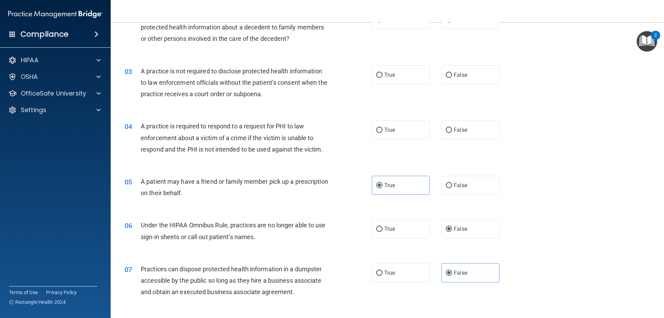
scroll to position [82, 0]
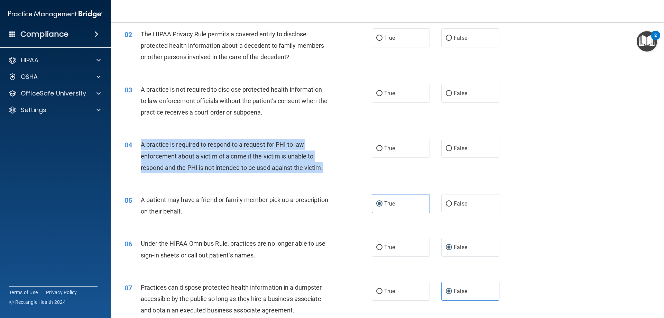
drag, startPoint x: 308, startPoint y: 165, endPoint x: 135, endPoint y: 148, distance: 173.6
click at [135, 148] on div "04 A practice is required to respond to a request for PHI to law enforcement ab…" at bounding box center [248, 158] width 268 height 38
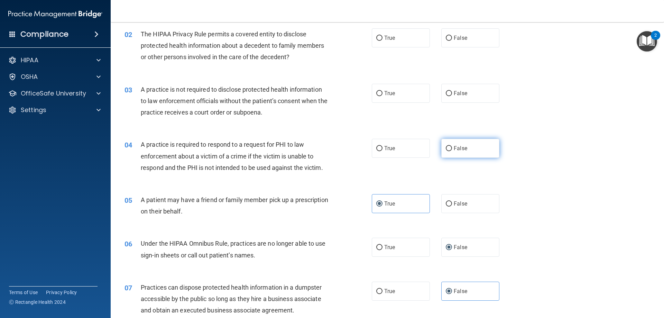
click at [471, 150] on label "False" at bounding box center [470, 148] width 58 height 19
click at [452, 150] on input "False" at bounding box center [449, 148] width 6 height 5
radio input "true"
click at [390, 96] on span "True" at bounding box center [389, 93] width 11 height 7
click at [382, 96] on input "True" at bounding box center [379, 93] width 6 height 5
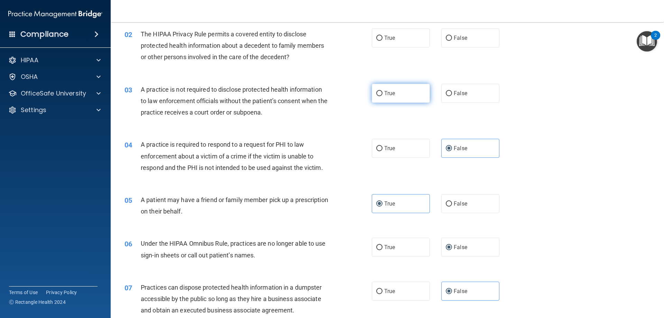
radio input "true"
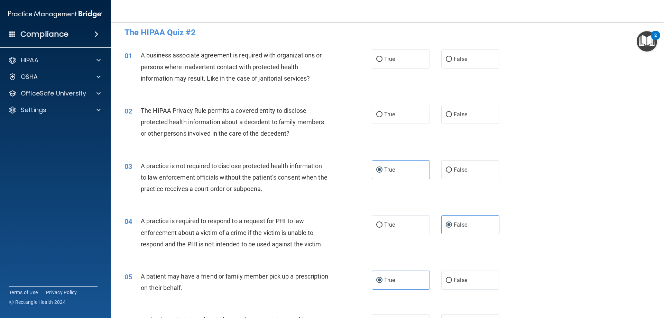
scroll to position [0, 0]
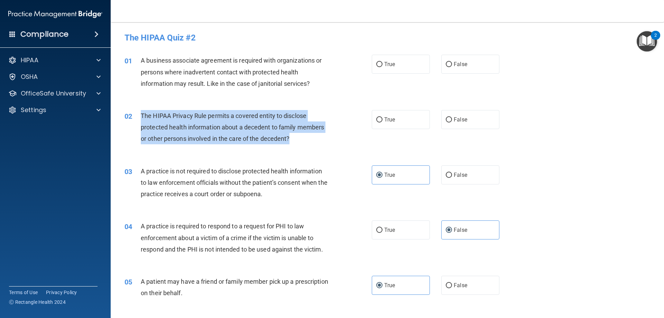
drag, startPoint x: 303, startPoint y: 137, endPoint x: 137, endPoint y: 115, distance: 167.0
click at [137, 115] on div "02 The HIPAA Privacy Rule permits a covered entity to disclose protected health…" at bounding box center [248, 129] width 268 height 38
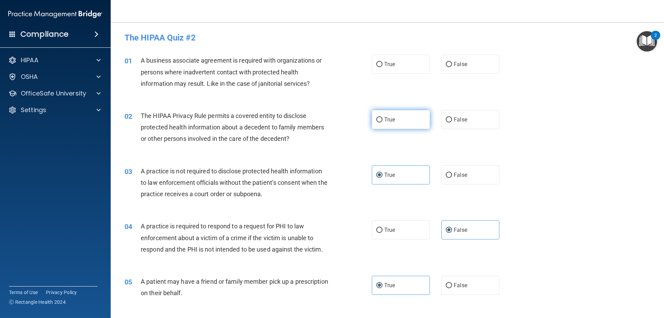
click at [406, 118] on label "True" at bounding box center [401, 119] width 58 height 19
click at [382, 118] on input "True" at bounding box center [379, 119] width 6 height 5
radio input "true"
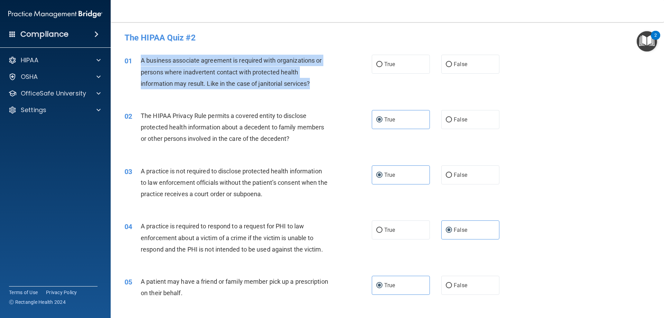
drag, startPoint x: 313, startPoint y: 84, endPoint x: 139, endPoint y: 62, distance: 175.6
click at [139, 62] on div "01 A business associate agreement is required with organizations or persons whe…" at bounding box center [248, 74] width 268 height 38
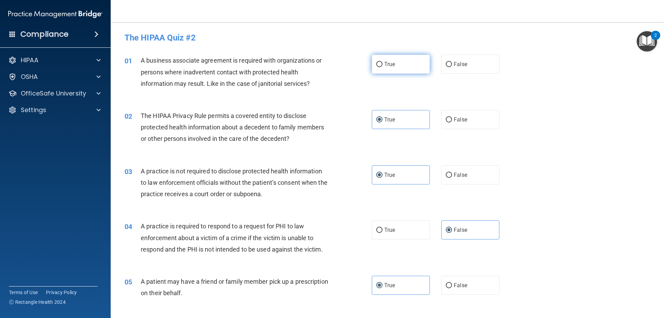
click at [386, 77] on div "01 A business associate agreement is required with organizations or persons whe…" at bounding box center [387, 73] width 536 height 55
click at [387, 65] on span "True" at bounding box center [389, 64] width 11 height 7
click at [382, 65] on input "True" at bounding box center [379, 64] width 6 height 5
radio input "true"
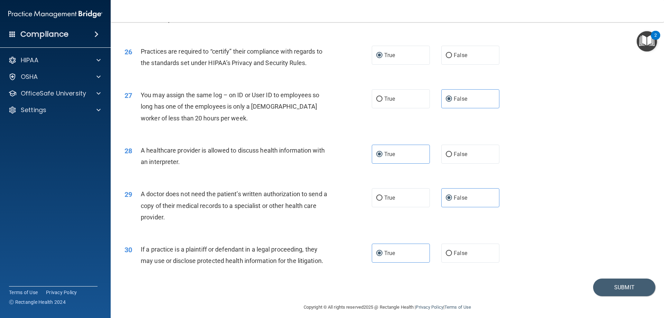
scroll to position [1291, 0]
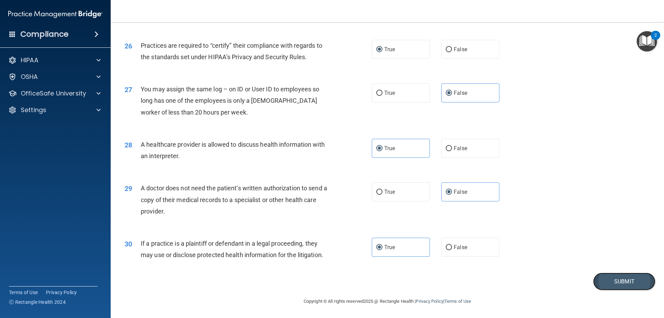
click at [614, 288] on button "Submit" at bounding box center [624, 281] width 62 height 18
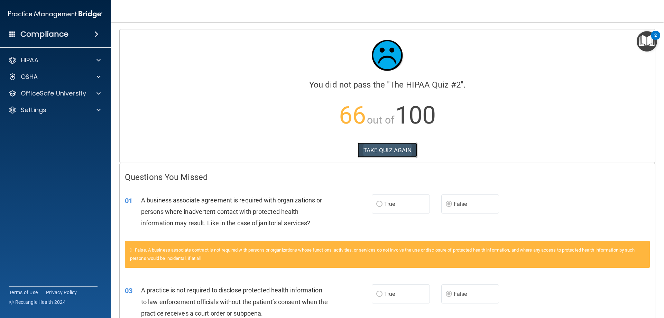
click at [399, 151] on button "TAKE QUIZ AGAIN" at bounding box center [387, 149] width 60 height 15
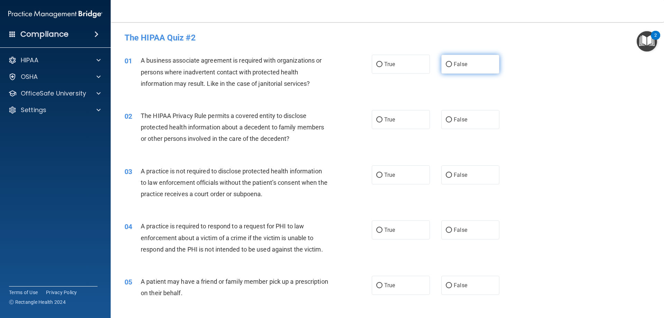
click at [467, 68] on label "False" at bounding box center [470, 64] width 58 height 19
click at [452, 67] on input "False" at bounding box center [449, 64] width 6 height 5
radio input "true"
click at [458, 176] on span "False" at bounding box center [460, 174] width 13 height 7
click at [452, 176] on input "False" at bounding box center [449, 174] width 6 height 5
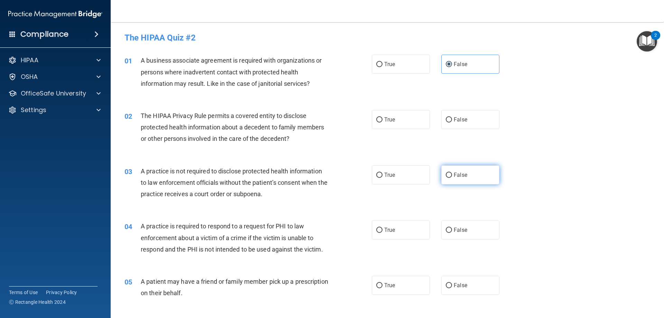
radio input "true"
click at [415, 236] on label "True" at bounding box center [401, 229] width 58 height 19
click at [382, 233] on input "True" at bounding box center [379, 229] width 6 height 5
radio input "true"
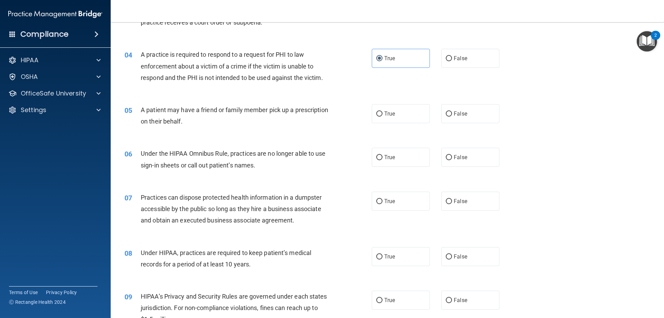
scroll to position [173, 0]
click at [437, 303] on div "True False" at bounding box center [441, 298] width 139 height 19
drag, startPoint x: 478, startPoint y: 299, endPoint x: 356, endPoint y: 269, distance: 125.3
click at [478, 299] on label "False" at bounding box center [470, 298] width 58 height 19
click at [452, 299] on input "False" at bounding box center [449, 298] width 6 height 5
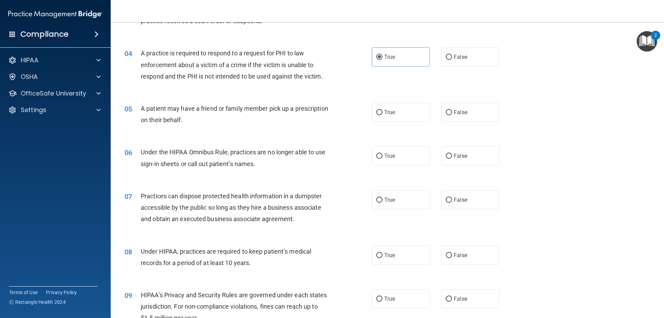
radio input "true"
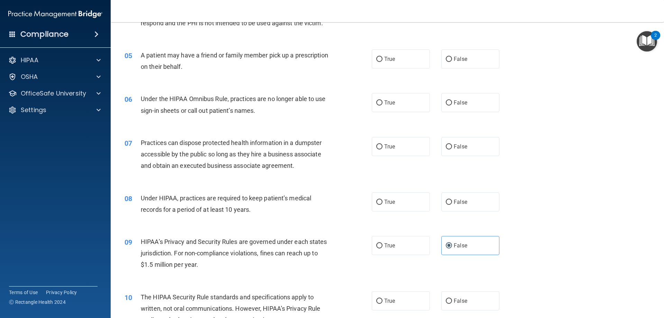
scroll to position [242, 0]
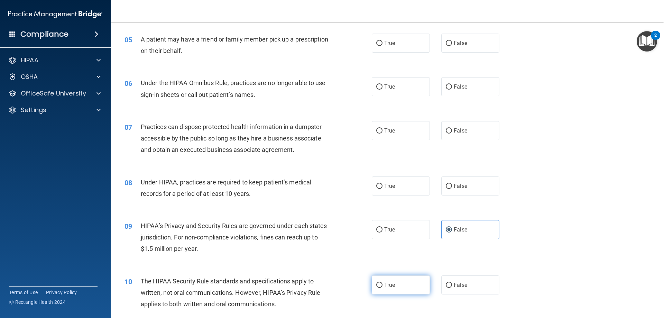
click at [391, 283] on span "True" at bounding box center [389, 284] width 11 height 7
click at [382, 283] on input "True" at bounding box center [379, 284] width 6 height 5
radio input "true"
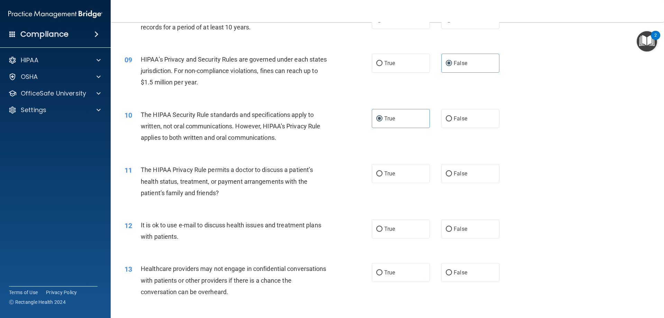
scroll to position [415, 0]
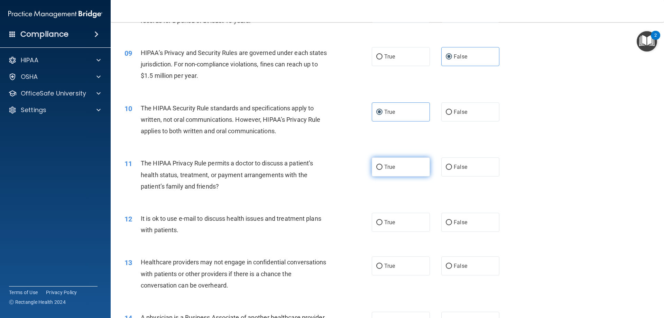
click at [392, 173] on label "True" at bounding box center [401, 166] width 58 height 19
click at [382, 170] on input "True" at bounding box center [379, 167] width 6 height 5
radio input "true"
click at [410, 231] on label "True" at bounding box center [401, 222] width 58 height 19
click at [382, 225] on input "True" at bounding box center [379, 222] width 6 height 5
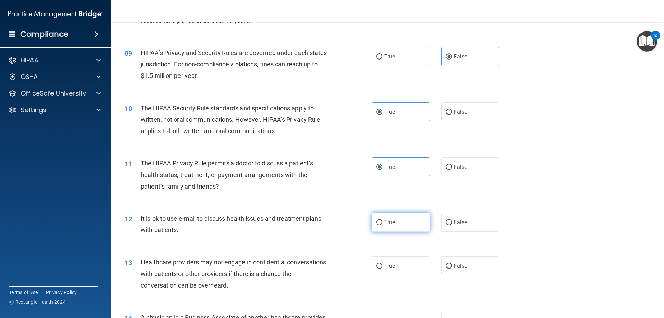
radio input "true"
click at [457, 262] on label "False" at bounding box center [470, 265] width 58 height 19
click at [452, 263] on input "False" at bounding box center [449, 265] width 6 height 5
radio input "true"
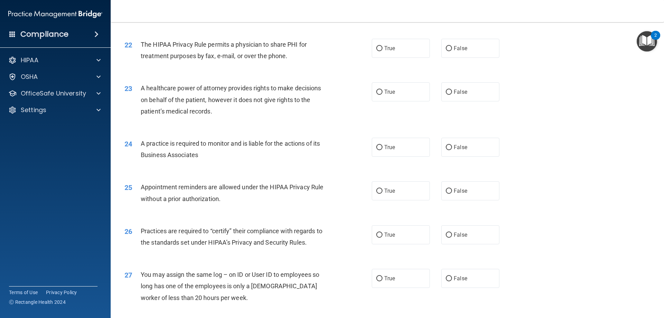
scroll to position [1291, 0]
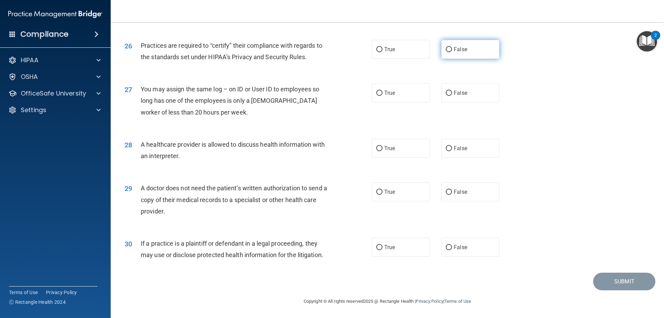
click at [457, 53] on label "False" at bounding box center [470, 49] width 58 height 19
click at [452, 52] on input "False" at bounding box center [449, 49] width 6 height 5
radio input "true"
click at [396, 186] on label "True" at bounding box center [401, 191] width 58 height 19
click at [382, 189] on input "True" at bounding box center [379, 191] width 6 height 5
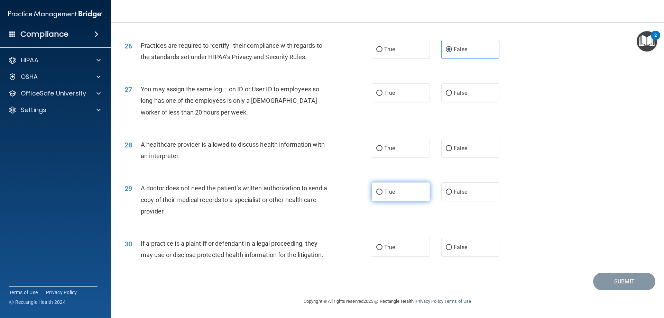
radio input "true"
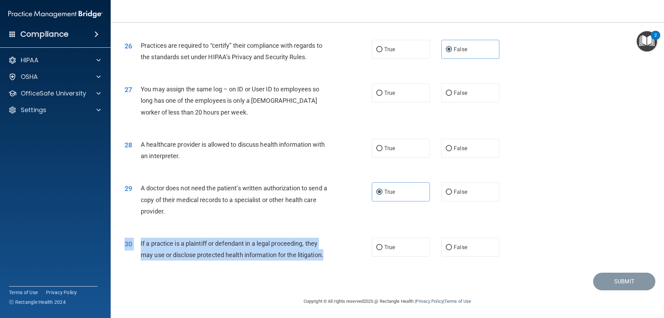
drag, startPoint x: 334, startPoint y: 255, endPoint x: 124, endPoint y: 252, distance: 209.2
click at [124, 252] on div "30 If a practice is a plaintiff or defendant in a legal proceeding, they may us…" at bounding box center [248, 250] width 268 height 26
drag, startPoint x: 131, startPoint y: 241, endPoint x: 139, endPoint y: 242, distance: 8.1
click at [131, 241] on span "30" at bounding box center [128, 244] width 8 height 8
click at [139, 242] on div "30" at bounding box center [129, 243] width 21 height 13
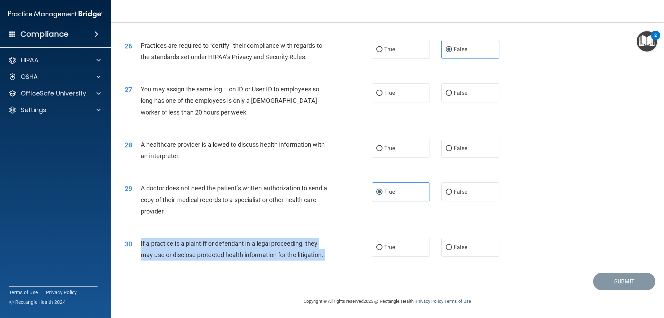
drag, startPoint x: 196, startPoint y: 249, endPoint x: 331, endPoint y: 259, distance: 135.8
click at [331, 259] on div "30 If a practice is a plaintiff or defendant in a legal proceeding, they may us…" at bounding box center [248, 250] width 268 height 26
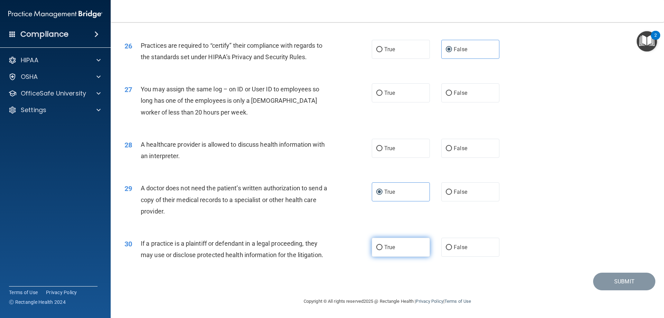
click at [388, 244] on span "True" at bounding box center [389, 247] width 11 height 7
click at [382, 245] on input "True" at bounding box center [379, 247] width 6 height 5
radio input "true"
click at [395, 151] on label "True" at bounding box center [401, 148] width 58 height 19
click at [382, 151] on input "True" at bounding box center [379, 148] width 6 height 5
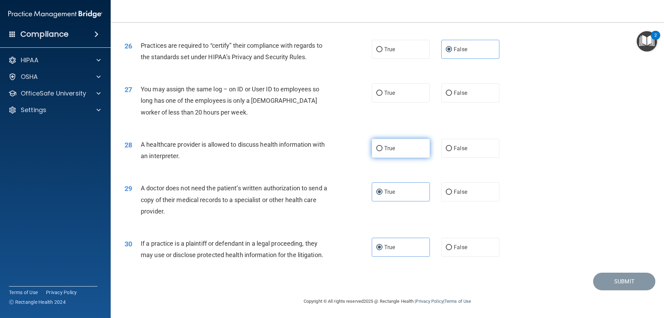
radio input "true"
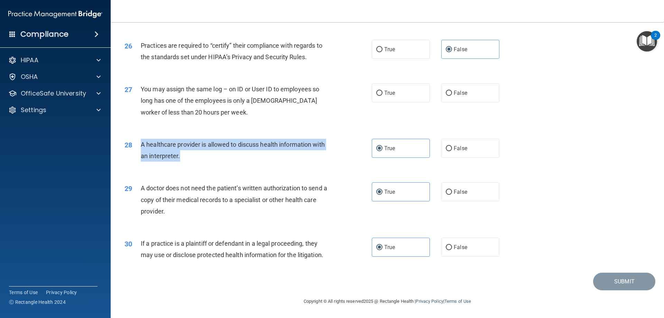
drag, startPoint x: 198, startPoint y: 155, endPoint x: 140, endPoint y: 148, distance: 59.2
click at [140, 148] on div "28 A healthcare provider is allowed to discuss health information with an inter…" at bounding box center [248, 152] width 268 height 26
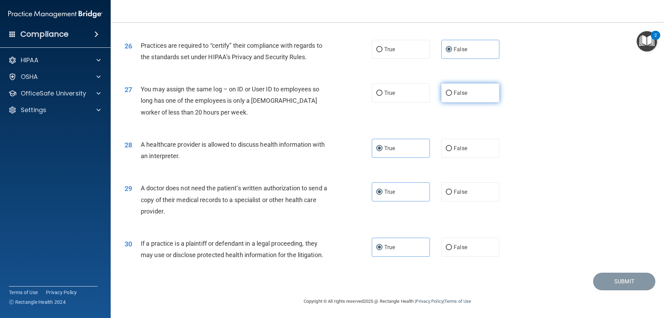
click at [449, 93] on label "False" at bounding box center [470, 92] width 58 height 19
click at [449, 93] on input "False" at bounding box center [449, 93] width 6 height 5
radio input "true"
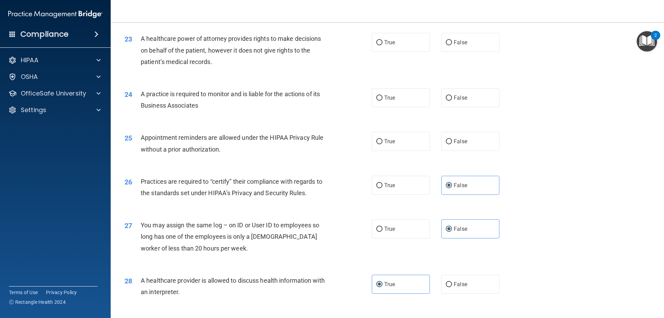
scroll to position [1153, 0]
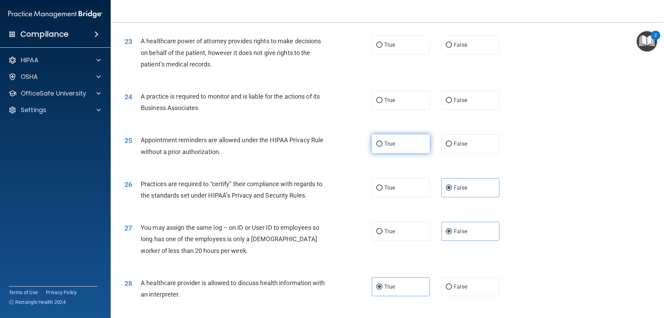
click at [403, 148] on label "True" at bounding box center [401, 143] width 58 height 19
click at [382, 147] on input "True" at bounding box center [379, 143] width 6 height 5
radio input "true"
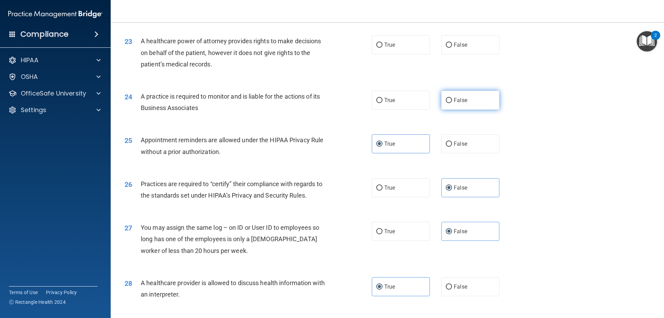
click at [446, 101] on input "False" at bounding box center [449, 100] width 6 height 5
radio input "true"
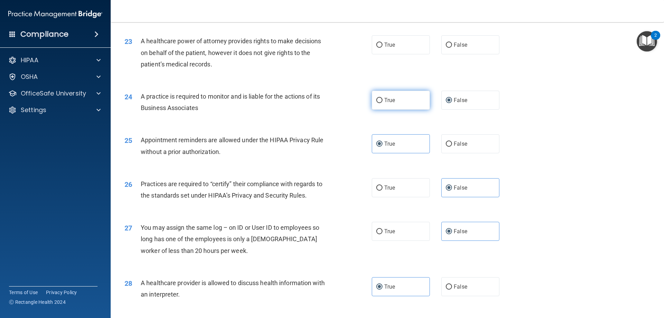
click at [395, 104] on label "True" at bounding box center [401, 100] width 58 height 19
click at [382, 103] on input "True" at bounding box center [379, 100] width 6 height 5
radio input "true"
radio input "false"
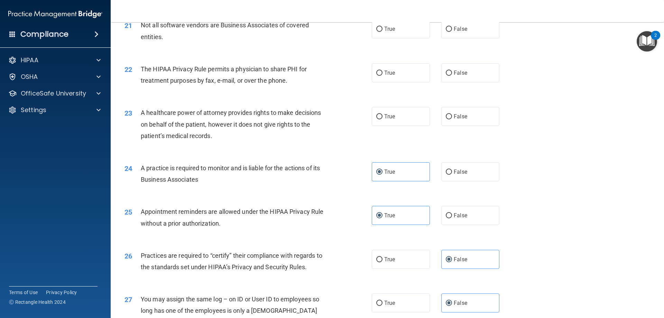
scroll to position [1049, 0]
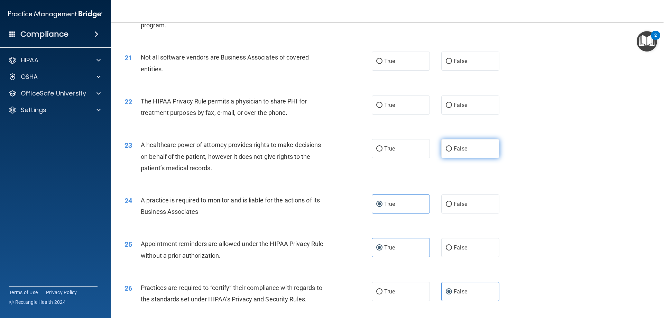
click at [471, 158] on label "False" at bounding box center [470, 148] width 58 height 19
click at [452, 151] on input "False" at bounding box center [449, 148] width 6 height 5
radio input "true"
click at [372, 106] on label "True" at bounding box center [401, 104] width 58 height 19
click at [376, 106] on input "True" at bounding box center [379, 105] width 6 height 5
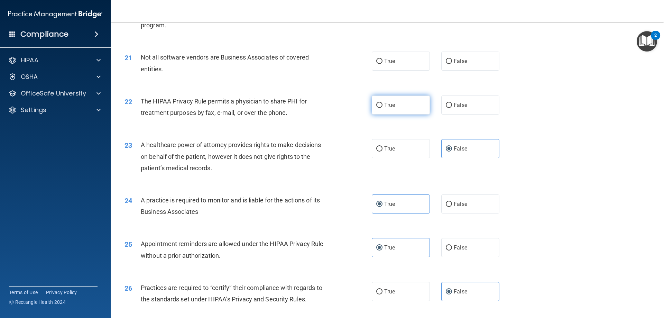
radio input "true"
click at [454, 102] on span "False" at bounding box center [460, 105] width 13 height 7
click at [451, 103] on input "False" at bounding box center [449, 105] width 6 height 5
radio input "true"
radio input "false"
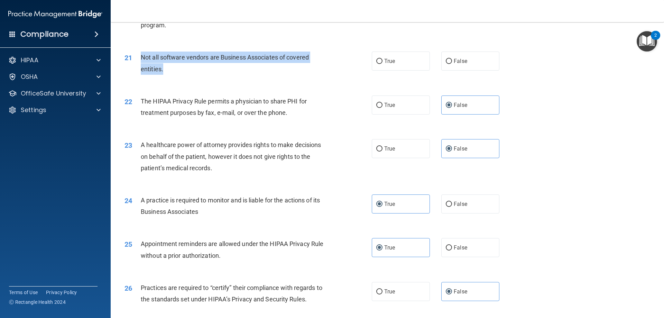
drag, startPoint x: 227, startPoint y: 71, endPoint x: 132, endPoint y: 57, distance: 96.4
click at [132, 57] on div "21 Not all software vendors are Business Associates of covered entities." at bounding box center [248, 65] width 268 height 26
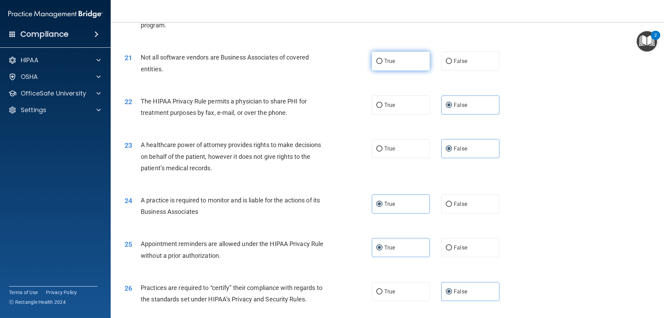
click at [386, 63] on span "True" at bounding box center [389, 61] width 11 height 7
click at [382, 63] on input "True" at bounding box center [379, 61] width 6 height 5
radio input "true"
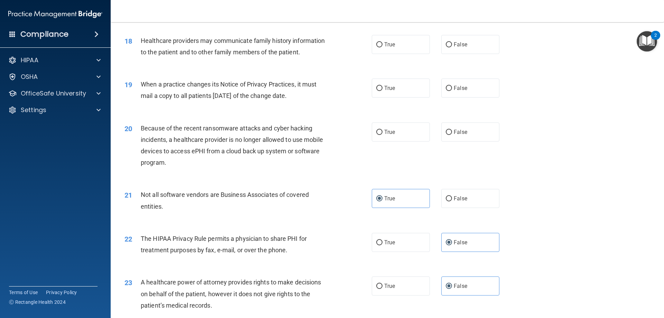
scroll to position [911, 0]
click at [441, 136] on label "False" at bounding box center [470, 132] width 58 height 19
click at [446, 136] on input "False" at bounding box center [449, 133] width 6 height 5
radio input "true"
click at [454, 86] on span "False" at bounding box center [460, 89] width 13 height 7
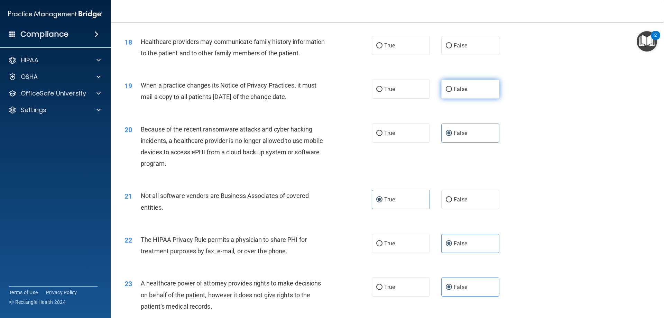
click at [452, 87] on input "False" at bounding box center [449, 89] width 6 height 5
radio input "true"
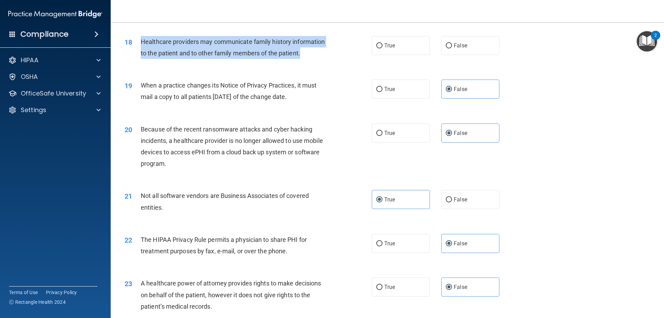
drag, startPoint x: 304, startPoint y: 55, endPoint x: 135, endPoint y: 39, distance: 169.8
click at [135, 39] on div "18 Healthcare providers may communicate family history information to the patie…" at bounding box center [248, 49] width 268 height 26
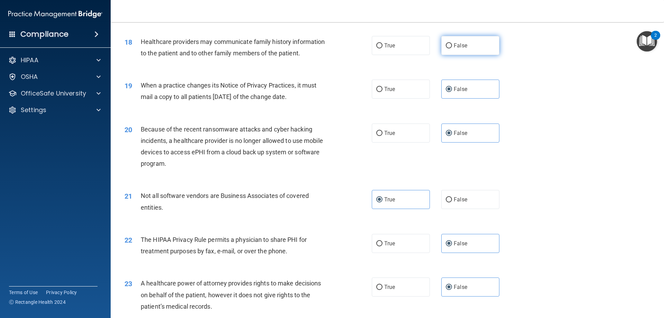
click at [454, 50] on label "False" at bounding box center [470, 45] width 58 height 19
click at [452, 48] on input "False" at bounding box center [449, 45] width 6 height 5
radio input "true"
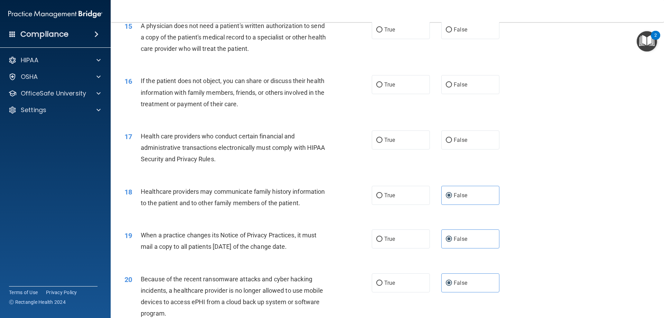
scroll to position [738, 0]
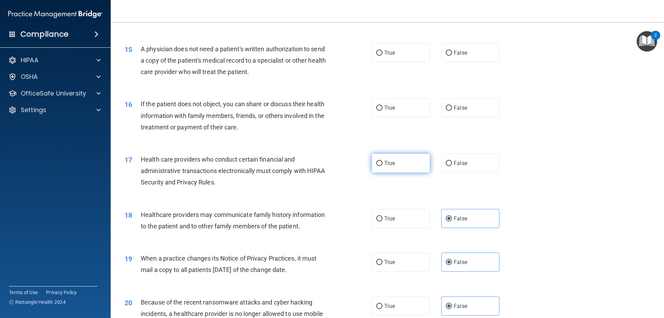
click at [385, 162] on span "True" at bounding box center [389, 163] width 11 height 7
click at [382, 162] on input "True" at bounding box center [379, 163] width 6 height 5
radio input "true"
click at [378, 112] on label "True" at bounding box center [401, 107] width 58 height 19
click at [378, 111] on input "True" at bounding box center [379, 107] width 6 height 5
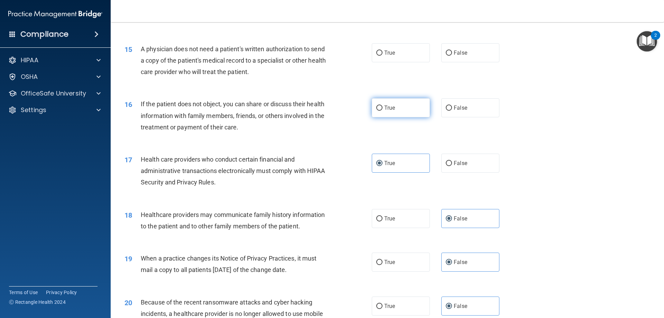
radio input "true"
click at [406, 56] on label "True" at bounding box center [401, 52] width 58 height 19
click at [382, 56] on input "True" at bounding box center [379, 52] width 6 height 5
radio input "true"
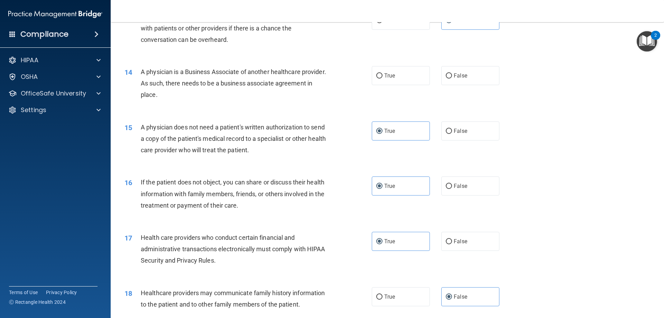
scroll to position [635, 0]
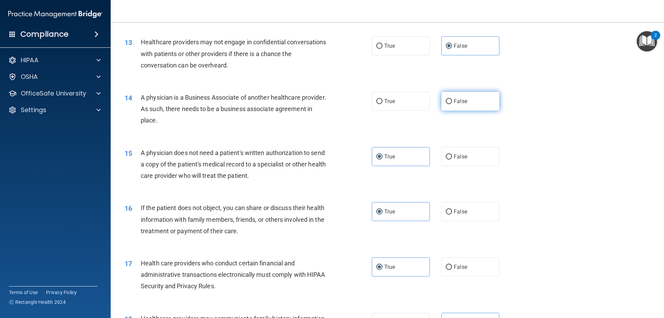
click at [480, 103] on label "False" at bounding box center [470, 101] width 58 height 19
click at [452, 103] on input "False" at bounding box center [449, 101] width 6 height 5
radio input "true"
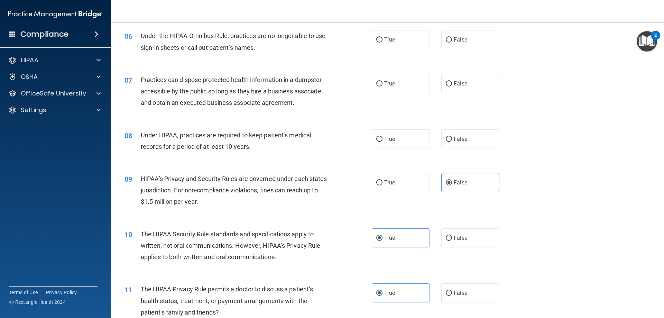
scroll to position [254, 0]
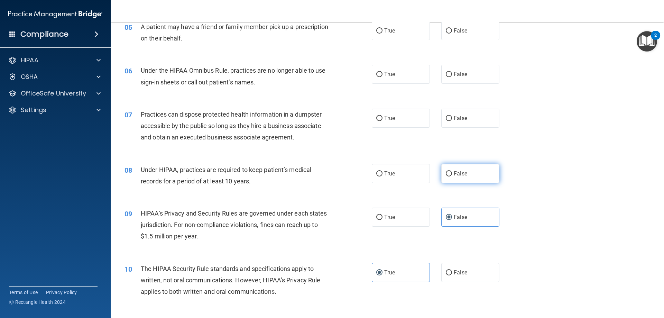
click at [454, 175] on span "False" at bounding box center [460, 173] width 13 height 7
click at [452, 175] on input "False" at bounding box center [449, 173] width 6 height 5
radio input "true"
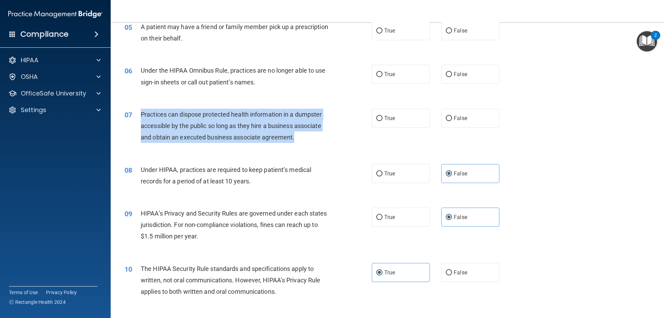
drag, startPoint x: 306, startPoint y: 140, endPoint x: 138, endPoint y: 116, distance: 169.9
click at [138, 116] on div "07 Practices can dispose protected health information in a dumpster accessible …" at bounding box center [248, 128] width 268 height 38
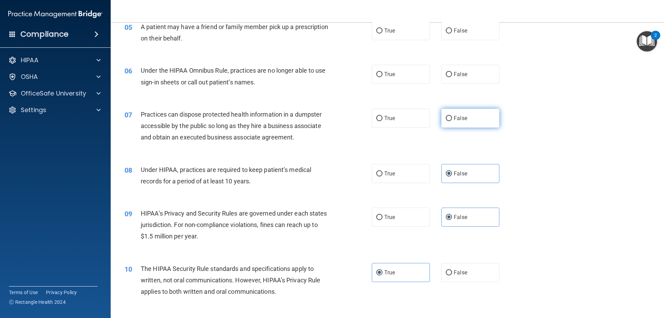
click at [488, 122] on label "False" at bounding box center [470, 118] width 58 height 19
click at [452, 121] on input "False" at bounding box center [449, 118] width 6 height 5
radio input "true"
click at [472, 76] on label "False" at bounding box center [470, 74] width 58 height 19
click at [452, 76] on input "False" at bounding box center [449, 74] width 6 height 5
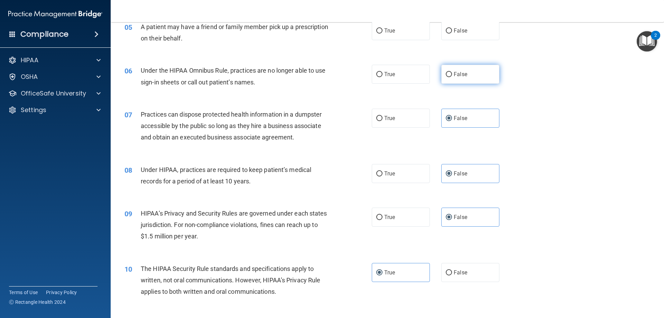
radio input "true"
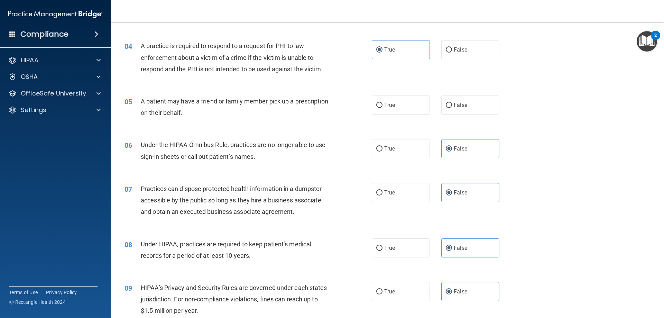
scroll to position [185, 0]
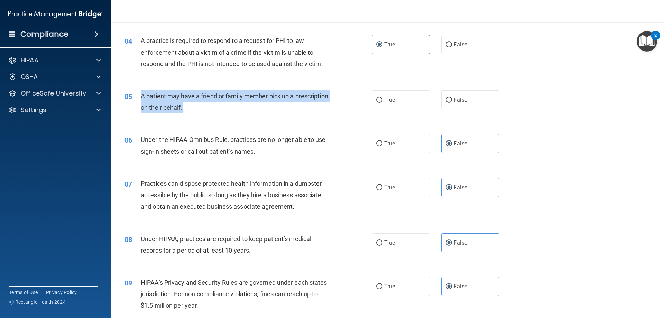
drag, startPoint x: 232, startPoint y: 111, endPoint x: 132, endPoint y: 99, distance: 100.6
click at [132, 99] on div "05 A patient may have a friend or family member pick up a prescription on their…" at bounding box center [248, 103] width 268 height 26
click at [366, 95] on div "05 A patient may have a friend or family member pick up a prescription on their…" at bounding box center [248, 103] width 268 height 26
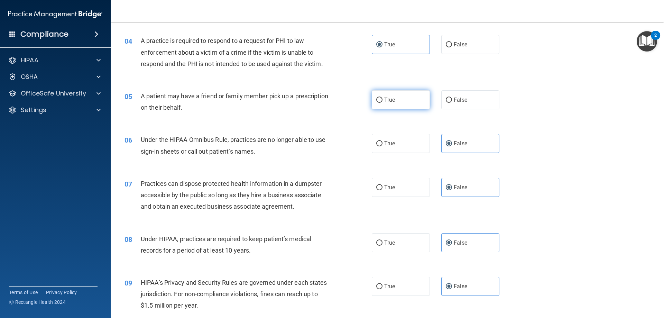
click at [374, 95] on label "True" at bounding box center [401, 99] width 58 height 19
click at [376, 97] on input "True" at bounding box center [379, 99] width 6 height 5
radio input "true"
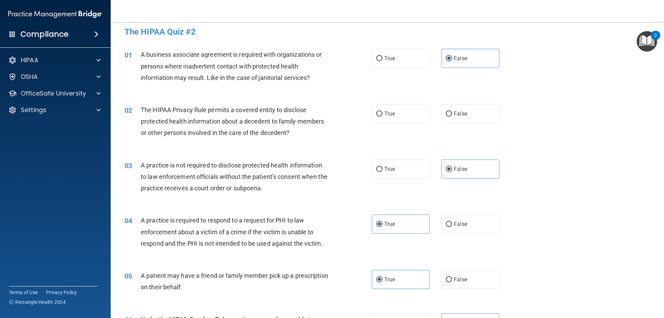
scroll to position [0, 0]
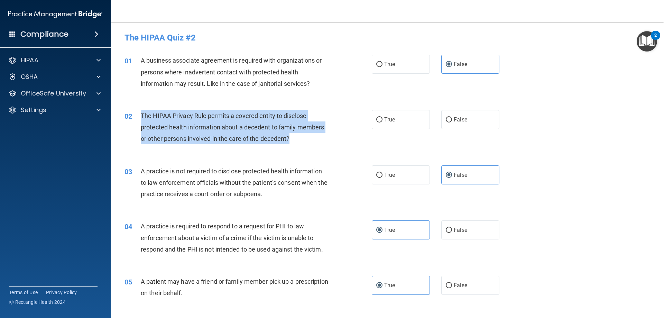
drag, startPoint x: 298, startPoint y: 139, endPoint x: 140, endPoint y: 115, distance: 159.1
click at [141, 115] on div "The HIPAA Privacy Rule permits a covered entity to disclose protected health in…" at bounding box center [237, 127] width 193 height 35
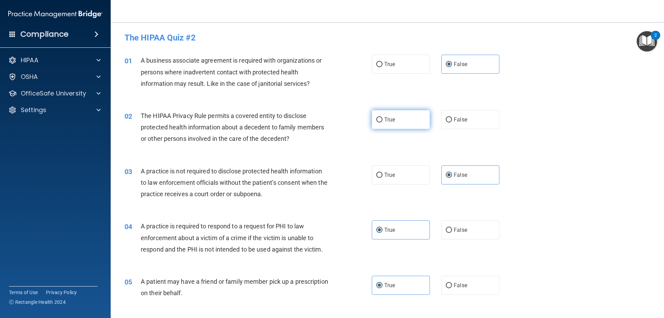
click at [392, 113] on label "True" at bounding box center [401, 119] width 58 height 19
click at [382, 117] on input "True" at bounding box center [379, 119] width 6 height 5
radio input "true"
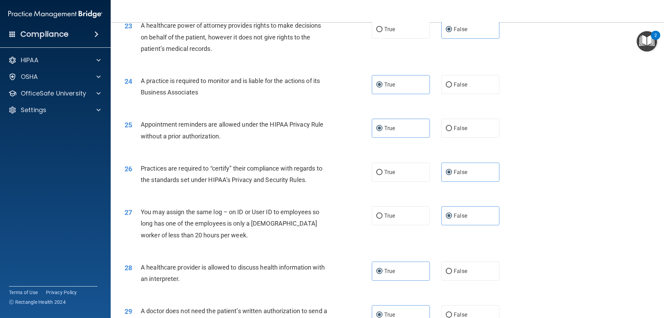
scroll to position [1291, 0]
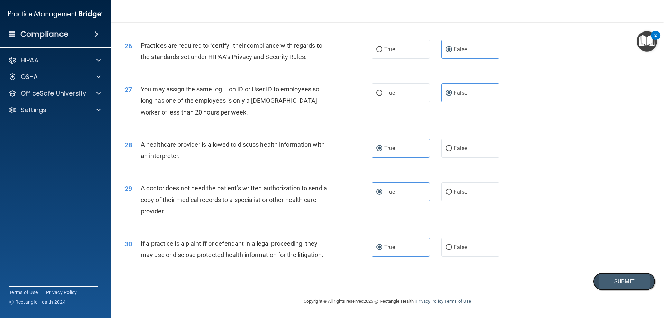
click at [630, 281] on button "Submit" at bounding box center [624, 281] width 62 height 18
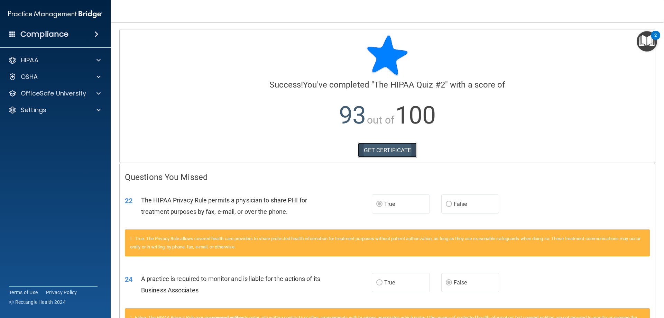
click at [387, 149] on link "GET CERTIFICATE" at bounding box center [387, 149] width 59 height 15
click at [30, 91] on p "OfficeSafe University" at bounding box center [53, 93] width 65 height 8
click at [44, 112] on p "HIPAA Training" at bounding box center [32, 109] width 57 height 7
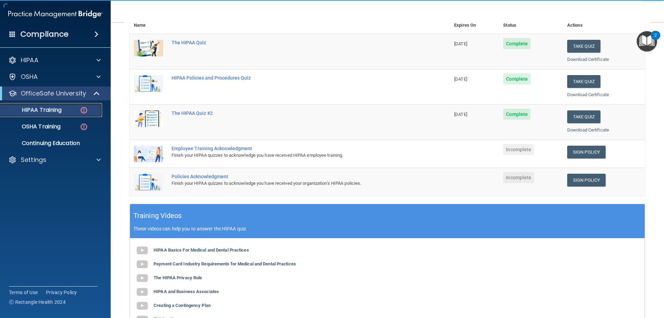
scroll to position [104, 0]
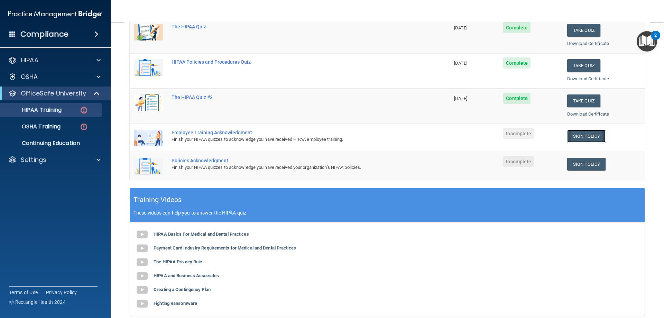
click at [582, 139] on link "Sign Policy" at bounding box center [586, 136] width 38 height 13
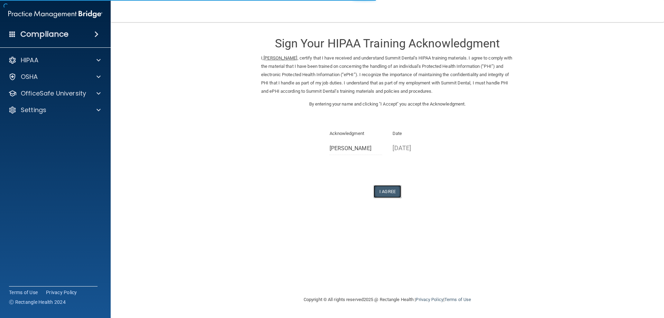
click at [390, 195] on button "I Agree" at bounding box center [387, 191] width 28 height 13
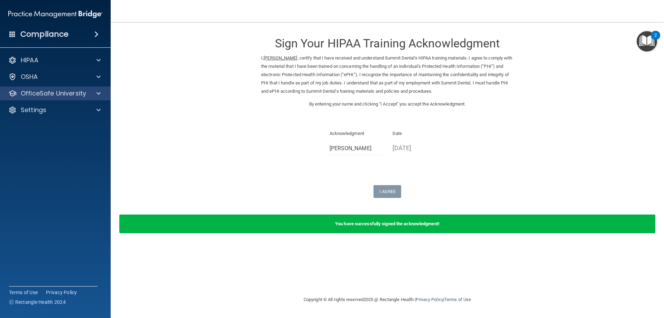
click at [66, 86] on div "OfficeSafe University" at bounding box center [55, 93] width 111 height 14
click at [44, 92] on p "OfficeSafe University" at bounding box center [53, 93] width 65 height 8
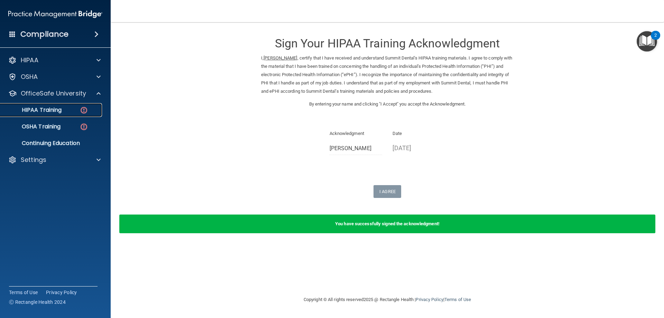
click at [43, 113] on p "HIPAA Training" at bounding box center [32, 109] width 57 height 7
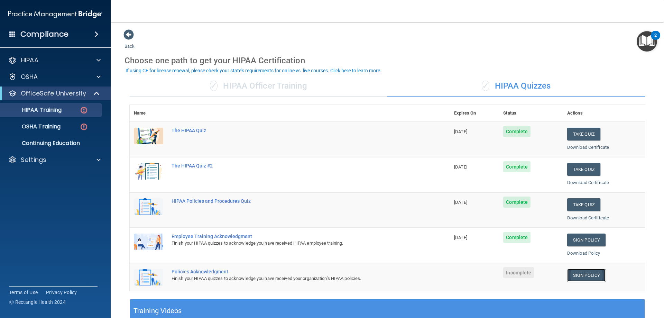
click at [580, 280] on link "Sign Policy" at bounding box center [586, 275] width 38 height 13
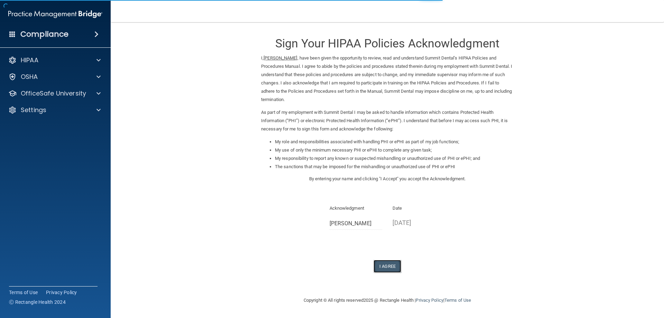
click at [383, 263] on button "I Agree" at bounding box center [387, 266] width 28 height 13
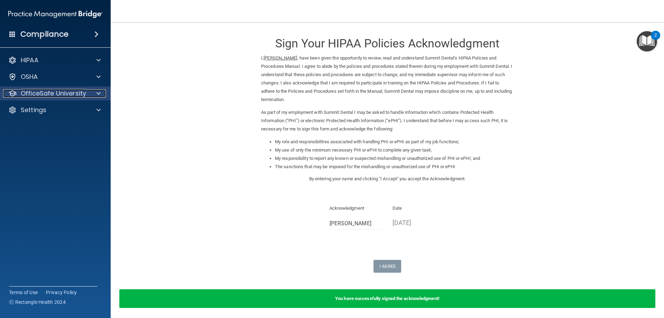
click at [41, 92] on p "OfficeSafe University" at bounding box center [53, 93] width 65 height 8
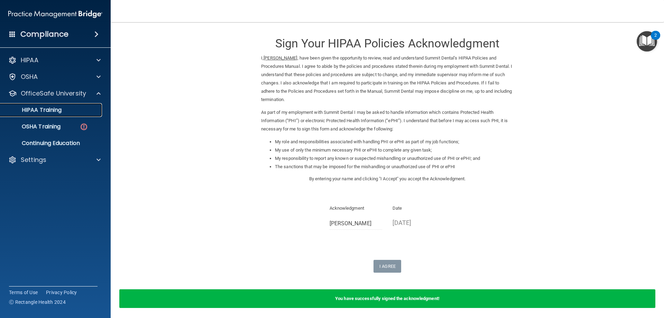
click at [45, 108] on p "HIPAA Training" at bounding box center [32, 109] width 57 height 7
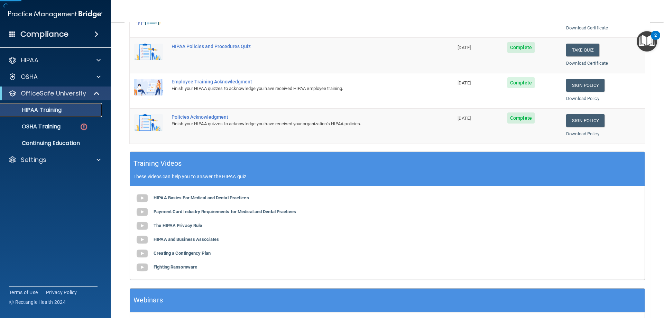
scroll to position [203, 0]
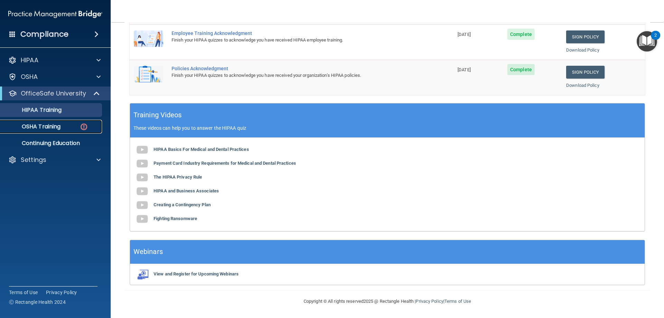
click at [44, 127] on p "OSHA Training" at bounding box center [32, 126] width 56 height 7
